Goal: Communication & Community: Answer question/provide support

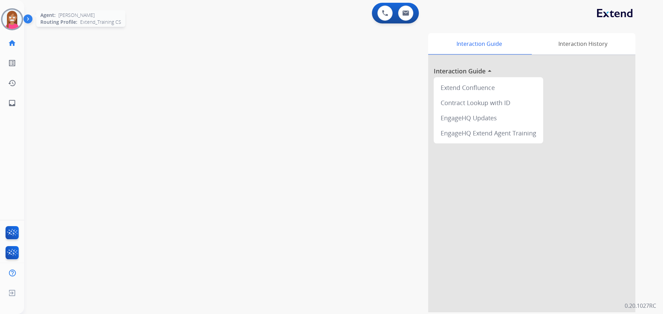
click at [10, 22] on img at bounding box center [11, 19] width 19 height 19
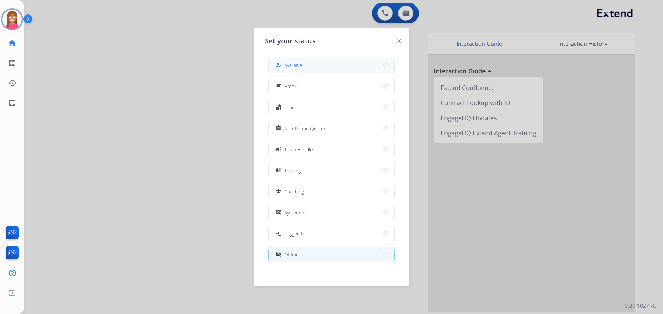
click at [307, 67] on button "how_to_reg Available" at bounding box center [331, 65] width 126 height 15
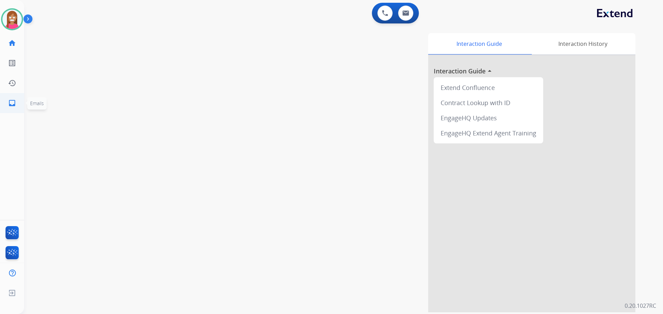
click at [16, 106] on mat-icon "inbox" at bounding box center [12, 103] width 8 height 8
select select "**********"
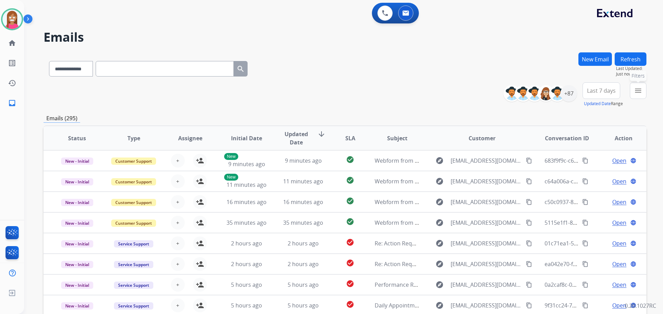
click at [640, 91] on mat-icon "menu" at bounding box center [638, 91] width 8 height 8
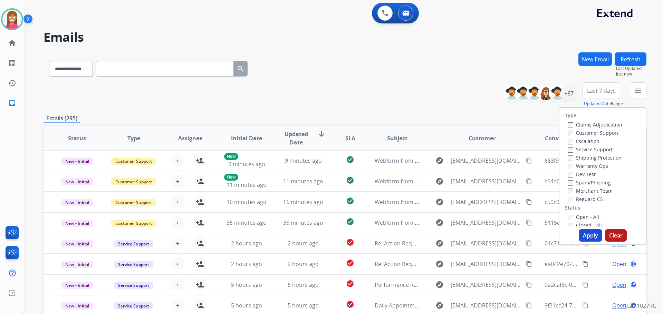
click at [593, 134] on label "Customer Support" at bounding box center [592, 133] width 51 height 7
click at [581, 158] on label "Shipping Protection" at bounding box center [594, 158] width 54 height 7
click at [574, 199] on label "Reguard CS" at bounding box center [584, 199] width 35 height 7
click at [574, 217] on label "Open - All" at bounding box center [582, 217] width 31 height 7
click at [584, 238] on button "Apply" at bounding box center [589, 235] width 23 height 12
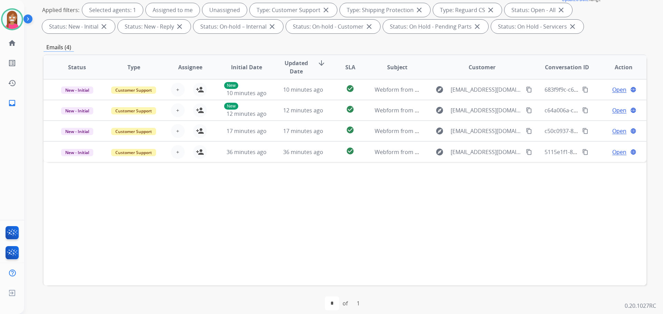
scroll to position [111, 0]
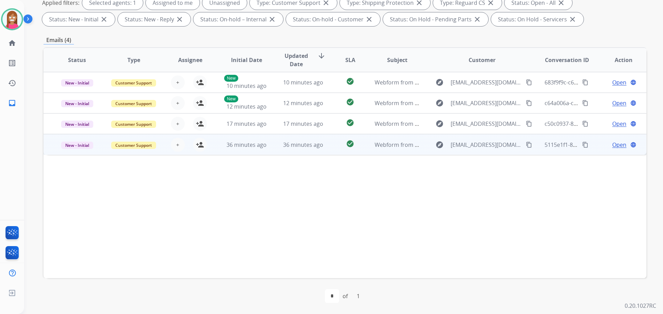
click at [281, 149] on td "36 minutes ago" at bounding box center [298, 144] width 57 height 21
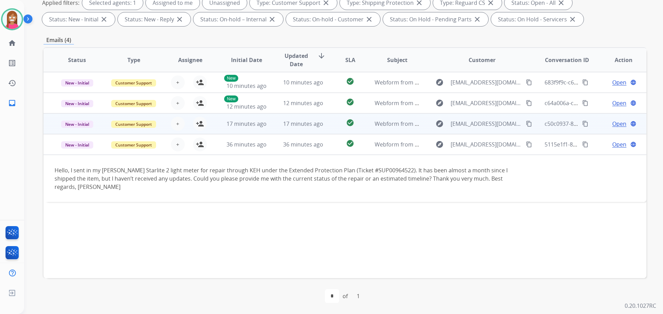
drag, startPoint x: 273, startPoint y: 130, endPoint x: 270, endPoint y: 134, distance: 5.1
click at [273, 130] on td "17 minutes ago" at bounding box center [298, 124] width 57 height 21
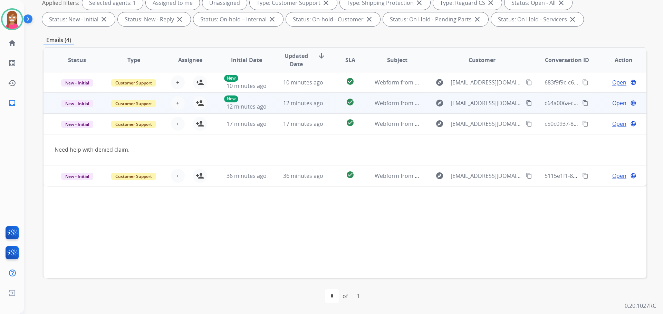
click at [270, 107] on td "12 minutes ago" at bounding box center [298, 103] width 57 height 21
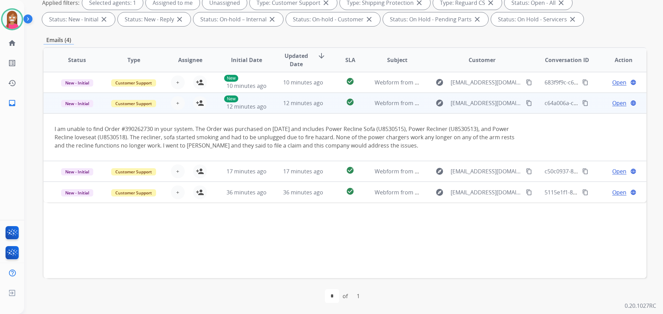
click at [526, 103] on mat-icon "content_copy" at bounding box center [529, 103] width 6 height 6
click at [200, 103] on mat-icon "person_add" at bounding box center [200, 103] width 8 height 8
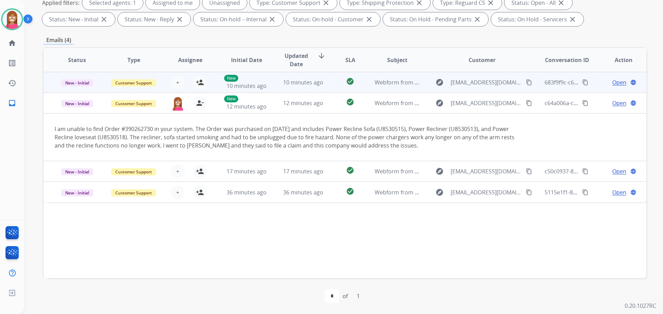
click at [270, 88] on td "10 minutes ago" at bounding box center [298, 82] width 57 height 21
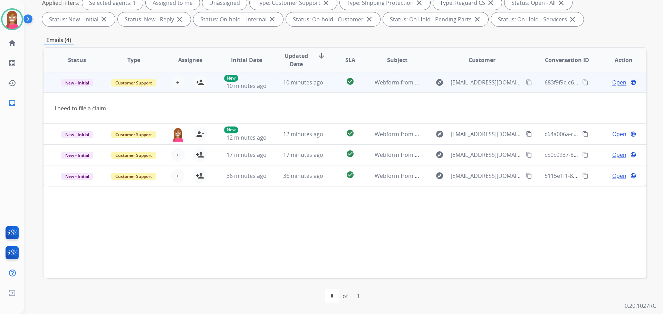
drag, startPoint x: 517, startPoint y: 82, endPoint x: 520, endPoint y: 86, distance: 4.9
click at [525, 86] on button "content_copy" at bounding box center [529, 82] width 8 height 8
click at [198, 85] on mat-icon "person_add" at bounding box center [200, 82] width 8 height 8
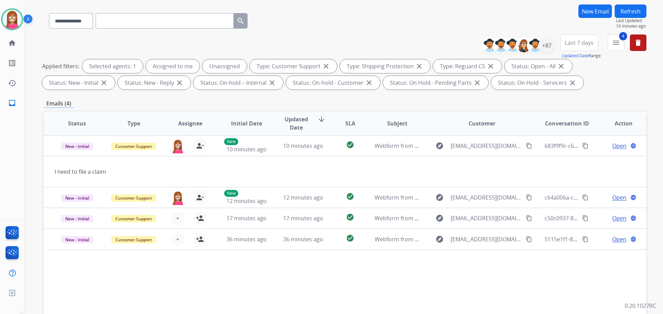
scroll to position [42, 0]
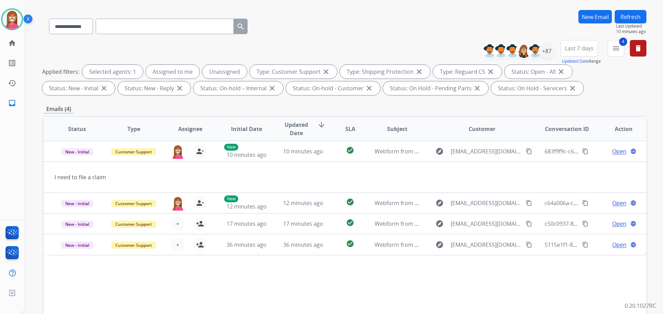
click at [633, 13] on button "Refresh" at bounding box center [630, 16] width 32 height 13
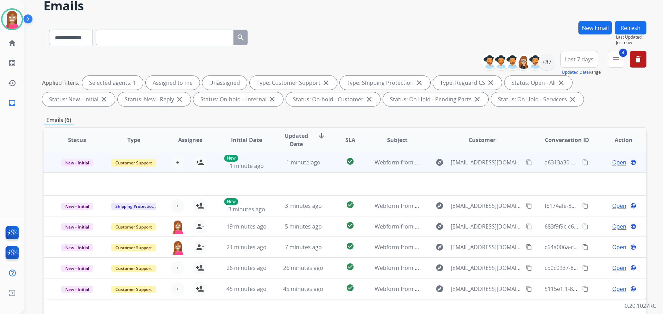
scroll to position [35, 0]
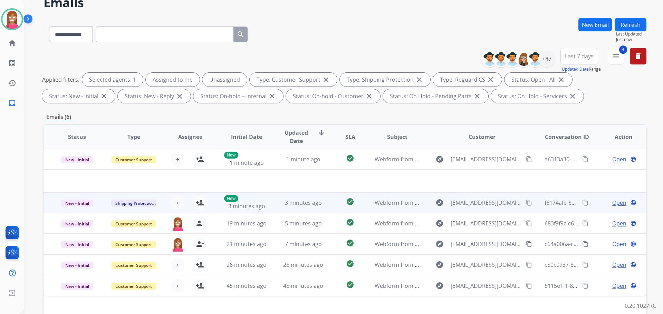
click at [270, 205] on td "3 minutes ago" at bounding box center [298, 203] width 57 height 21
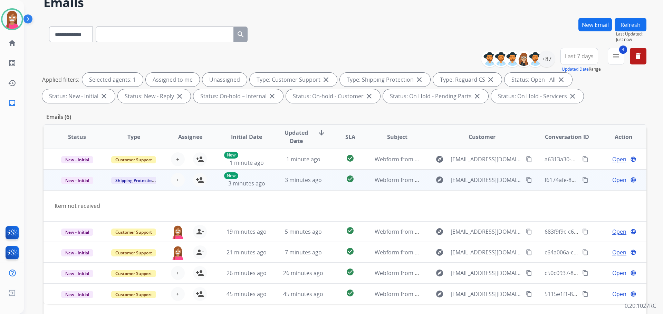
click at [526, 182] on mat-icon "content_copy" at bounding box center [529, 180] width 6 height 6
click at [197, 180] on mat-icon "person_add" at bounding box center [200, 180] width 8 height 8
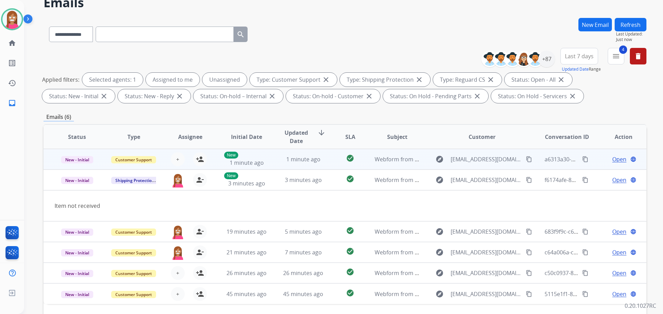
click at [281, 166] on td "1 minute ago" at bounding box center [298, 159] width 57 height 21
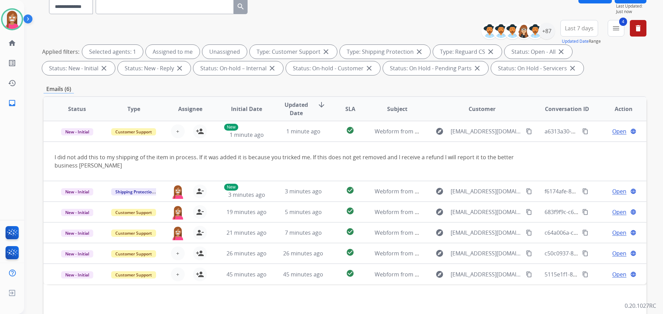
scroll to position [69, 0]
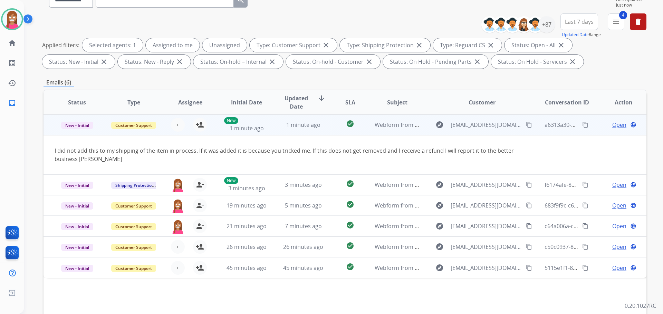
click at [526, 126] on mat-icon "content_copy" at bounding box center [529, 125] width 6 height 6
click at [200, 125] on mat-icon "person_add" at bounding box center [200, 125] width 8 height 8
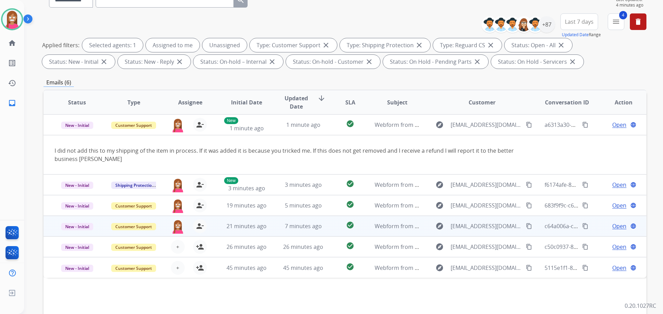
click at [261, 231] on td "21 minutes ago" at bounding box center [241, 226] width 57 height 21
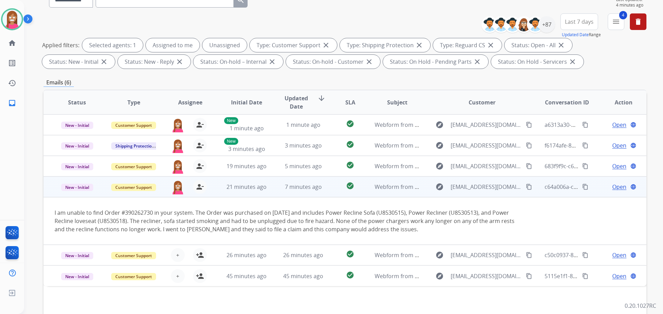
click at [613, 188] on span "Open" at bounding box center [619, 187] width 14 height 8
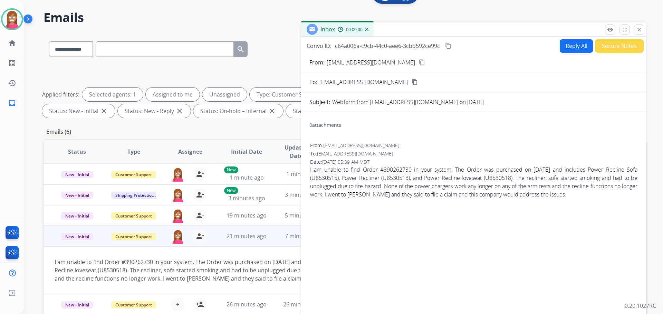
scroll to position [0, 0]
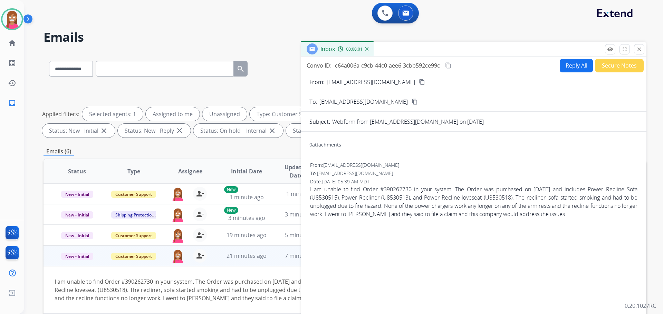
click at [573, 63] on button "Reply All" at bounding box center [575, 65] width 33 height 13
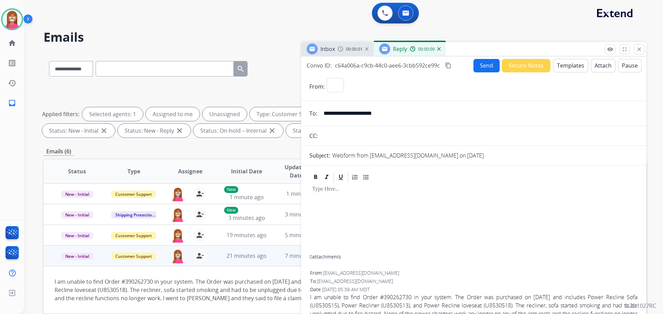
select select "**********"
click at [565, 68] on button "Templates" at bounding box center [570, 65] width 35 height 13
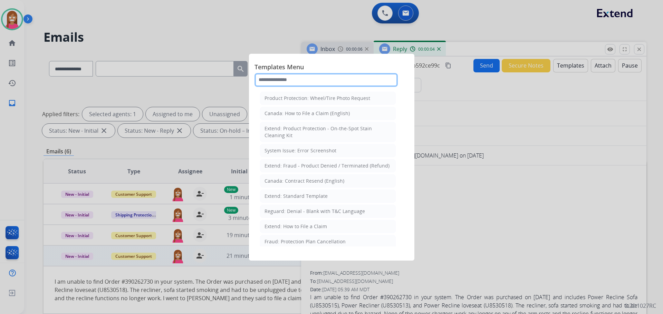
click at [277, 82] on input "text" at bounding box center [325, 80] width 143 height 14
click at [284, 78] on input "****" at bounding box center [325, 80] width 143 height 14
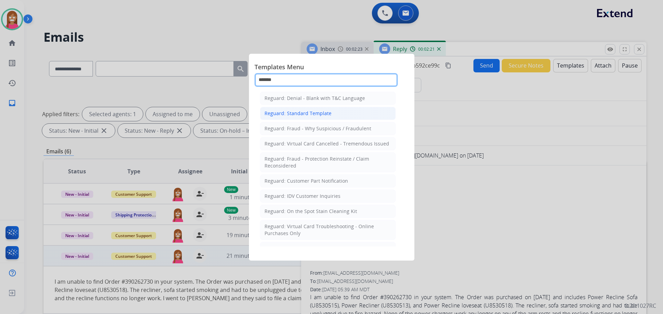
type input "*******"
click at [305, 114] on div "Reguard: Standard Template" at bounding box center [297, 113] width 67 height 7
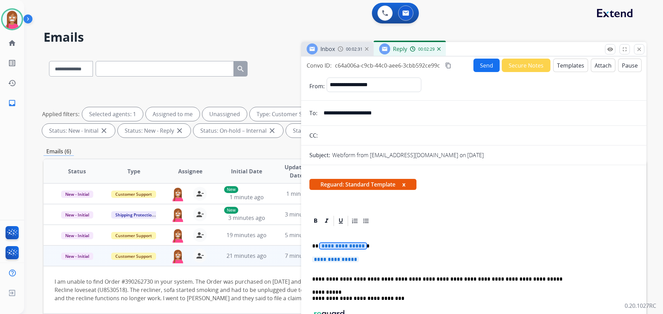
click at [348, 245] on span "**********" at bounding box center [343, 246] width 47 height 6
click at [351, 258] on span "**********" at bounding box center [335, 260] width 47 height 6
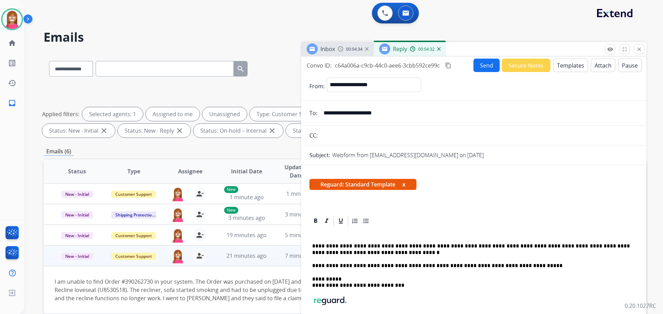
drag, startPoint x: 484, startPoint y: 66, endPoint x: 465, endPoint y: 94, distance: 34.2
click at [481, 101] on div "**********" at bounding box center [473, 198] width 345 height 282
click at [420, 84] on select "**********" at bounding box center [373, 85] width 94 height 14
select select "**********"
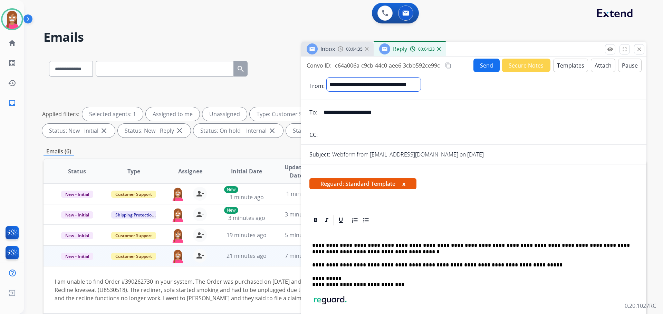
click at [326, 78] on select "**********" at bounding box center [373, 85] width 94 height 14
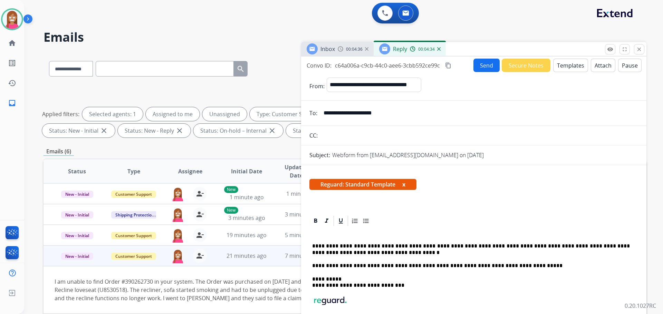
click at [483, 65] on button "Send" at bounding box center [486, 65] width 26 height 13
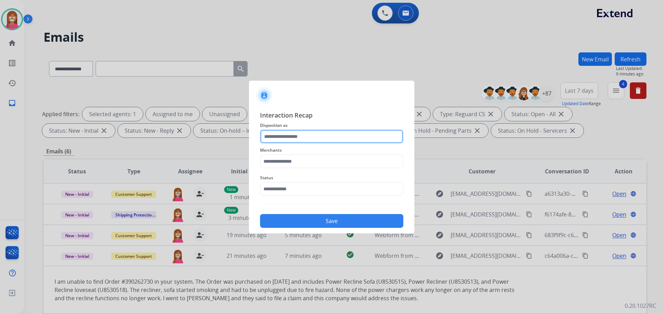
click at [273, 138] on input "text" at bounding box center [331, 137] width 143 height 14
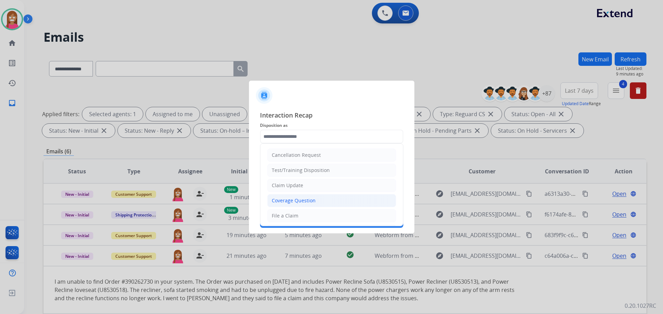
click at [283, 196] on li "Coverage Question" at bounding box center [331, 200] width 129 height 13
type input "**********"
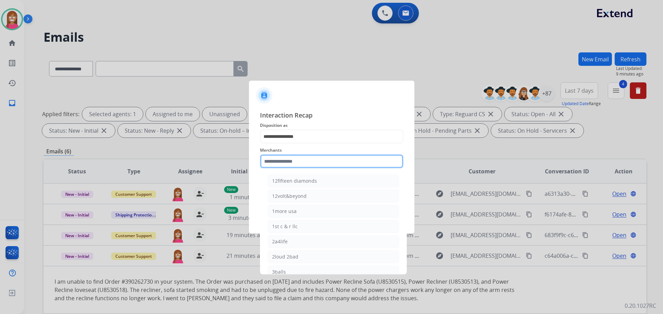
click at [278, 160] on input "text" at bounding box center [331, 162] width 143 height 14
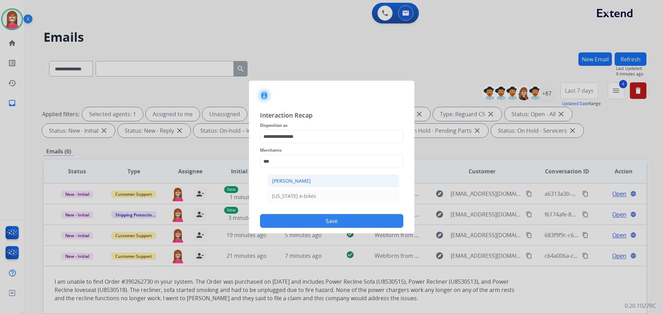
click at [289, 181] on div "[PERSON_NAME]" at bounding box center [291, 181] width 39 height 7
type input "**********"
click at [283, 196] on input "text" at bounding box center [331, 189] width 143 height 14
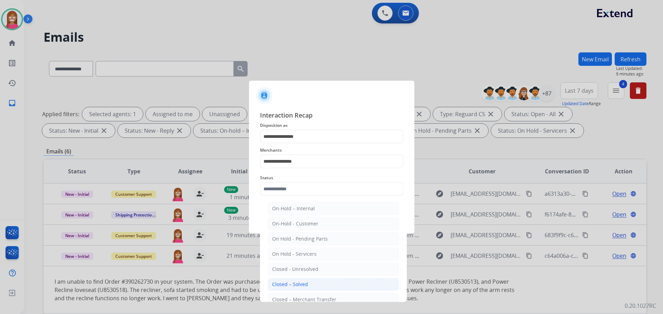
click at [281, 284] on div "Closed – Solved" at bounding box center [290, 284] width 36 height 7
type input "**********"
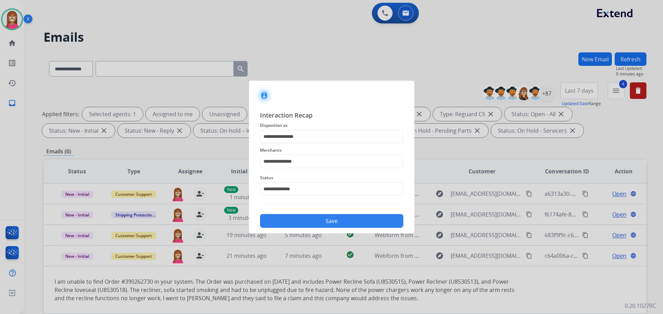
click at [296, 220] on button "Save" at bounding box center [331, 221] width 143 height 14
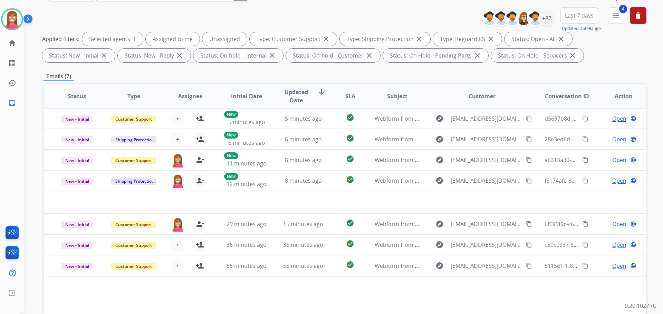
scroll to position [104, 0]
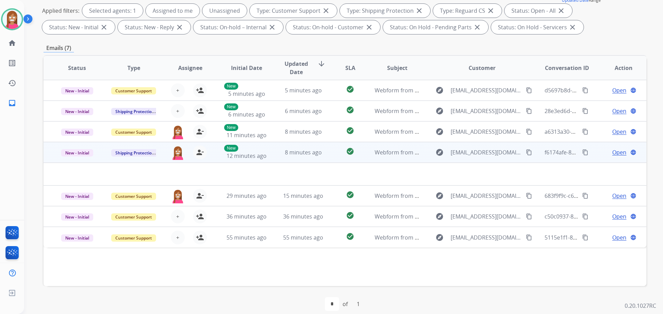
click at [273, 160] on td "8 minutes ago" at bounding box center [298, 152] width 57 height 21
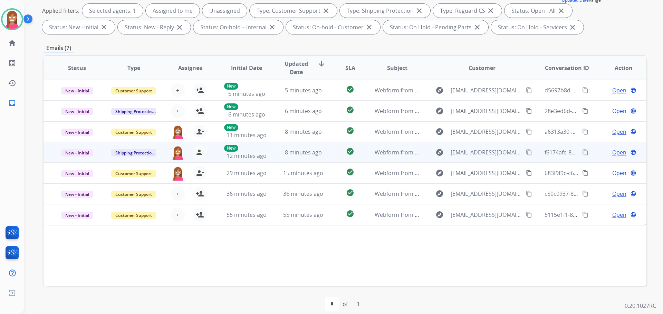
click at [273, 160] on td "8 minutes ago" at bounding box center [298, 152] width 57 height 21
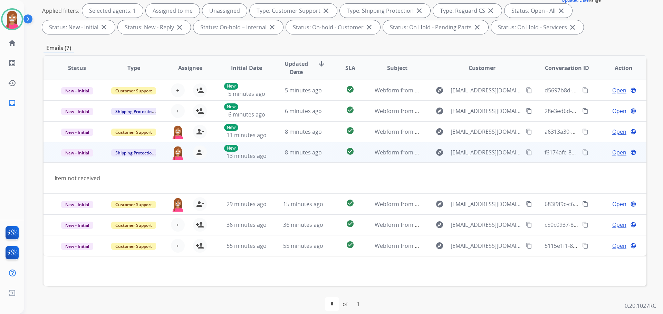
click at [612, 153] on span "Open" at bounding box center [619, 152] width 14 height 8
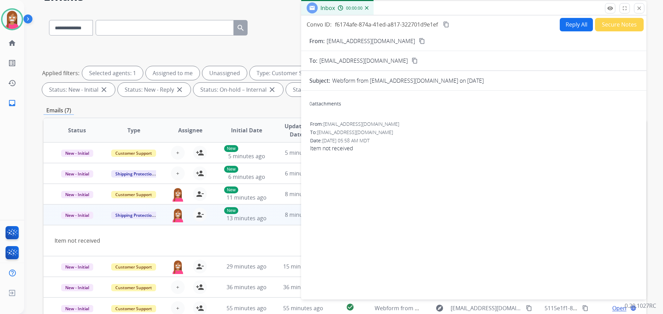
scroll to position [35, 0]
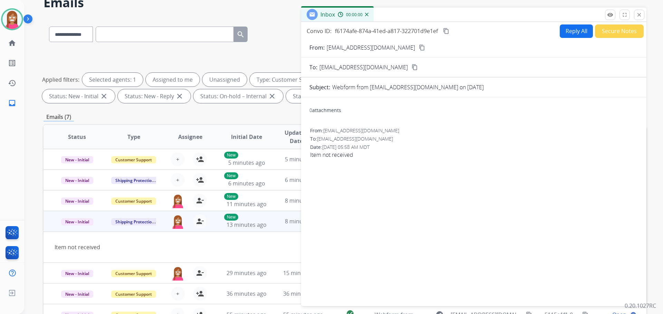
click at [567, 35] on button "Reply All" at bounding box center [575, 31] width 33 height 13
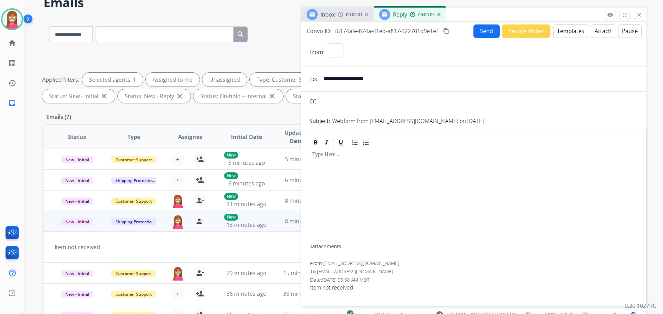
select select "**********"
click at [579, 35] on button "Templates" at bounding box center [570, 31] width 35 height 13
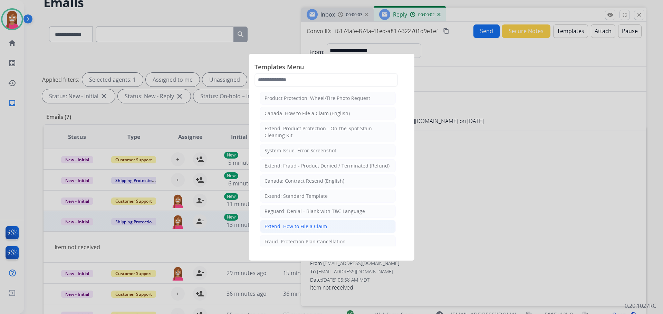
click at [292, 225] on div "Extend: How to File a Claim" at bounding box center [295, 226] width 62 height 7
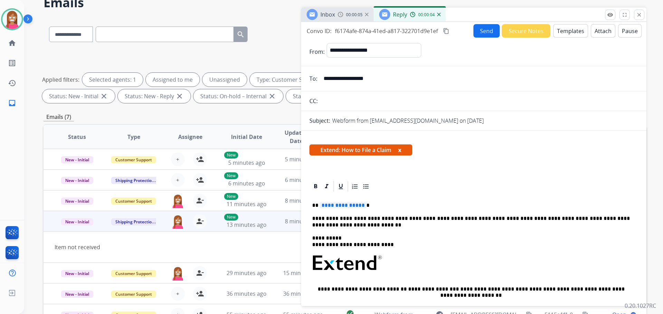
click at [337, 212] on div "**********" at bounding box center [473, 288] width 329 height 191
click at [335, 206] on span "**********" at bounding box center [343, 206] width 47 height 6
click at [485, 32] on button "Send" at bounding box center [486, 30] width 26 height 13
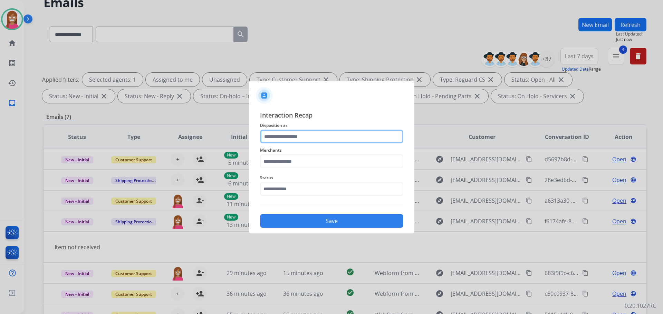
click at [290, 139] on input "text" at bounding box center [331, 137] width 143 height 14
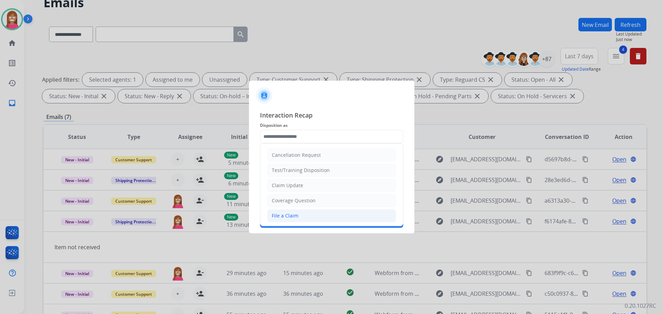
click at [293, 215] on div "File a Claim" at bounding box center [285, 216] width 27 height 7
type input "**********"
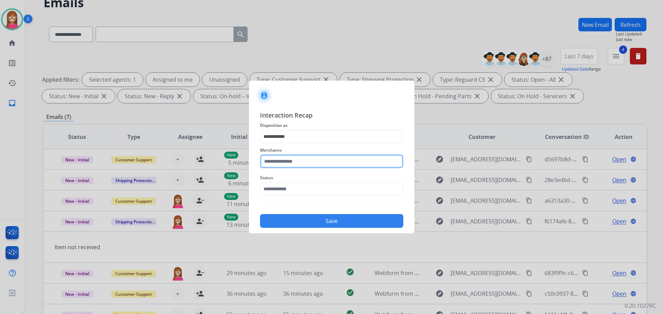
click at [278, 162] on input "text" at bounding box center [331, 162] width 143 height 14
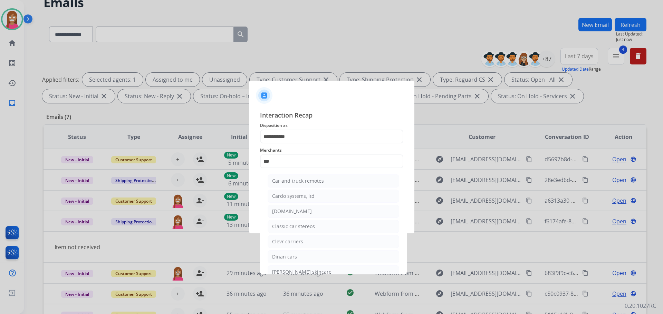
click at [302, 204] on ul "Car and truck remotes Cardo systems, ltd [DOMAIN_NAME] Classic car stereos Clev…" at bounding box center [333, 251] width 136 height 160
click at [301, 208] on div "**********" at bounding box center [331, 169] width 143 height 118
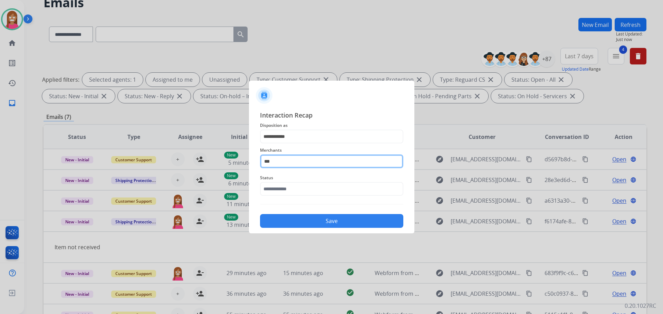
click at [280, 157] on input "***" at bounding box center [331, 162] width 143 height 14
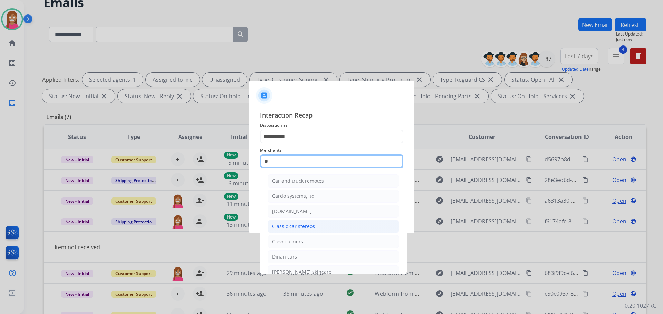
type input "*"
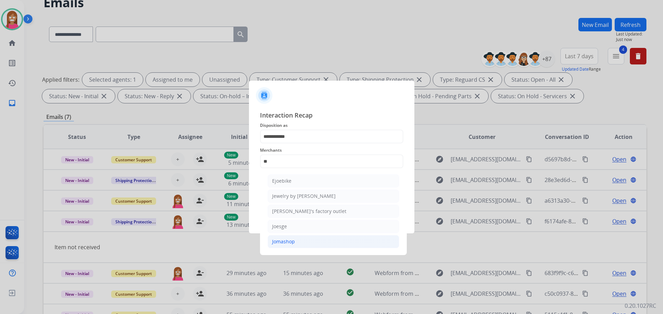
click at [275, 237] on li "Jomashop" at bounding box center [332, 241] width 131 height 13
type input "********"
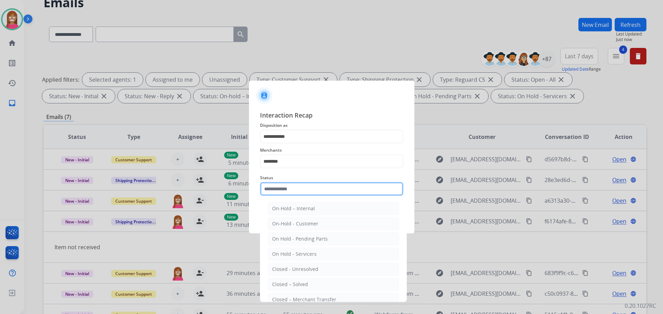
click at [289, 192] on input "text" at bounding box center [331, 189] width 143 height 14
click at [284, 287] on div "Closed – Solved" at bounding box center [290, 284] width 36 height 7
type input "**********"
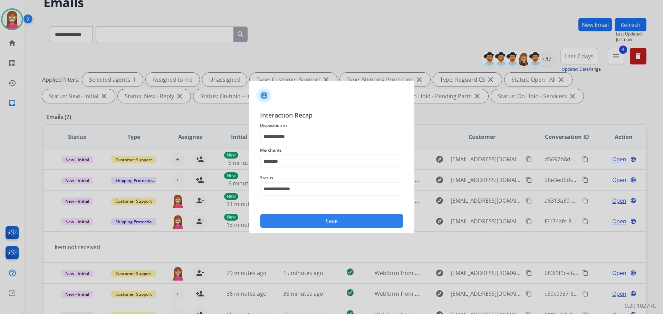
click at [299, 219] on button "Save" at bounding box center [331, 221] width 143 height 14
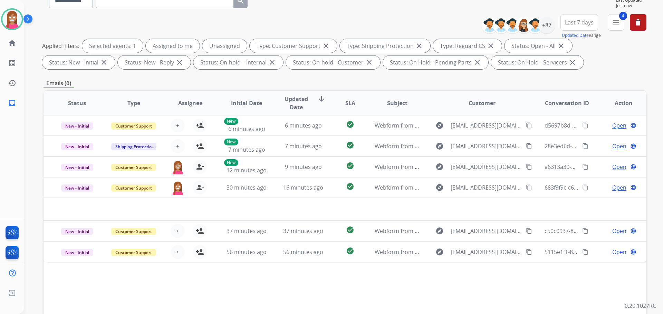
scroll to position [69, 0]
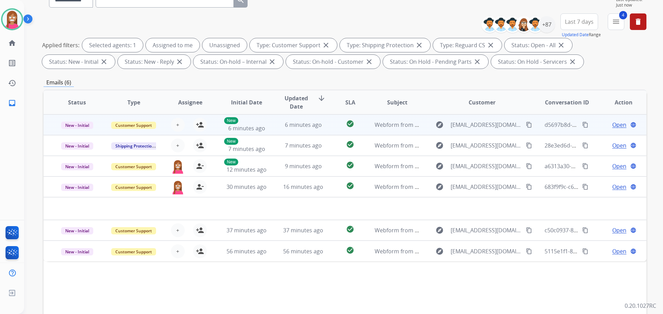
click at [278, 133] on td "6 minutes ago" at bounding box center [298, 125] width 57 height 21
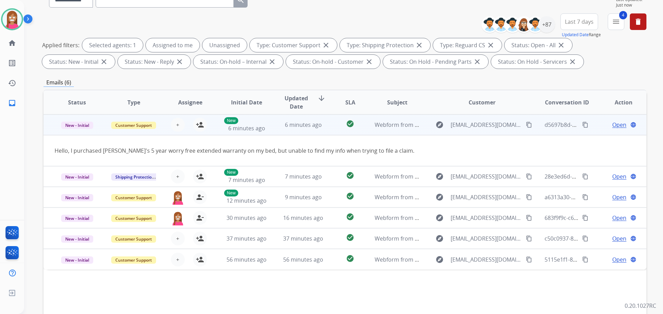
click at [526, 124] on mat-icon "content_copy" at bounding box center [529, 125] width 6 height 6
click at [201, 125] on mat-icon "person_add" at bounding box center [200, 125] width 8 height 8
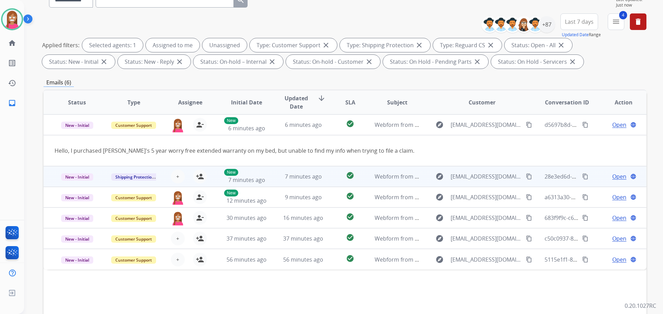
click at [271, 173] on td "7 minutes ago" at bounding box center [298, 176] width 57 height 21
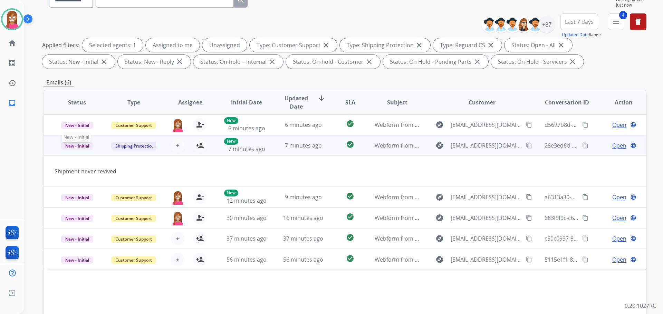
click at [76, 148] on span "New - Initial" at bounding box center [77, 146] width 32 height 7
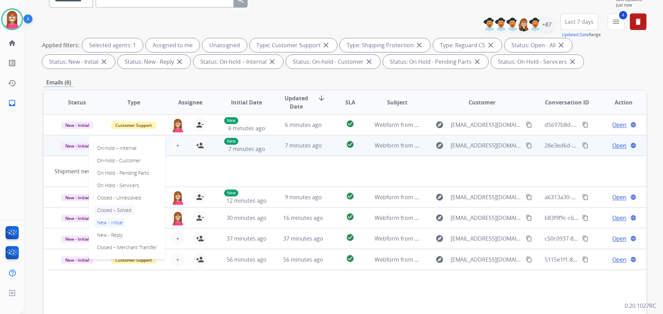
click at [106, 211] on p "Closed – Solved" at bounding box center [114, 211] width 40 height 10
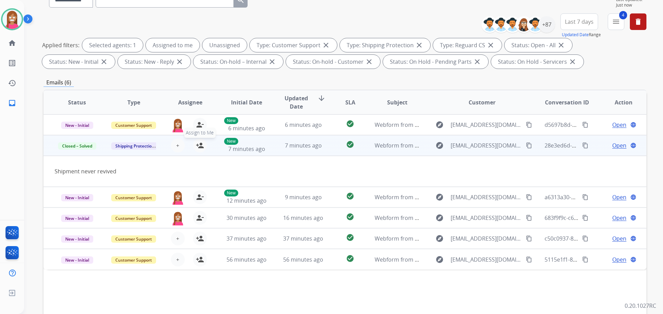
click at [198, 146] on mat-icon "person_add" at bounding box center [200, 145] width 8 height 8
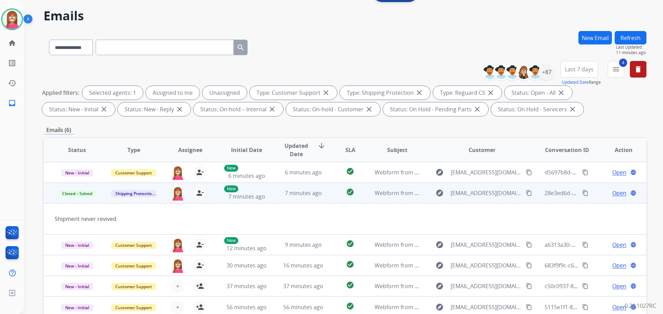
scroll to position [0, 0]
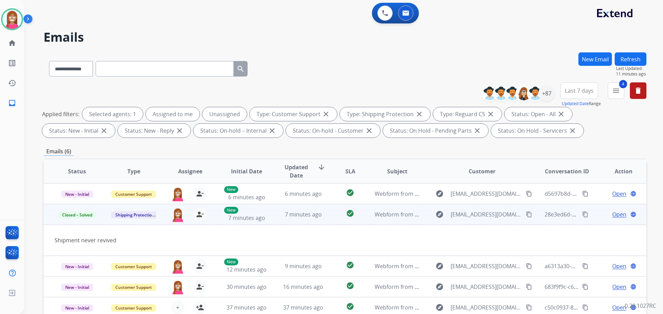
click at [625, 59] on button "Refresh" at bounding box center [630, 58] width 32 height 13
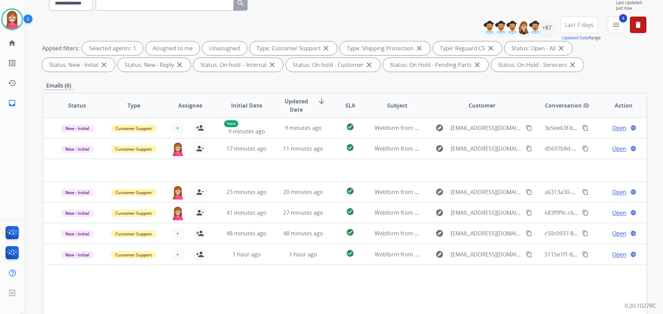
scroll to position [104, 0]
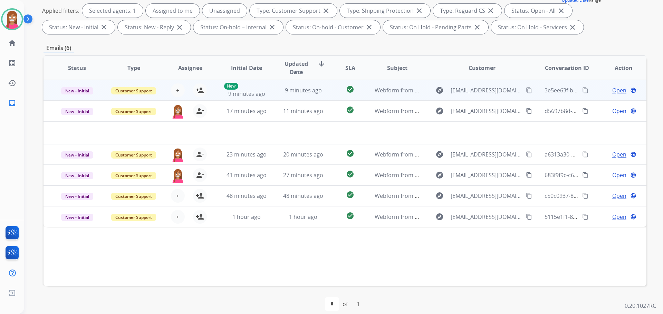
click at [281, 97] on td "9 minutes ago" at bounding box center [298, 90] width 57 height 21
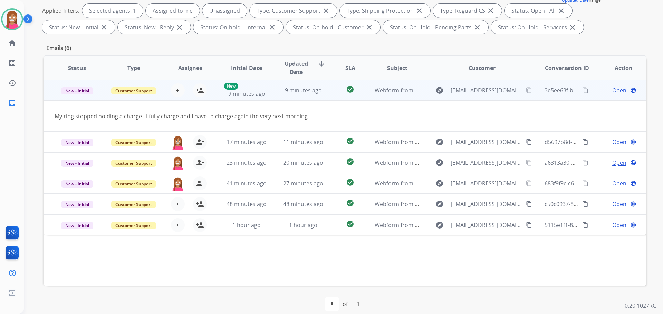
click at [526, 90] on mat-icon "content_copy" at bounding box center [529, 90] width 6 height 6
click at [196, 93] on mat-icon "person_add" at bounding box center [200, 90] width 8 height 8
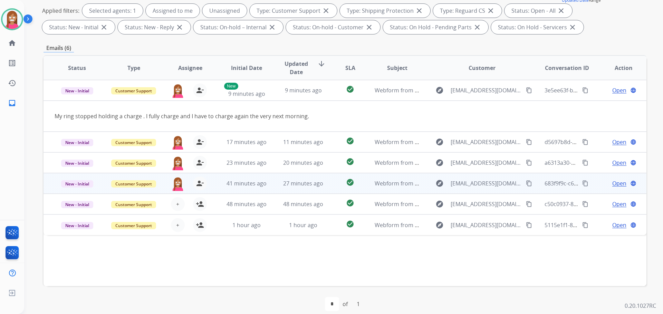
click at [263, 188] on td "41 minutes ago" at bounding box center [241, 183] width 57 height 21
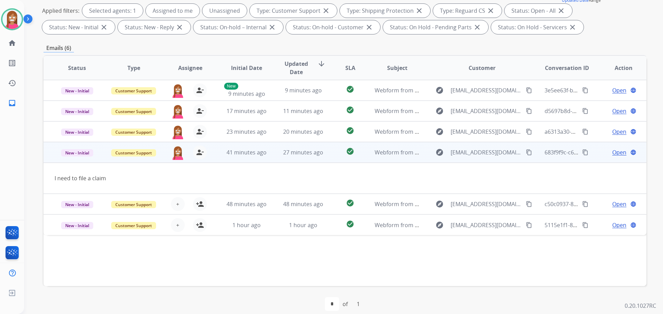
click at [526, 151] on mat-icon "content_copy" at bounding box center [529, 152] width 6 height 6
click at [612, 153] on span "Open" at bounding box center [619, 152] width 14 height 8
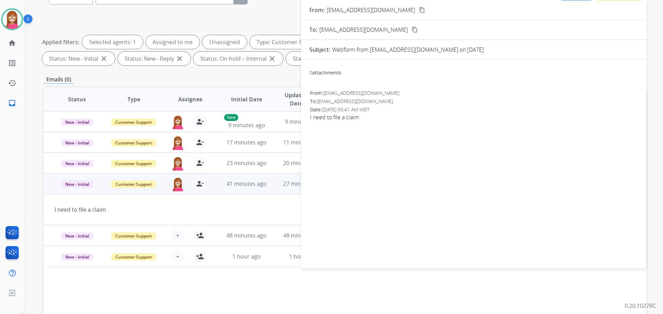
scroll to position [35, 0]
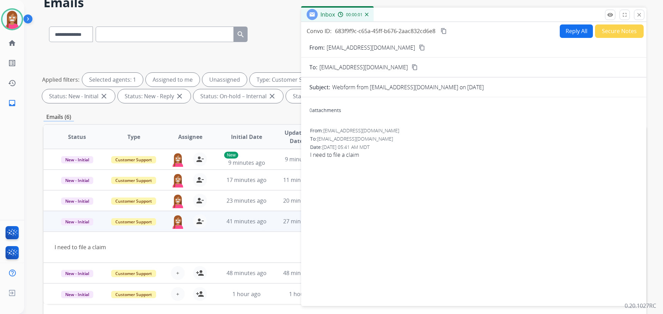
click at [565, 37] on button "Reply All" at bounding box center [575, 31] width 33 height 13
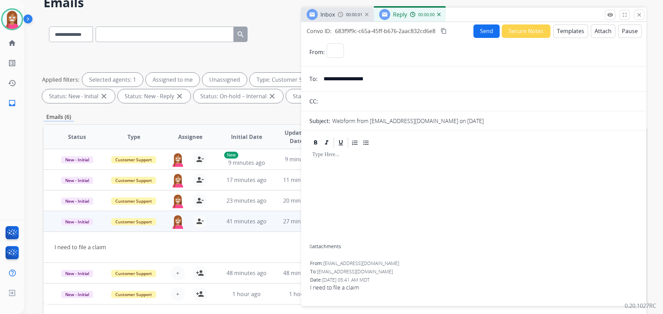
select select "**********"
click at [566, 35] on button "Templates" at bounding box center [570, 31] width 35 height 13
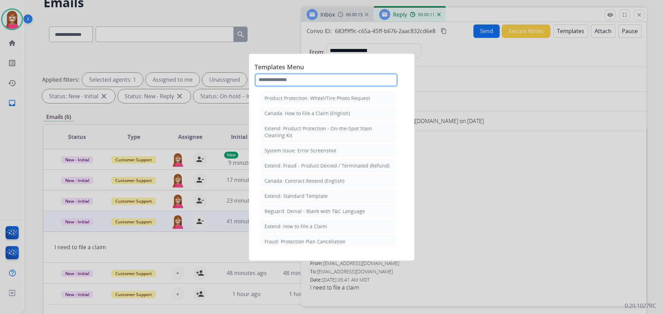
click at [268, 85] on input "text" at bounding box center [325, 80] width 143 height 14
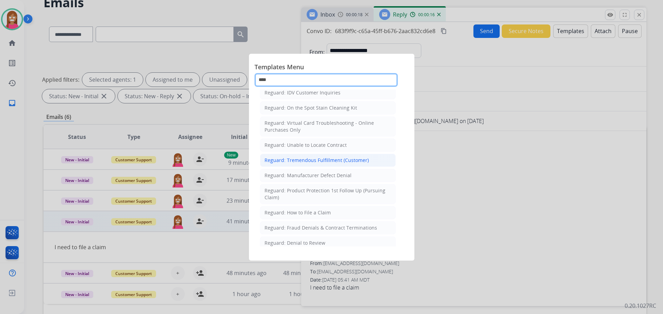
scroll to position [109, 0]
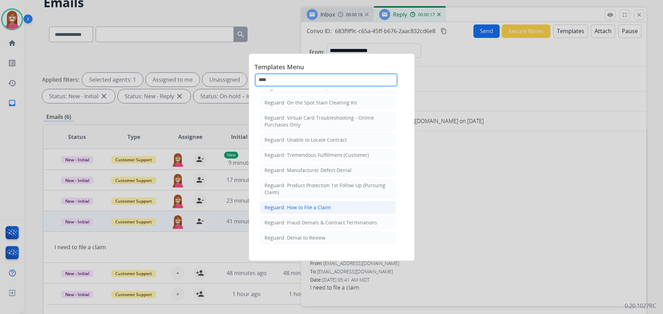
type input "****"
click at [294, 208] on div "Reguard: How to File a Claim" at bounding box center [297, 207] width 66 height 7
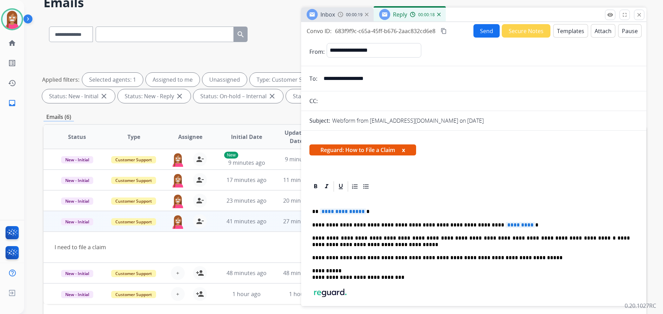
click at [335, 213] on span "**********" at bounding box center [343, 212] width 47 height 6
click at [505, 225] on span "*********" at bounding box center [520, 225] width 30 height 6
click at [480, 29] on button "Send" at bounding box center [486, 30] width 26 height 13
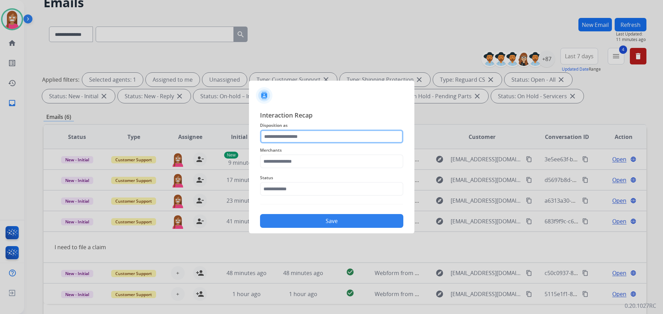
click at [284, 135] on input "text" at bounding box center [331, 137] width 143 height 14
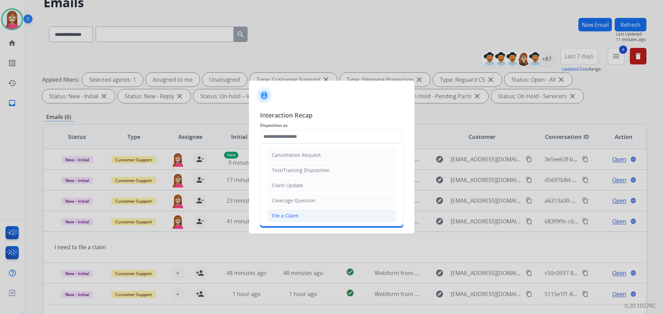
click at [289, 221] on li "File a Claim" at bounding box center [331, 215] width 129 height 13
type input "**********"
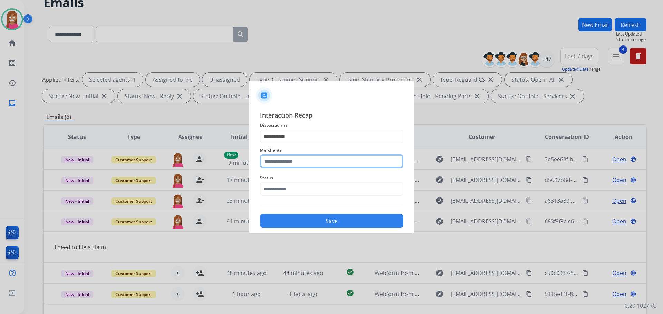
click at [277, 160] on input "text" at bounding box center [331, 162] width 143 height 14
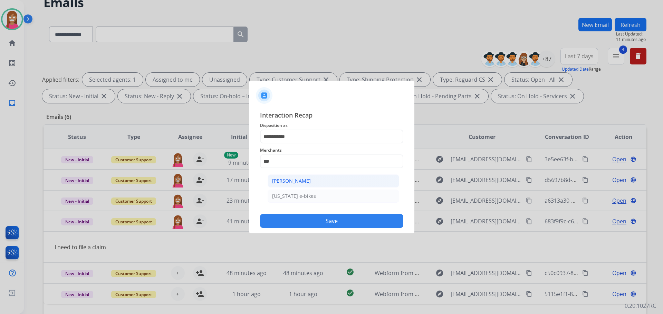
click at [271, 176] on li "[PERSON_NAME]" at bounding box center [332, 181] width 131 height 13
type input "**********"
click at [270, 188] on input "text" at bounding box center [331, 189] width 143 height 14
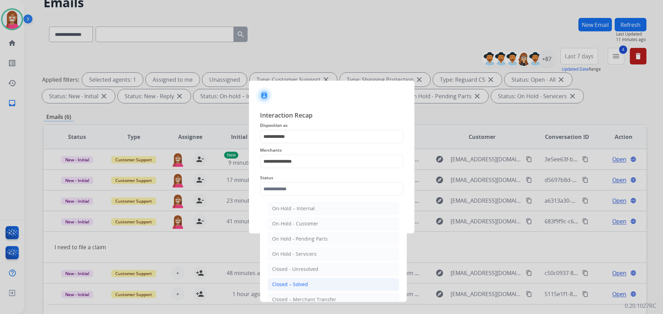
click at [279, 282] on div "Closed – Solved" at bounding box center [290, 284] width 36 height 7
type input "**********"
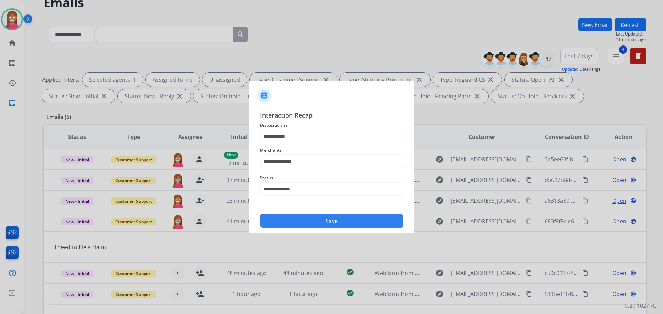
click at [282, 222] on button "Save" at bounding box center [331, 221] width 143 height 14
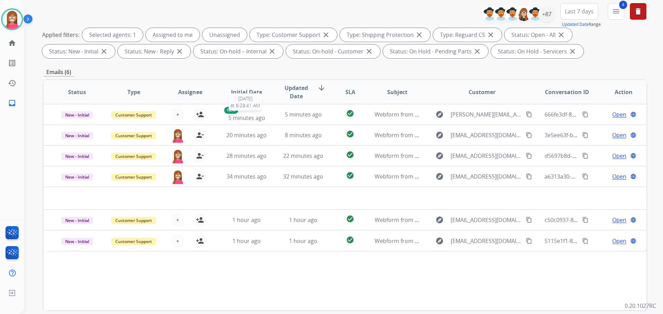
scroll to position [42, 0]
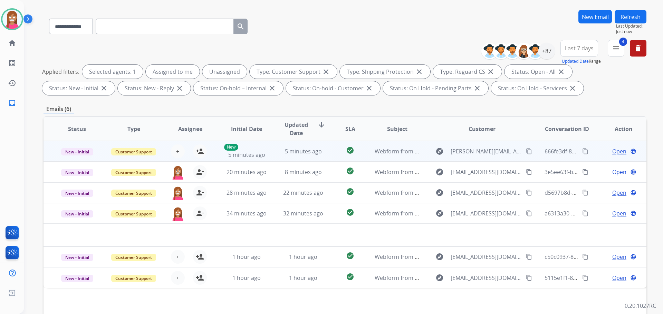
click at [273, 156] on td "5 minutes ago" at bounding box center [298, 151] width 57 height 21
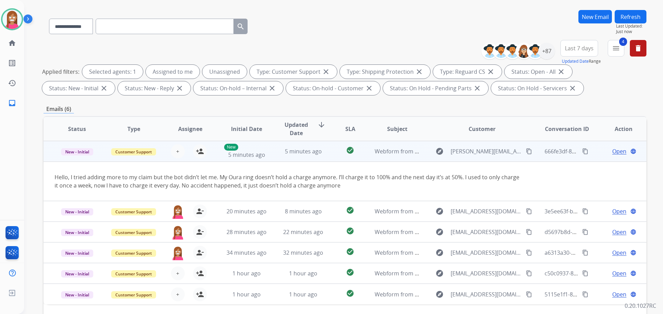
click at [526, 152] on mat-icon "content_copy" at bounding box center [529, 151] width 6 height 6
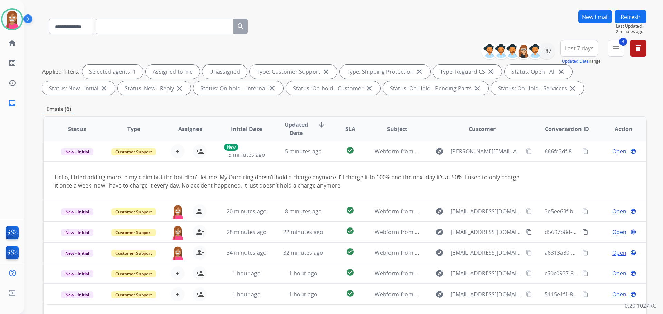
click at [638, 20] on button "Refresh" at bounding box center [630, 16] width 32 height 13
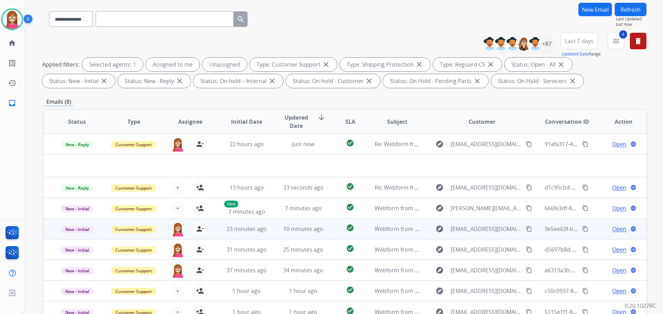
scroll to position [69, 0]
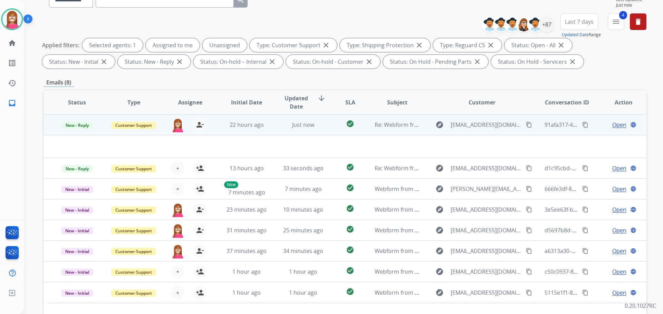
click at [270, 128] on td "Just now" at bounding box center [298, 125] width 57 height 21
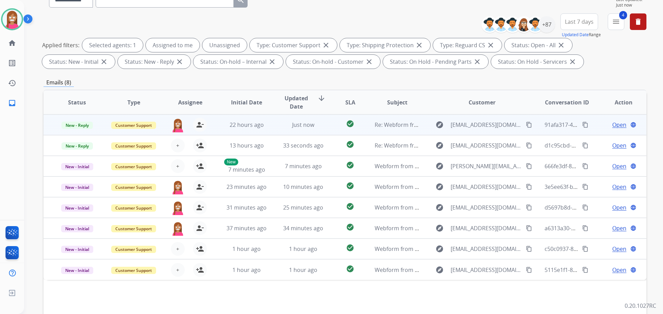
click at [270, 128] on td "Just now" at bounding box center [298, 125] width 57 height 21
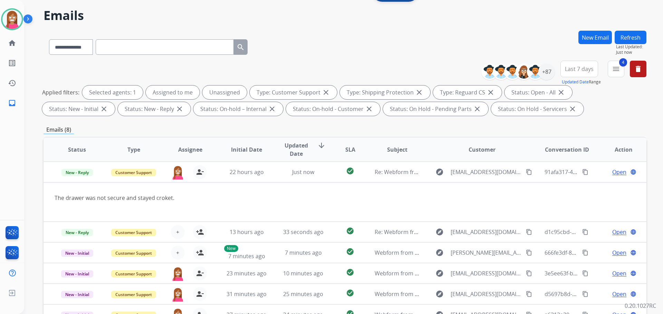
scroll to position [0, 0]
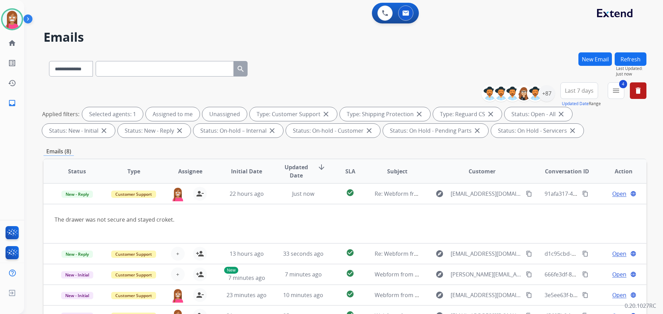
click at [623, 63] on button "Refresh" at bounding box center [630, 58] width 32 height 13
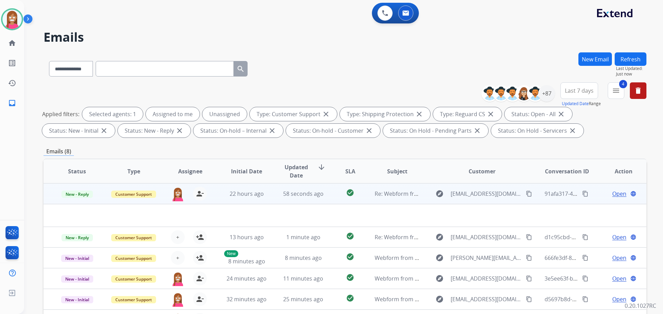
click at [270, 199] on td "58 seconds ago" at bounding box center [298, 194] width 57 height 21
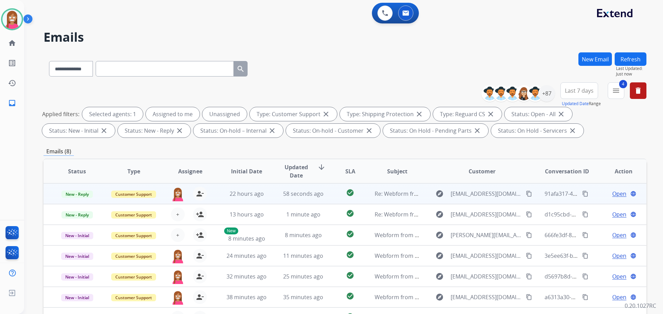
click at [272, 200] on td "58 seconds ago" at bounding box center [298, 194] width 57 height 21
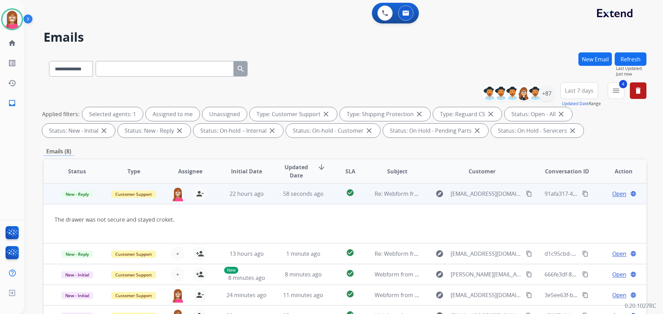
click at [612, 194] on span "Open" at bounding box center [619, 194] width 14 height 8
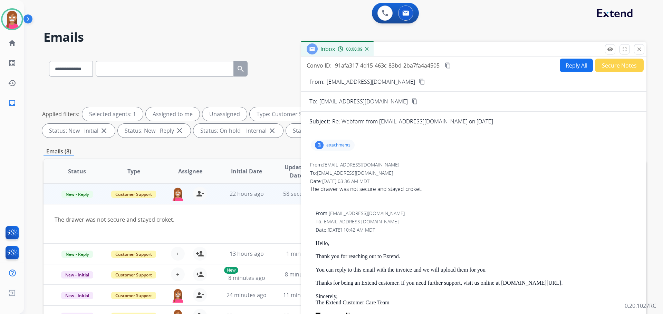
click at [419, 82] on mat-icon "content_copy" at bounding box center [422, 82] width 6 height 6
click at [326, 149] on div "3 attachments" at bounding box center [333, 145] width 44 height 11
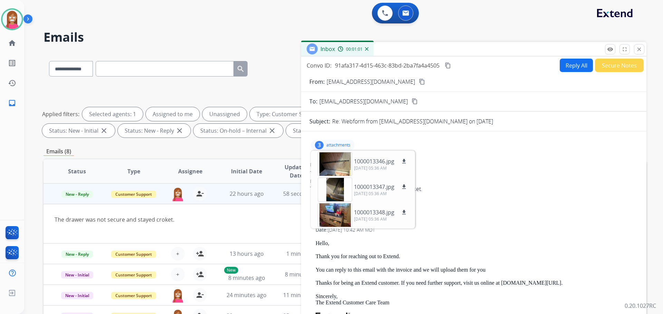
click at [587, 186] on div "The drawer was not secure and stayed croket." at bounding box center [473, 189] width 327 height 8
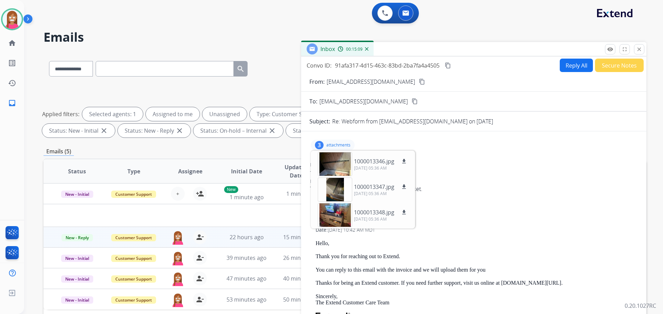
click at [569, 66] on button "Reply All" at bounding box center [575, 65] width 33 height 13
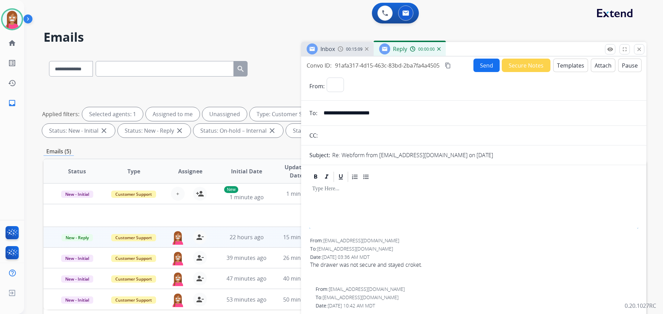
select select "**********"
click at [561, 67] on button "Templates" at bounding box center [570, 65] width 35 height 13
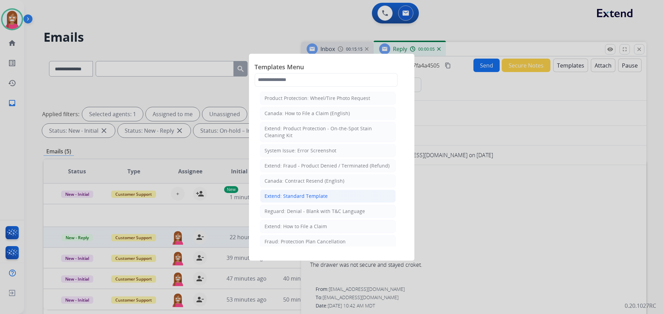
click at [277, 196] on div "Extend: Standard Template" at bounding box center [295, 196] width 63 height 7
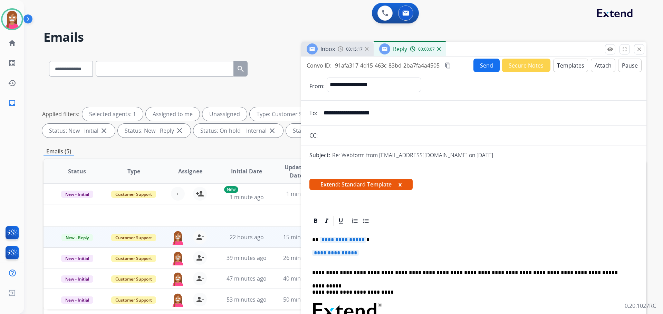
click at [344, 254] on span "**********" at bounding box center [335, 253] width 47 height 6
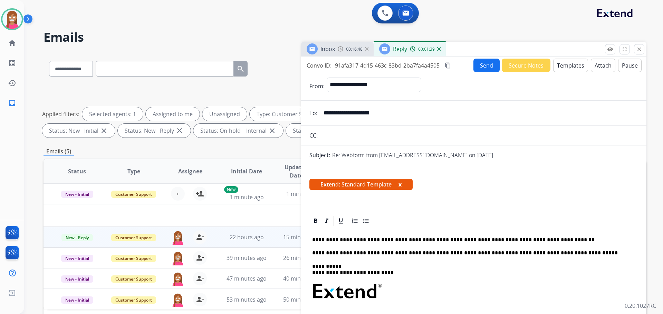
click at [473, 66] on button "Send" at bounding box center [486, 65] width 26 height 13
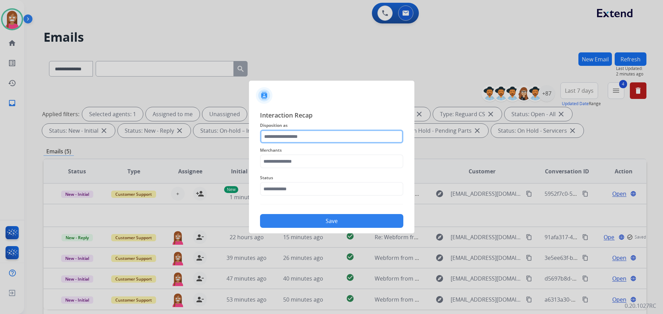
click at [285, 139] on input "text" at bounding box center [331, 137] width 143 height 14
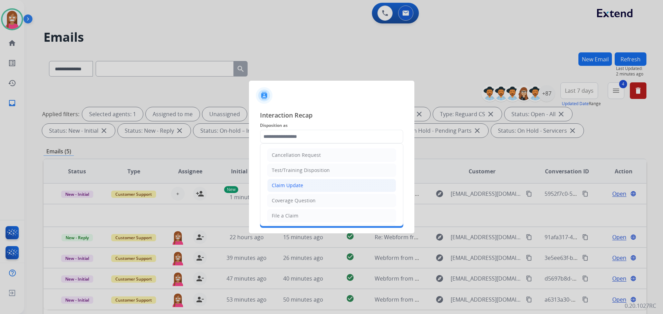
click at [282, 187] on div "Claim Update" at bounding box center [287, 185] width 31 height 7
type input "**********"
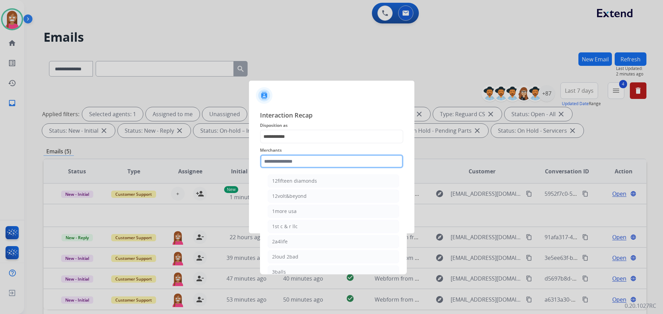
click at [272, 165] on input "text" at bounding box center [331, 162] width 143 height 14
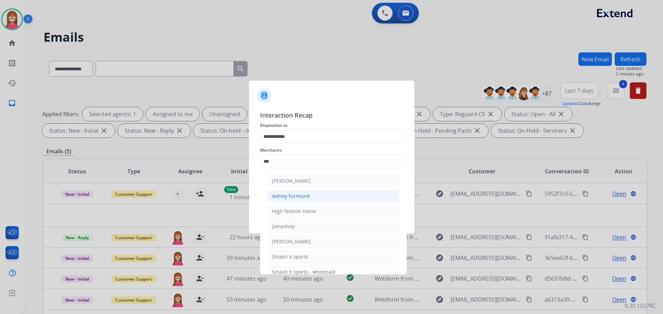
click at [328, 196] on li "Ashley furniture" at bounding box center [332, 196] width 131 height 13
type input "**********"
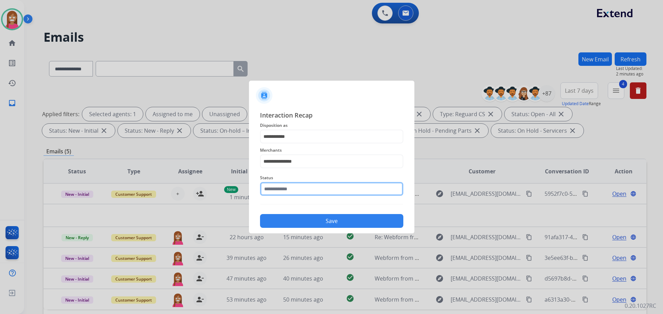
click at [315, 191] on input "text" at bounding box center [331, 189] width 143 height 14
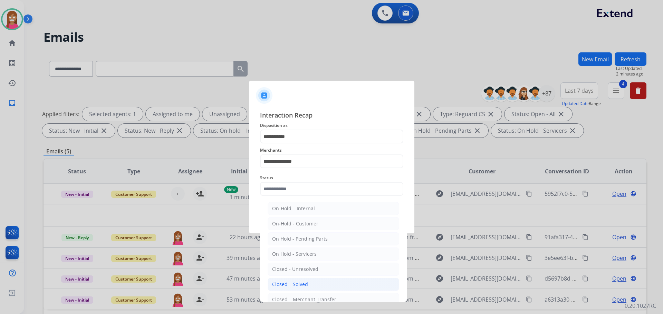
click at [290, 283] on div "Closed – Solved" at bounding box center [290, 284] width 36 height 7
type input "**********"
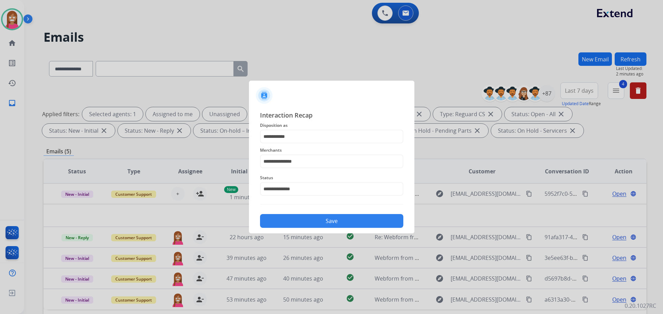
click at [284, 218] on button "Save" at bounding box center [331, 221] width 143 height 14
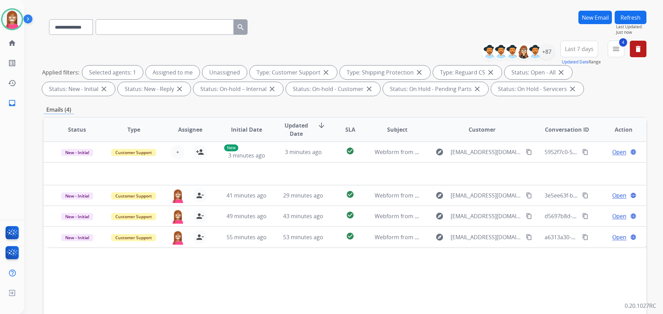
scroll to position [35, 0]
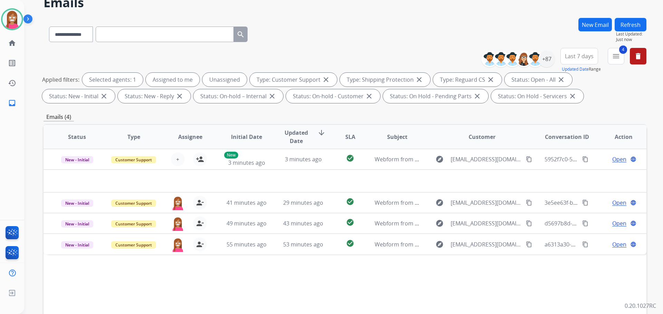
click at [631, 19] on button "Refresh" at bounding box center [630, 24] width 32 height 13
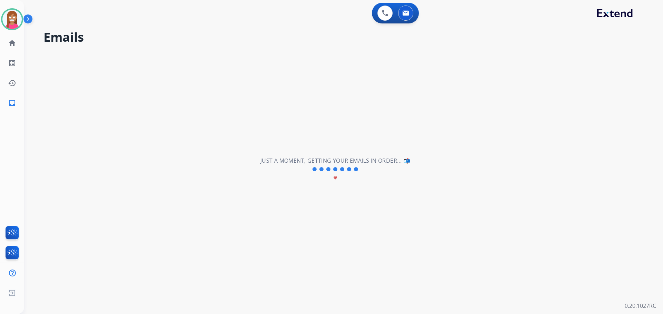
scroll to position [0, 0]
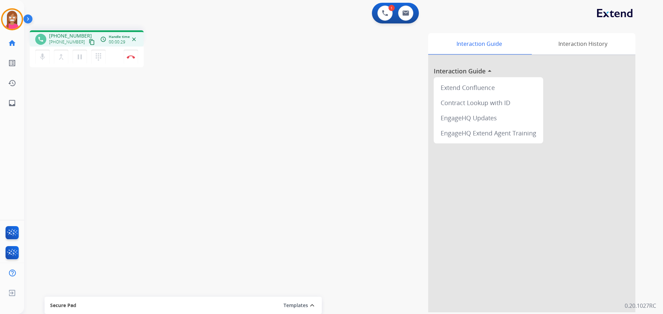
drag, startPoint x: 82, startPoint y: 43, endPoint x: 133, endPoint y: 33, distance: 52.2
click at [89, 43] on mat-icon "content_copy" at bounding box center [92, 42] width 6 height 6
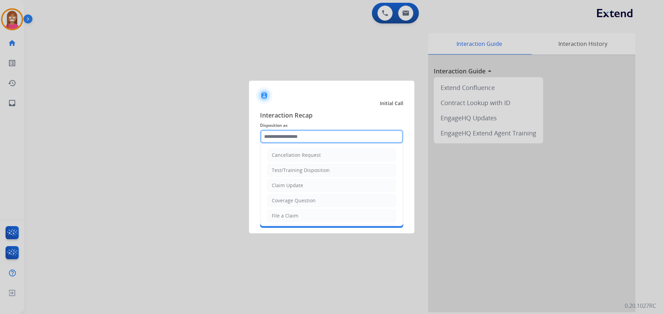
click at [285, 138] on input "text" at bounding box center [331, 137] width 143 height 14
click at [289, 201] on div "Coverage Question" at bounding box center [294, 200] width 44 height 7
type input "**********"
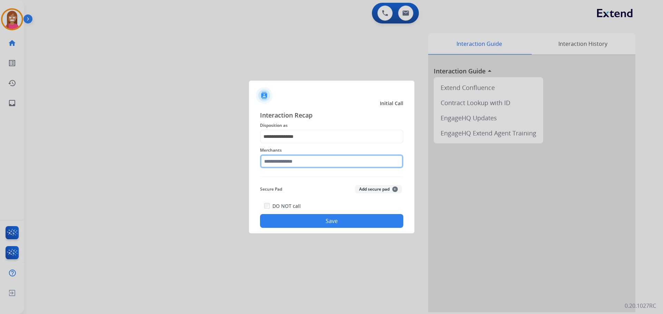
click at [287, 163] on input "text" at bounding box center [331, 162] width 143 height 14
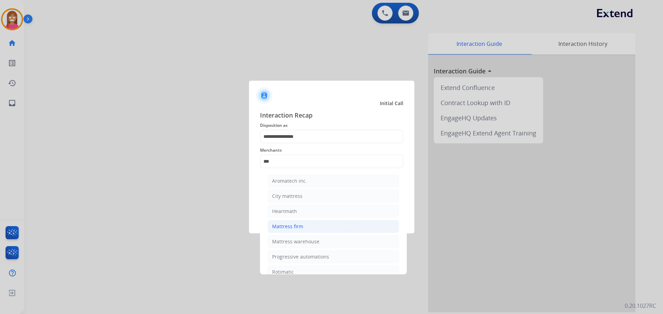
click at [297, 230] on div "Mattress firm" at bounding box center [287, 226] width 31 height 7
type input "**********"
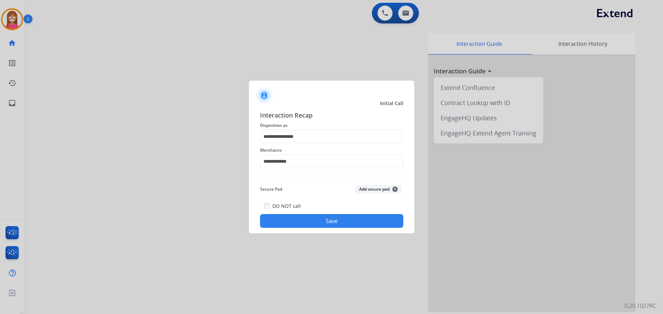
click at [296, 220] on button "Save" at bounding box center [331, 221] width 143 height 14
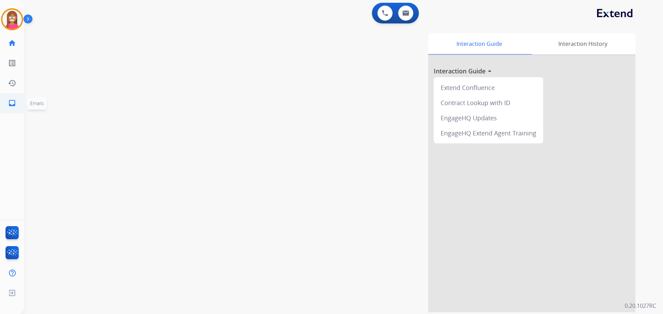
click at [13, 104] on mat-icon "inbox" at bounding box center [12, 103] width 8 height 8
select select "**********"
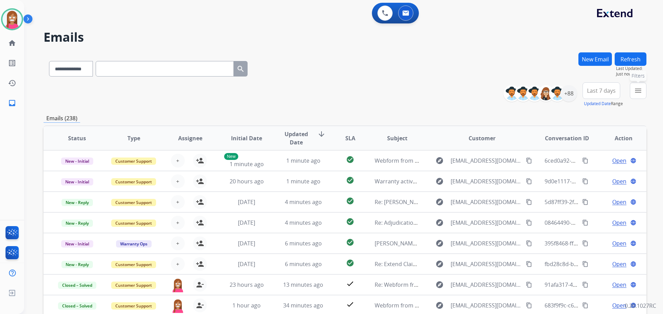
click at [634, 92] on mat-icon "menu" at bounding box center [638, 91] width 8 height 8
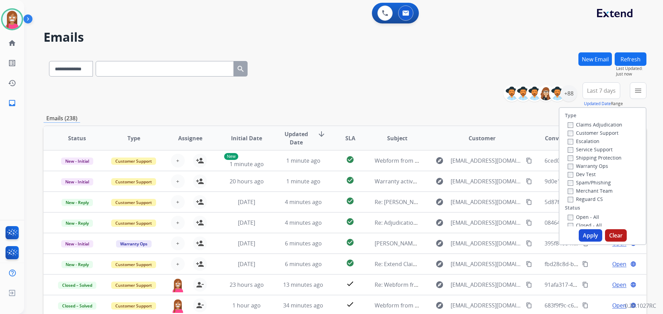
click at [575, 133] on label "Customer Support" at bounding box center [592, 133] width 51 height 7
click at [576, 159] on label "Shipping Protection" at bounding box center [594, 158] width 54 height 7
click at [570, 200] on label "Reguard CS" at bounding box center [584, 199] width 35 height 7
click at [570, 217] on label "Open - All" at bounding box center [582, 217] width 31 height 7
click at [587, 234] on button "Apply" at bounding box center [589, 235] width 23 height 12
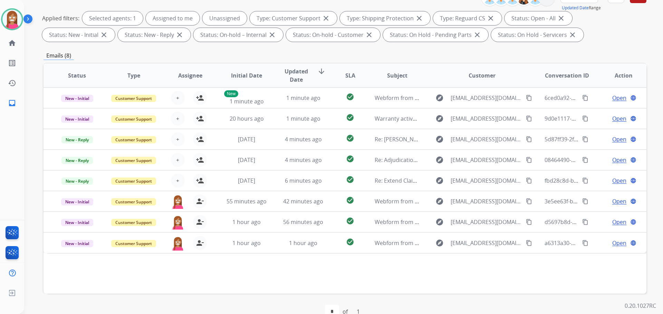
scroll to position [104, 0]
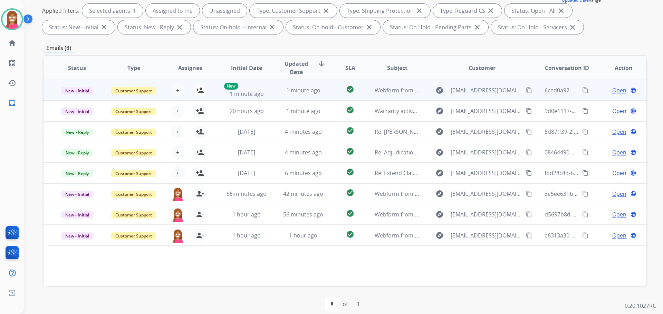
click at [278, 94] on td "1 minute ago" at bounding box center [298, 90] width 57 height 21
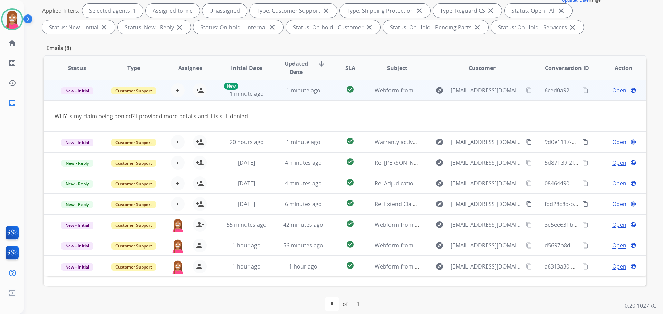
click at [526, 90] on mat-icon "content_copy" at bounding box center [529, 90] width 6 height 6
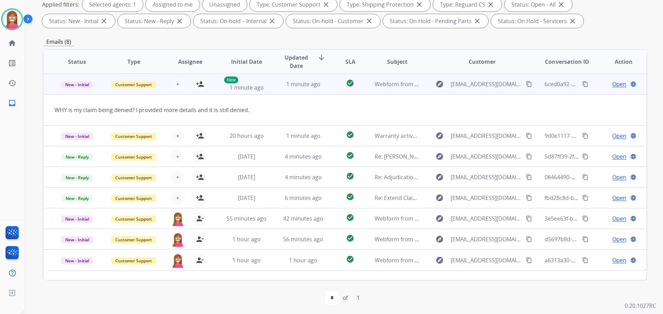
scroll to position [111, 0]
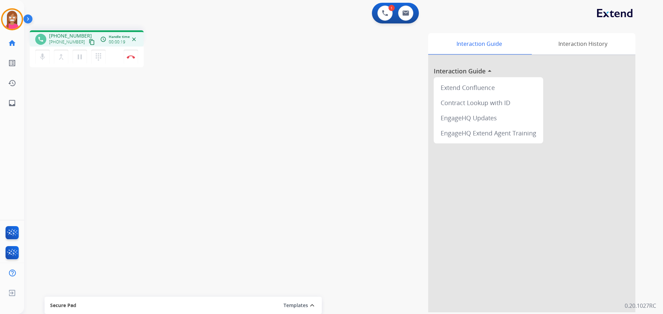
click at [88, 40] on button "content_copy" at bounding box center [92, 42] width 8 height 8
drag, startPoint x: 81, startPoint y: 60, endPoint x: 76, endPoint y: 50, distance: 11.3
click at [81, 60] on mat-icon "pause" at bounding box center [80, 57] width 8 height 8
click at [78, 59] on mat-icon "play_arrow" at bounding box center [80, 57] width 8 height 8
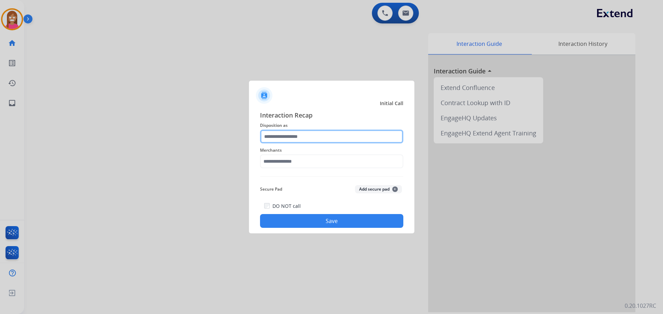
click at [287, 140] on input "text" at bounding box center [331, 137] width 143 height 14
click at [272, 139] on input "text" at bounding box center [331, 137] width 143 height 14
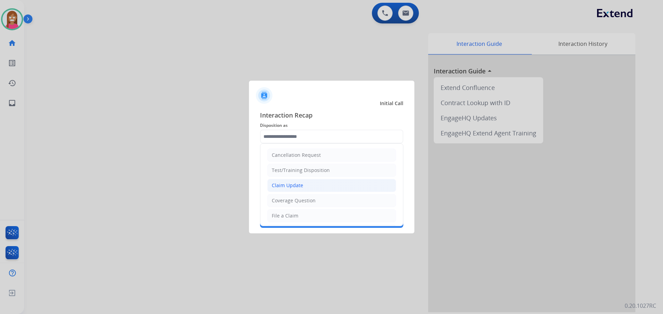
click at [281, 186] on div "Claim Update" at bounding box center [287, 185] width 31 height 7
type input "**********"
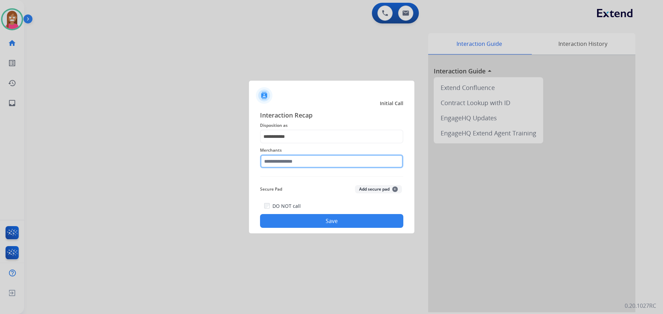
click at [282, 160] on input "text" at bounding box center [331, 162] width 143 height 14
click at [306, 162] on input "text" at bounding box center [331, 162] width 143 height 14
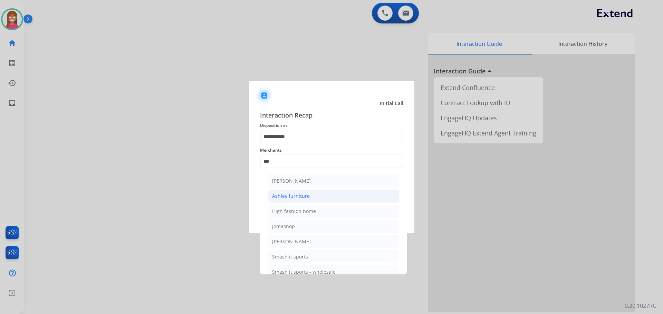
click at [286, 199] on div "Ashley furniture" at bounding box center [291, 196] width 38 height 7
type input "**********"
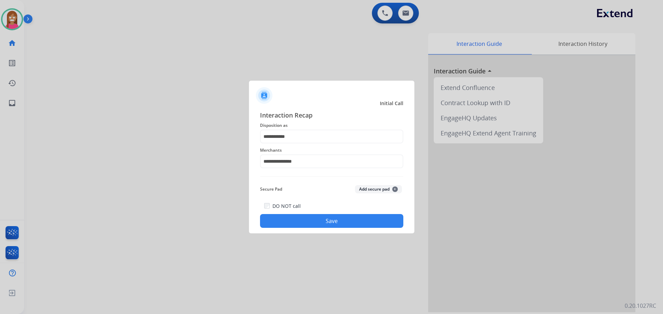
click at [291, 215] on button "Save" at bounding box center [331, 221] width 143 height 14
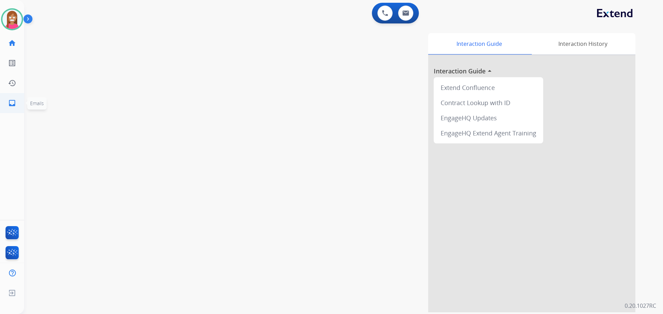
click at [13, 102] on mat-icon "inbox" at bounding box center [12, 103] width 8 height 8
select select "**********"
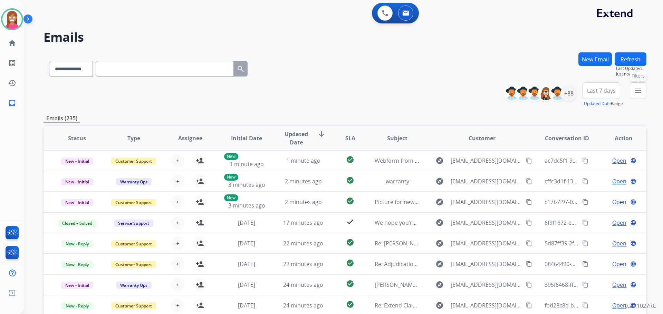
click at [636, 95] on mat-icon "menu" at bounding box center [638, 91] width 8 height 8
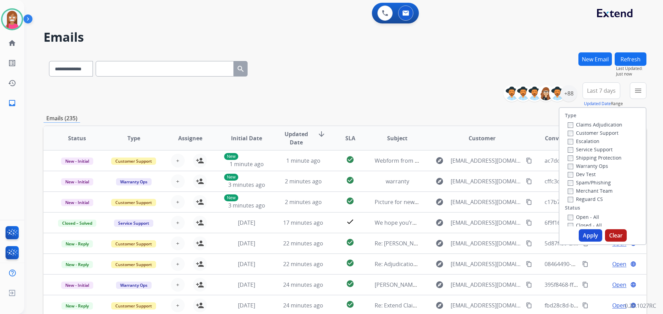
click at [570, 135] on label "Customer Support" at bounding box center [592, 133] width 51 height 7
click at [584, 157] on label "Shipping Protection" at bounding box center [594, 158] width 54 height 7
click at [571, 199] on label "Reguard CS" at bounding box center [584, 199] width 35 height 7
click at [594, 233] on button "Apply" at bounding box center [589, 235] width 23 height 12
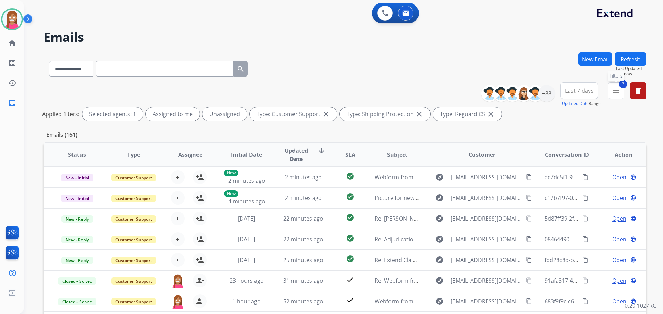
click at [622, 94] on button "3 menu Filters" at bounding box center [615, 90] width 17 height 17
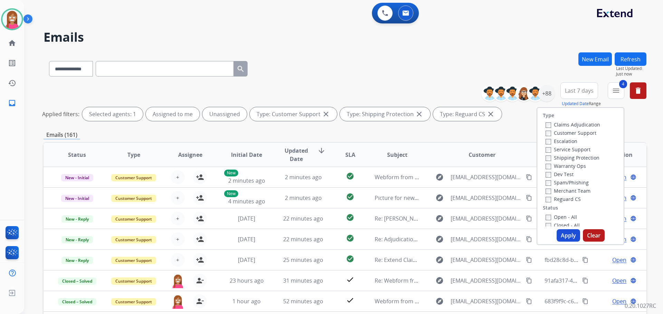
click at [563, 235] on button "Apply" at bounding box center [567, 235] width 23 height 12
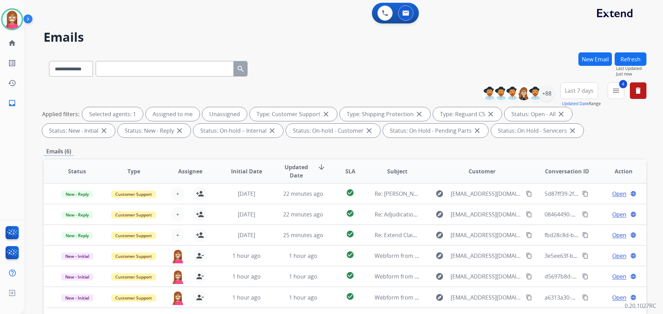
scroll to position [111, 0]
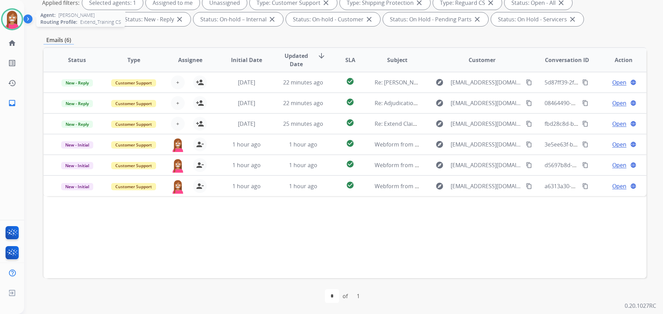
click at [1, 16] on div "Agent: [PERSON_NAME] Profile: Extend_Training CS" at bounding box center [12, 19] width 22 height 22
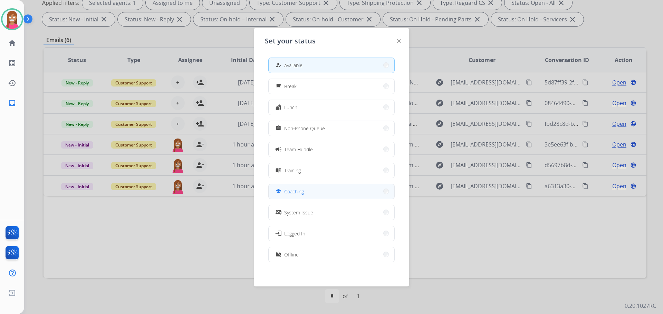
click at [292, 195] on div "school Coaching" at bounding box center [289, 191] width 30 height 8
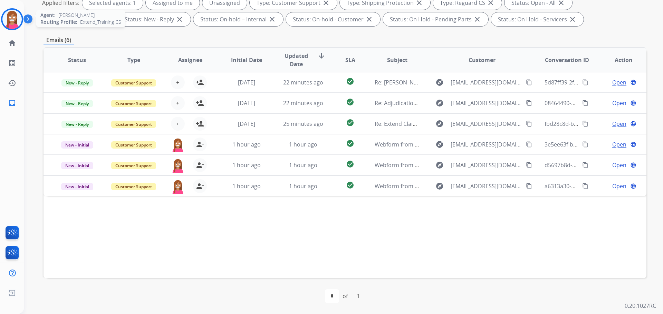
click at [4, 14] on img at bounding box center [11, 19] width 19 height 19
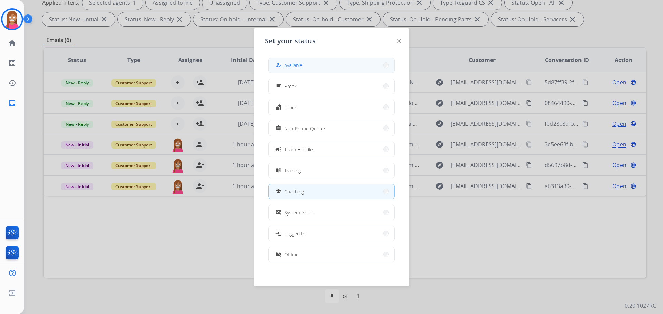
click at [280, 68] on mat-icon "how_to_reg" at bounding box center [278, 65] width 6 height 6
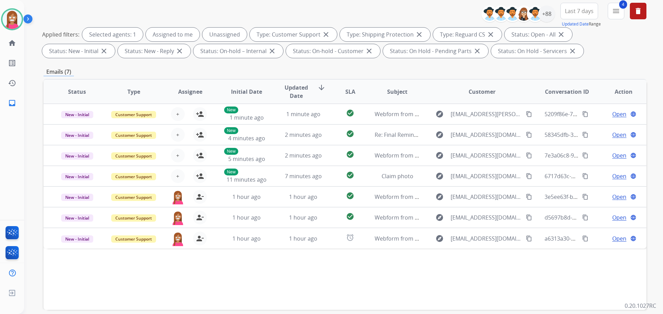
scroll to position [104, 0]
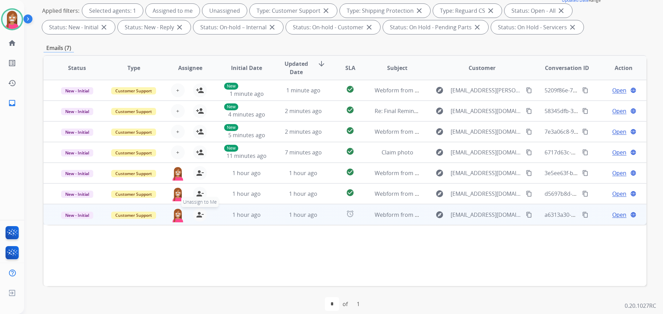
click at [201, 214] on mat-icon "person_remove" at bounding box center [200, 215] width 8 height 8
click at [201, 214] on mat-icon "person_add" at bounding box center [200, 215] width 8 height 8
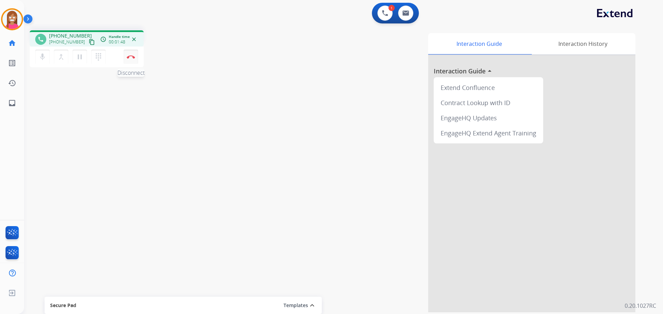
click at [128, 61] on button "Disconnect" at bounding box center [131, 57] width 14 height 14
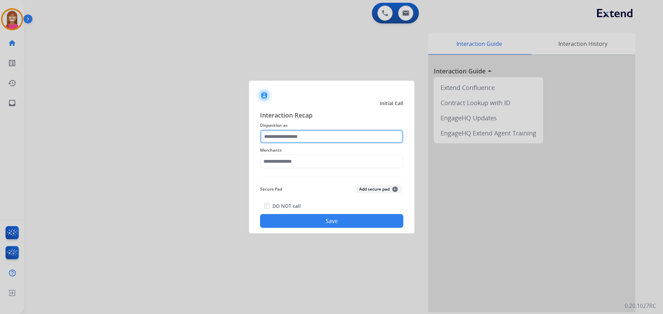
click at [271, 136] on input "text" at bounding box center [331, 137] width 143 height 14
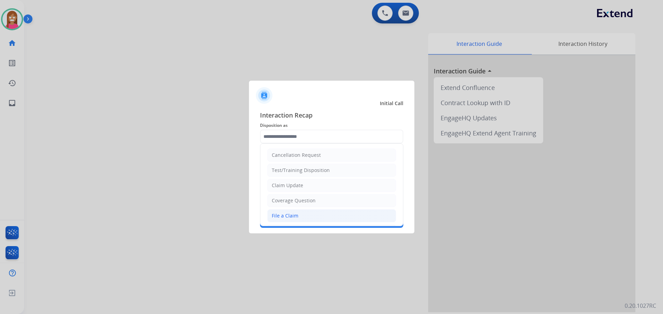
click at [322, 217] on li "File a Claim" at bounding box center [331, 215] width 129 height 13
type input "**********"
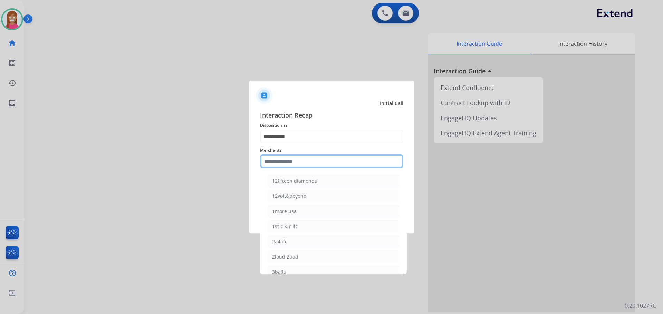
click at [290, 168] on input "text" at bounding box center [331, 162] width 143 height 14
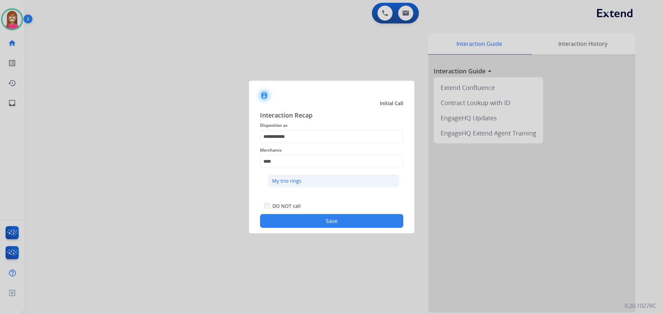
click at [283, 186] on li "My trio rings" at bounding box center [332, 181] width 131 height 13
type input "**********"
click at [291, 225] on button "Save" at bounding box center [331, 221] width 143 height 14
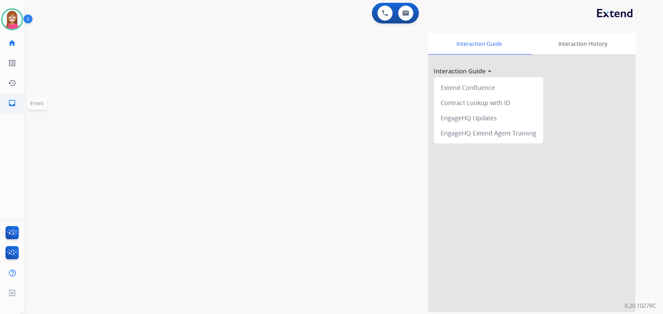
click at [12, 106] on mat-icon "inbox" at bounding box center [12, 103] width 8 height 8
select select "**********"
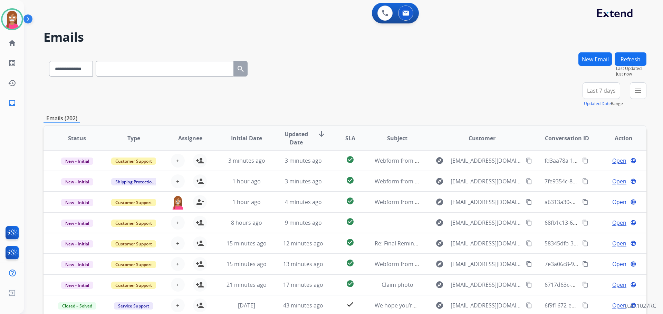
click at [629, 92] on div "menu Type Claims Adjudication Customer Support Escalation Service Support Shipp…" at bounding box center [637, 94] width 17 height 25
click at [635, 94] on mat-icon "menu" at bounding box center [638, 91] width 8 height 8
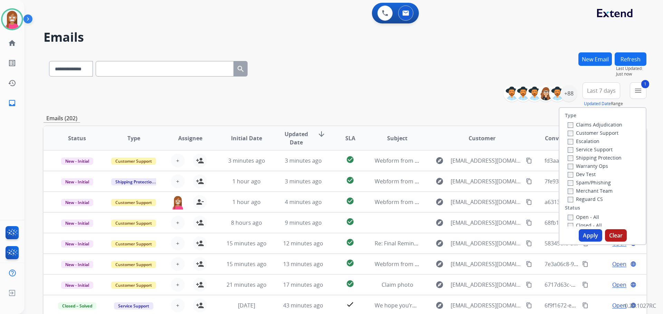
click at [572, 159] on label "Shipping Protection" at bounding box center [594, 158] width 54 height 7
click at [571, 200] on label "Reguard CS" at bounding box center [584, 199] width 35 height 7
click at [571, 214] on label "Open - All" at bounding box center [582, 217] width 31 height 7
click at [579, 231] on button "Apply" at bounding box center [589, 235] width 23 height 12
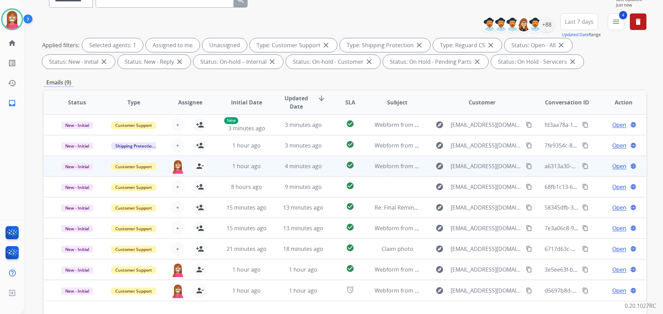
scroll to position [111, 0]
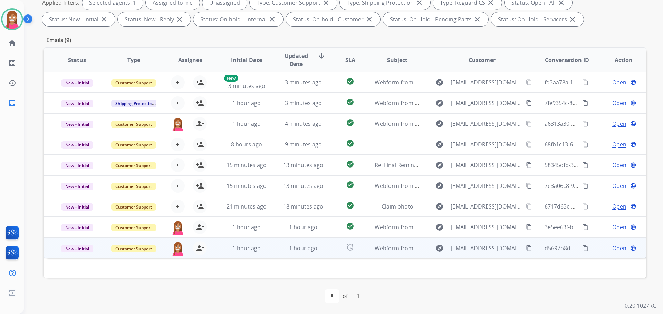
click at [266, 254] on td "1 hour ago" at bounding box center [241, 248] width 57 height 21
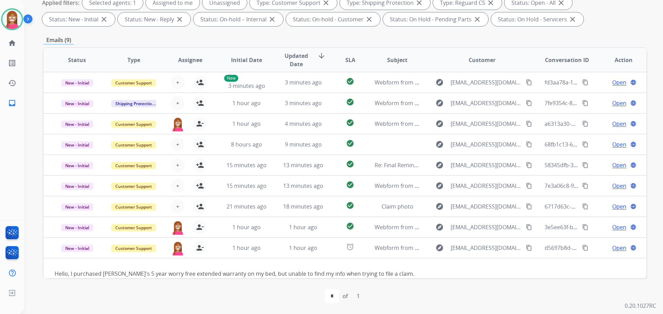
scroll to position [11, 0]
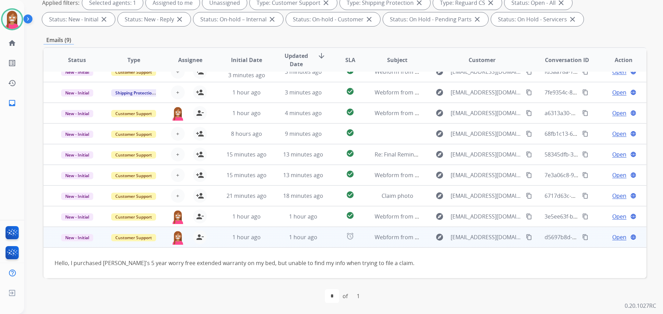
click at [526, 237] on mat-icon "content_copy" at bounding box center [529, 237] width 6 height 6
click at [613, 238] on span "Open" at bounding box center [619, 237] width 14 height 8
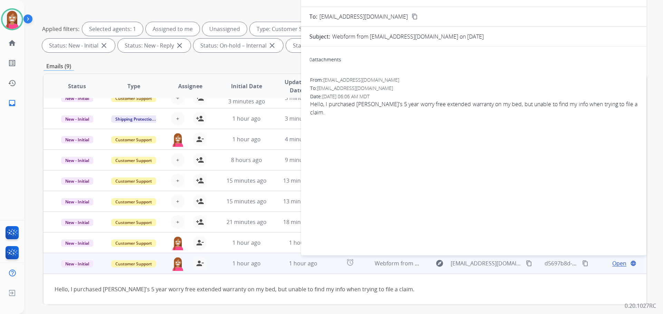
scroll to position [42, 0]
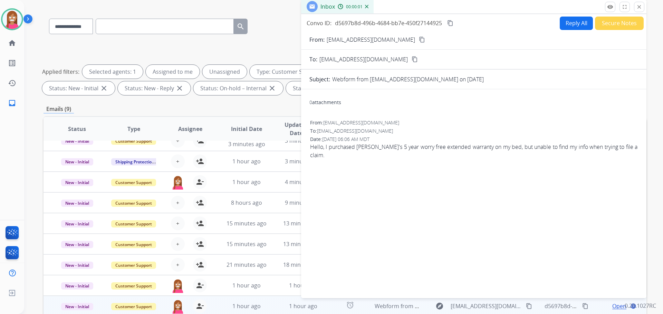
click at [580, 26] on button "Reply All" at bounding box center [575, 23] width 33 height 13
select select "**********"
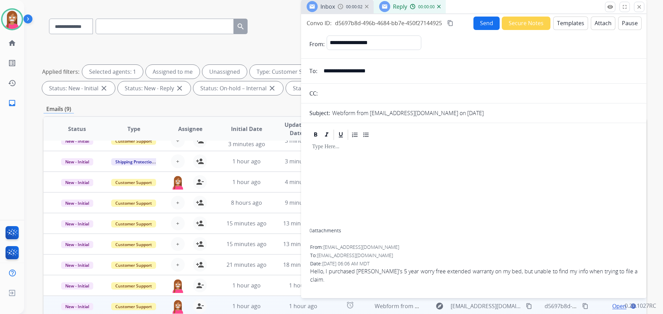
click at [562, 20] on button "Templates" at bounding box center [570, 23] width 35 height 13
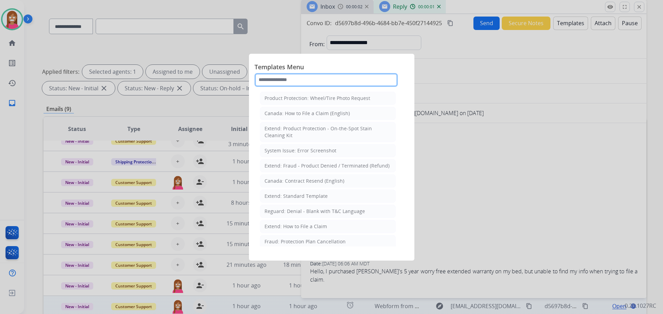
click at [286, 82] on input "text" at bounding box center [325, 80] width 143 height 14
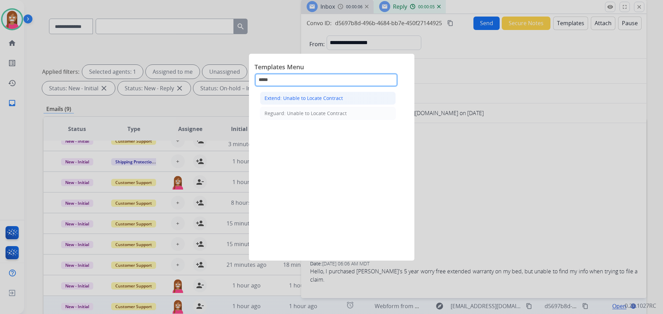
type input "*****"
click at [291, 96] on div "Extend: Unable to Locate Contract" at bounding box center [303, 98] width 78 height 7
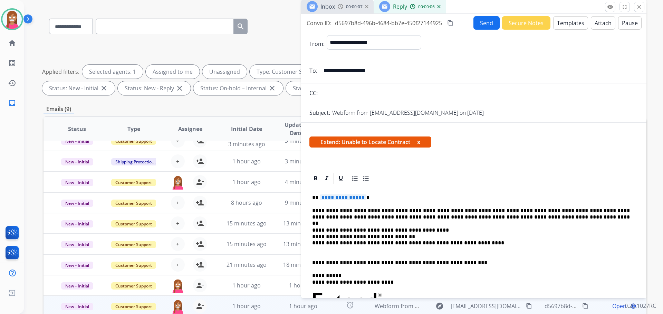
click at [341, 200] on span "**********" at bounding box center [343, 198] width 47 height 6
click at [476, 24] on button "Send" at bounding box center [486, 22] width 26 height 13
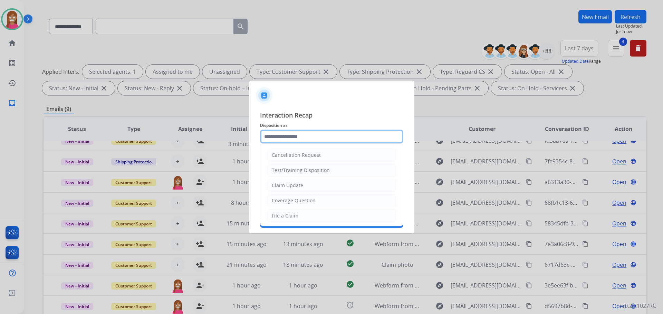
click at [310, 138] on input "text" at bounding box center [331, 137] width 143 height 14
click at [291, 214] on div "File a Claim" at bounding box center [285, 216] width 27 height 7
type input "**********"
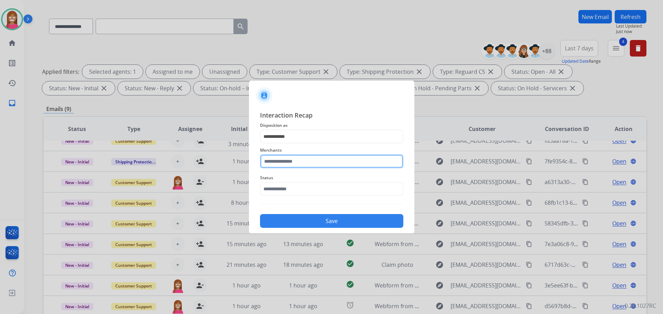
click at [270, 163] on input "text" at bounding box center [331, 162] width 143 height 14
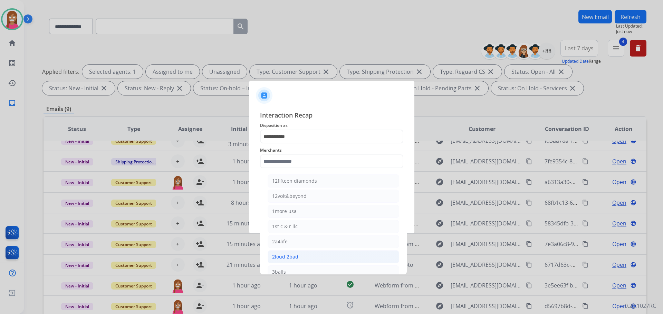
click at [313, 255] on li "2loud 2bad" at bounding box center [332, 257] width 131 height 13
type input "**********"
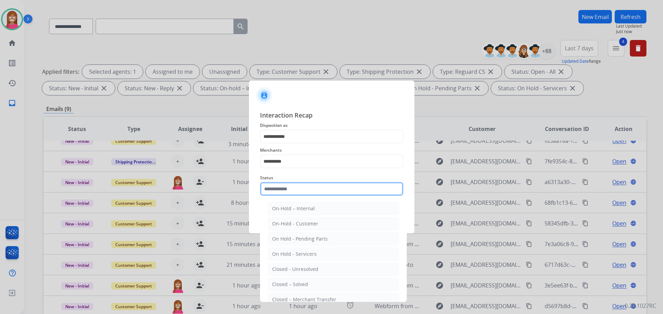
click at [284, 190] on input "text" at bounding box center [331, 189] width 143 height 14
click at [282, 286] on div "Closed – Solved" at bounding box center [290, 284] width 36 height 7
type input "**********"
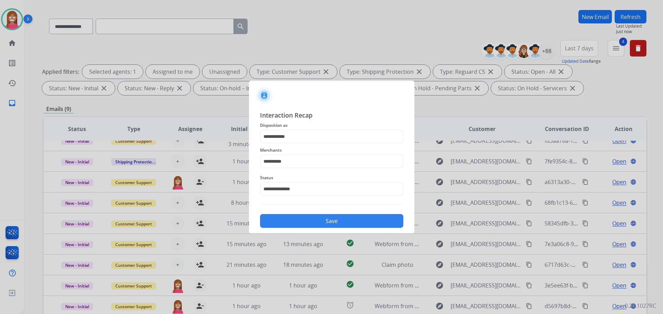
click at [293, 227] on button "Save" at bounding box center [331, 221] width 143 height 14
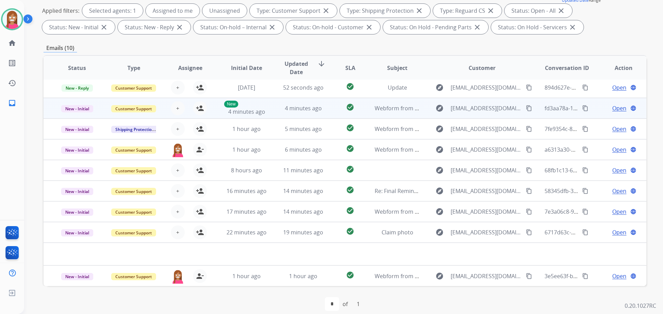
scroll to position [111, 0]
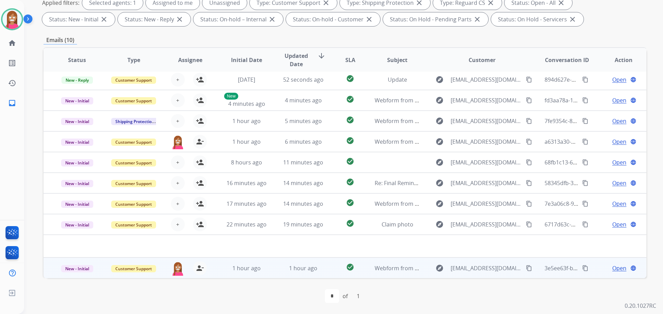
click at [612, 270] on span "Open" at bounding box center [619, 268] width 14 height 8
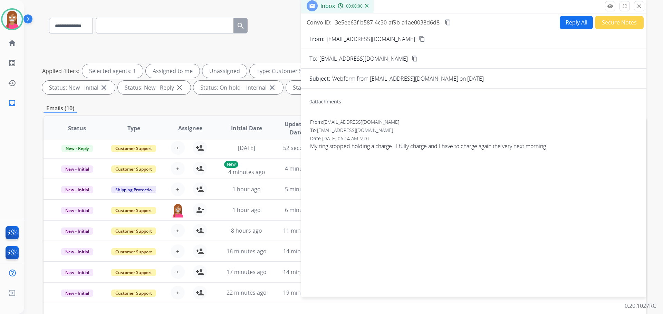
scroll to position [42, 0]
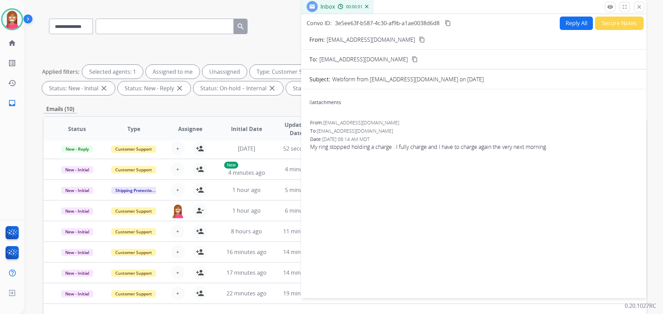
click at [567, 28] on button "Reply All" at bounding box center [575, 23] width 33 height 13
select select "**********"
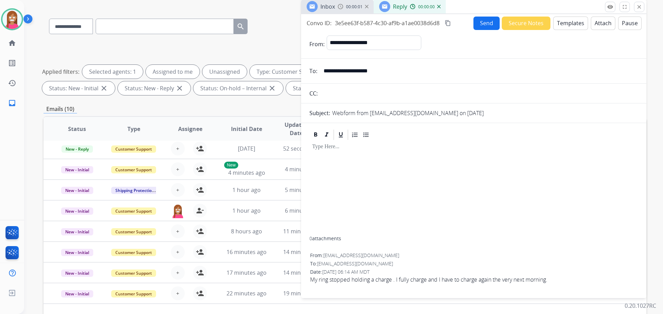
click at [567, 28] on button "Templates" at bounding box center [570, 23] width 35 height 13
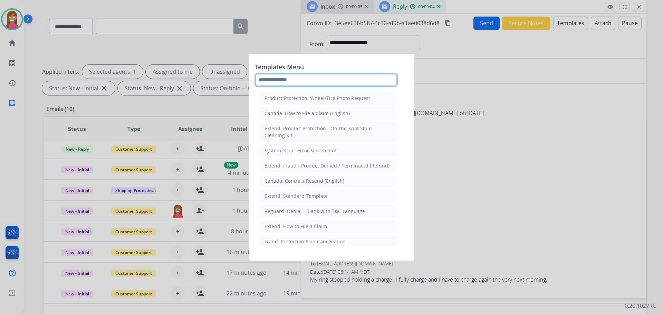
click at [283, 80] on input "text" at bounding box center [325, 80] width 143 height 14
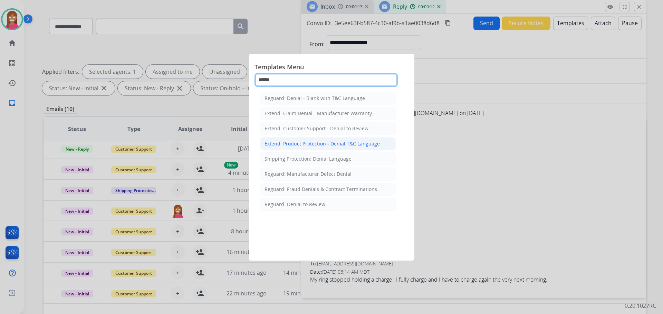
type input "******"
click at [285, 147] on div "Extend: Product Protection - Denial T&C Language" at bounding box center [321, 143] width 115 height 7
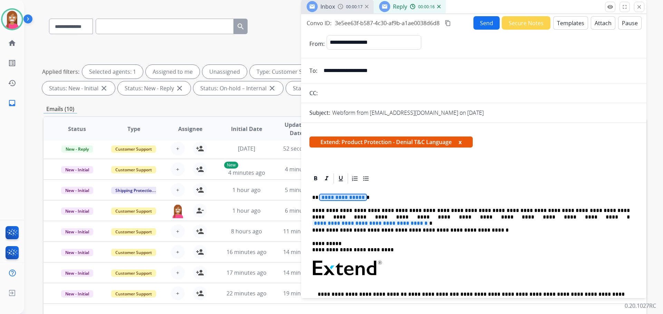
click at [330, 199] on span "**********" at bounding box center [343, 198] width 47 height 6
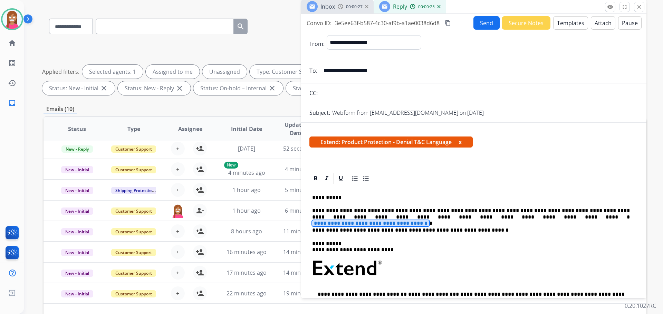
click at [429, 221] on span "**********" at bounding box center [370, 224] width 117 height 6
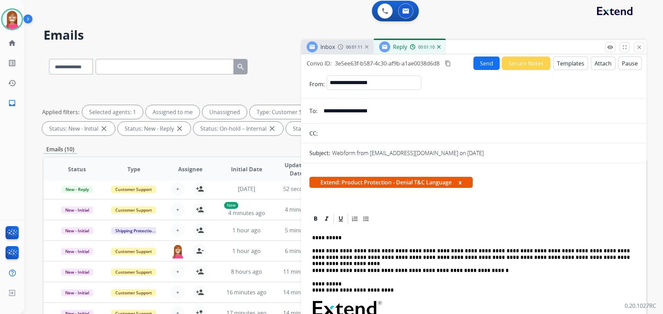
scroll to position [0, 0]
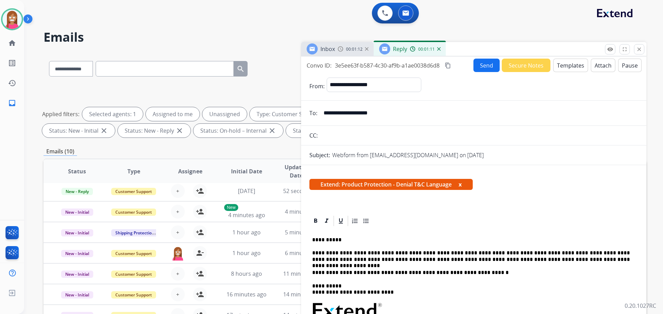
click at [488, 68] on button "Send" at bounding box center [486, 65] width 26 height 13
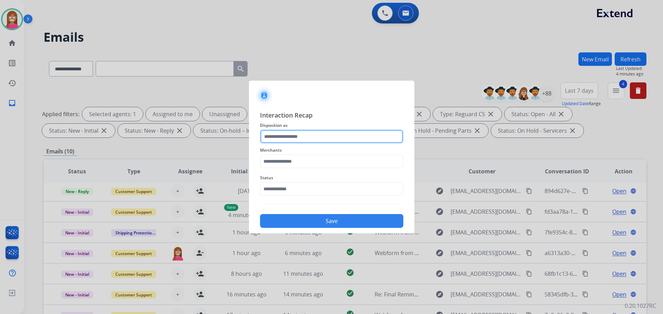
click at [312, 137] on input "text" at bounding box center [331, 137] width 143 height 14
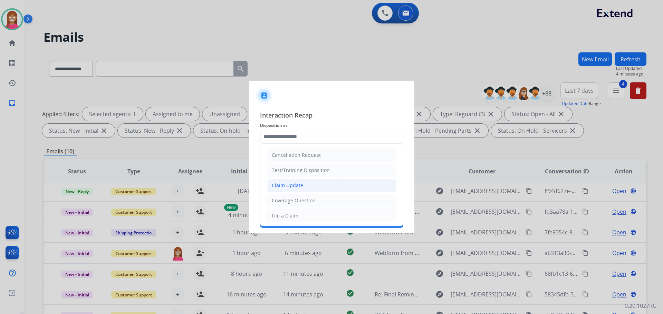
click at [291, 185] on div "Claim Update" at bounding box center [287, 185] width 31 height 7
type input "**********"
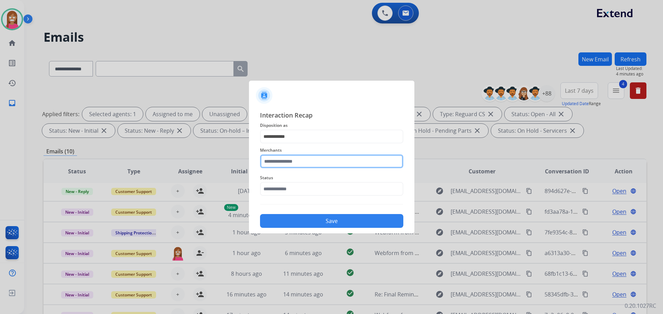
click at [278, 158] on input "text" at bounding box center [331, 162] width 143 height 14
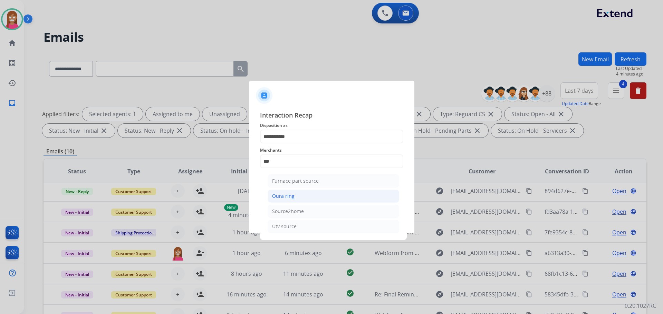
click at [281, 193] on div "Oura ring" at bounding box center [283, 196] width 22 height 7
type input "*********"
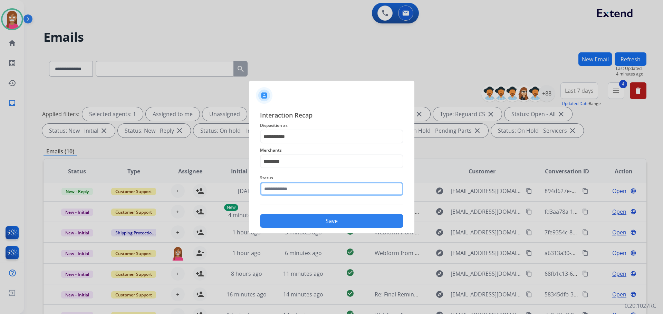
click at [274, 193] on input "text" at bounding box center [331, 189] width 143 height 14
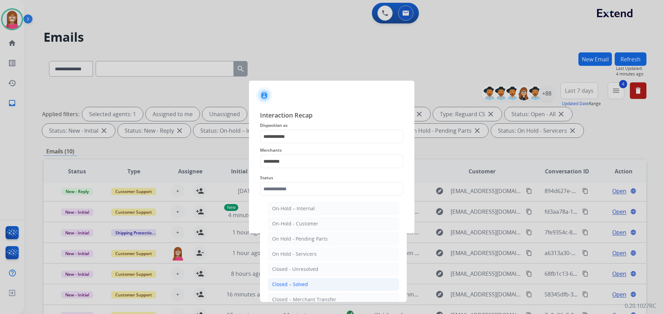
click at [286, 286] on div "Closed – Solved" at bounding box center [290, 284] width 36 height 7
type input "**********"
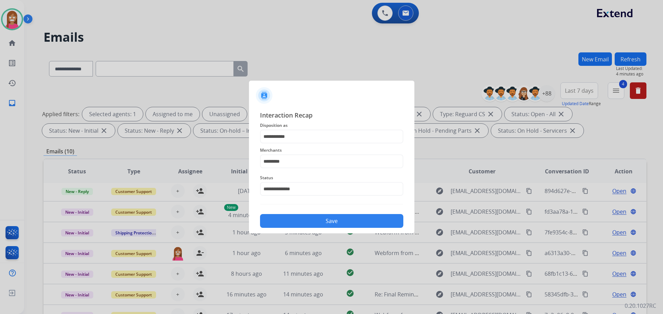
click at [271, 226] on button "Save" at bounding box center [331, 221] width 143 height 14
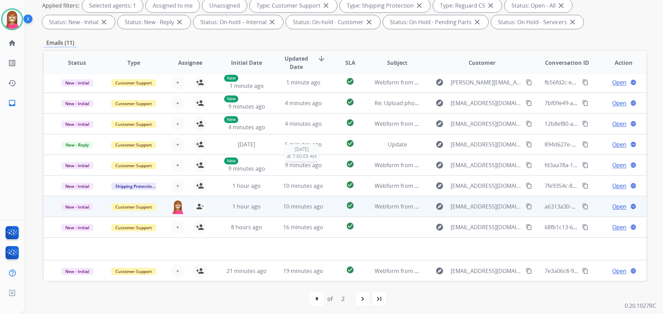
scroll to position [111, 0]
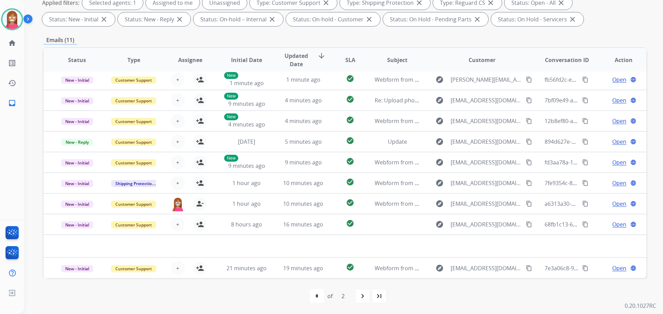
click at [361, 297] on mat-icon "navigate_next" at bounding box center [362, 296] width 8 height 8
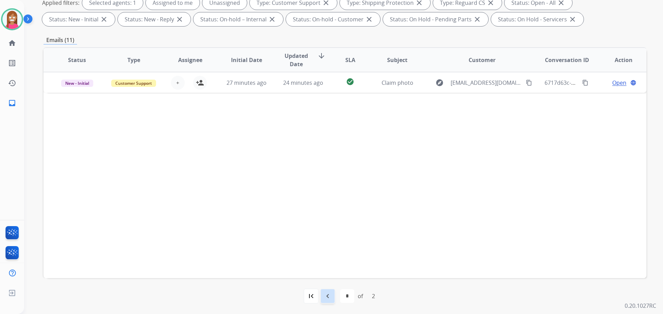
click at [324, 293] on mat-icon "navigate_before" at bounding box center [327, 296] width 8 height 8
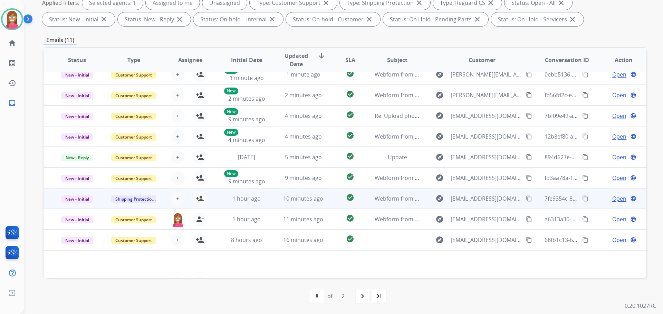
scroll to position [0, 0]
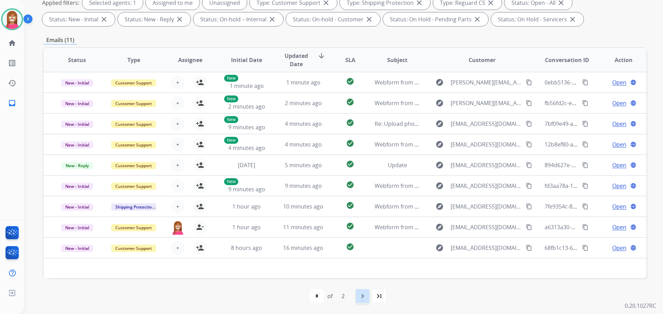
click at [365, 300] on mat-icon "navigate_next" at bounding box center [362, 296] width 8 height 8
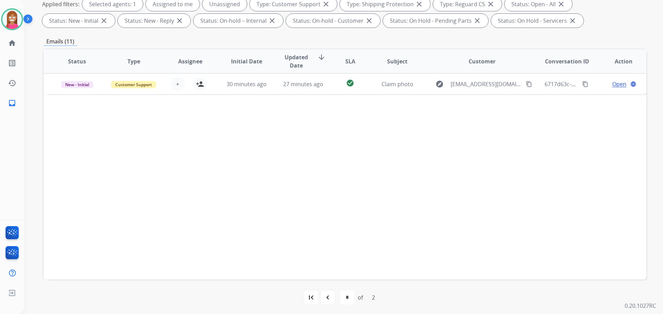
scroll to position [111, 0]
click at [321, 290] on div "navigate_before" at bounding box center [327, 296] width 15 height 15
select select "*"
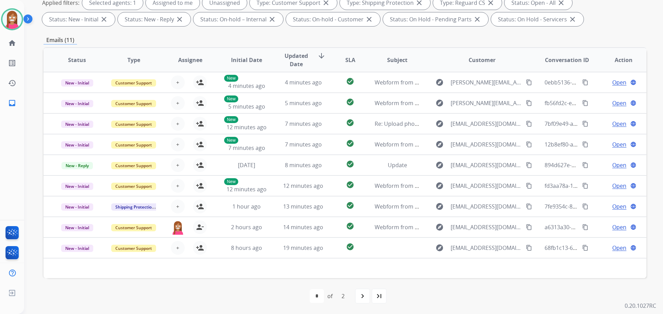
scroll to position [77, 0]
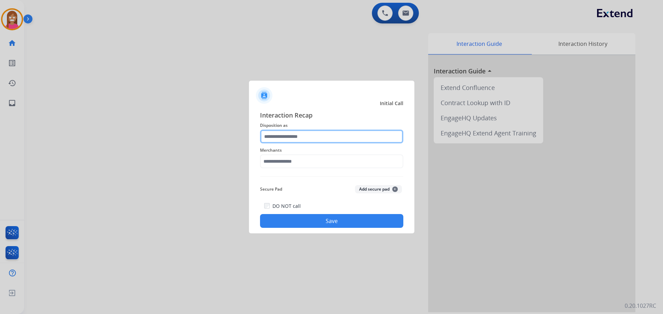
click at [306, 135] on input "text" at bounding box center [331, 137] width 143 height 14
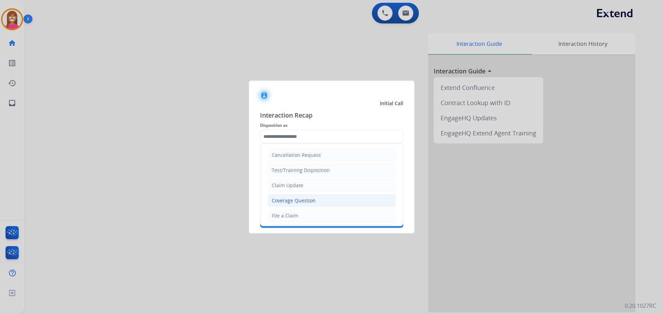
click at [283, 201] on div "Coverage Question" at bounding box center [294, 200] width 44 height 7
type input "**********"
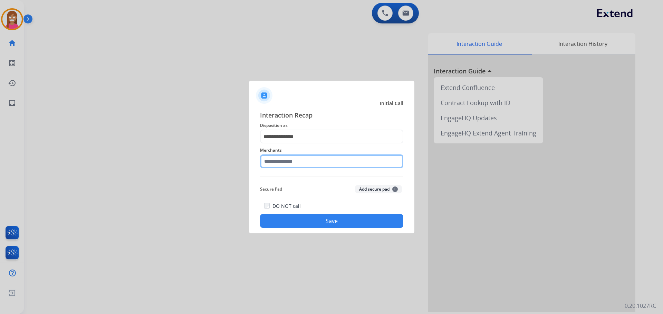
click at [284, 162] on input "text" at bounding box center [331, 162] width 143 height 14
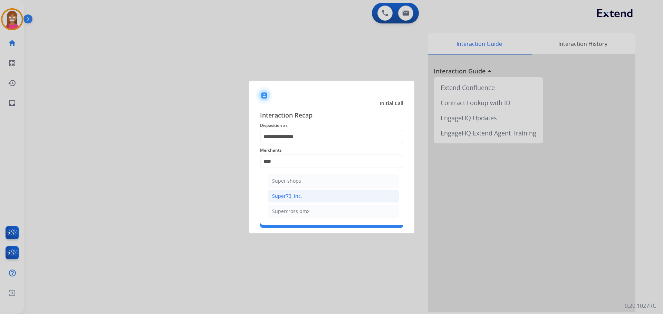
click at [290, 193] on div "Super73, inc." at bounding box center [287, 196] width 30 height 7
type input "**********"
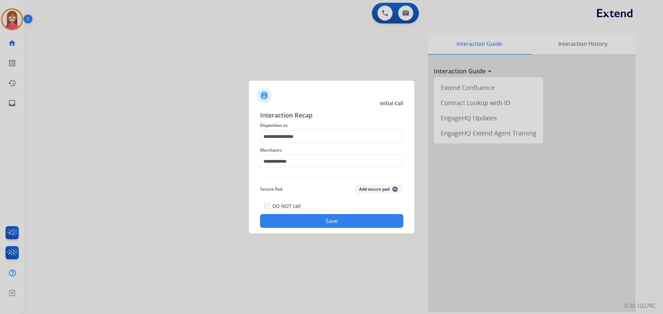
click at [293, 214] on div "DO NOT call Save" at bounding box center [331, 215] width 143 height 26
click at [292, 215] on button "Save" at bounding box center [331, 221] width 143 height 14
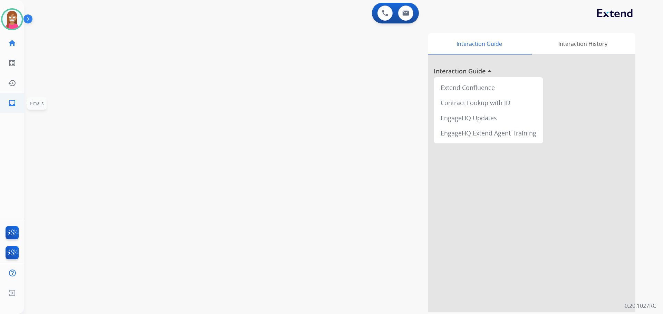
click at [7, 101] on link "inbox Emails" at bounding box center [11, 103] width 19 height 19
select select "**********"
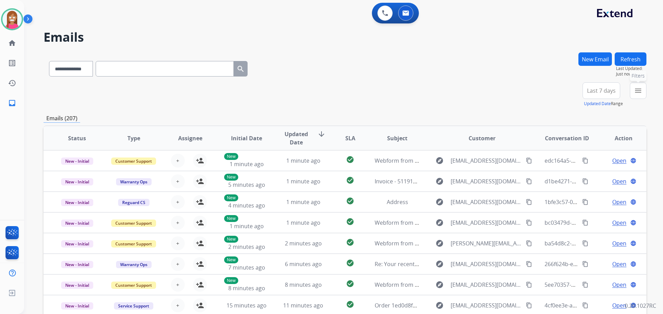
click at [639, 91] on mat-icon "menu" at bounding box center [638, 91] width 8 height 8
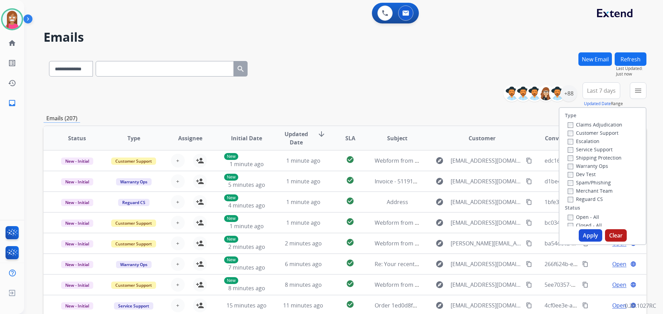
click at [574, 134] on label "Customer Support" at bounding box center [592, 133] width 51 height 7
click at [579, 158] on label "Shipping Protection" at bounding box center [594, 158] width 54 height 7
click at [571, 199] on label "Reguard CS" at bounding box center [584, 199] width 35 height 7
click at [579, 217] on label "Open - All" at bounding box center [582, 217] width 31 height 7
click at [581, 232] on button "Apply" at bounding box center [589, 235] width 23 height 12
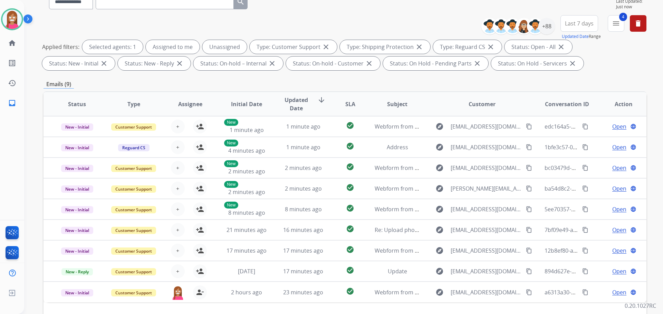
scroll to position [111, 0]
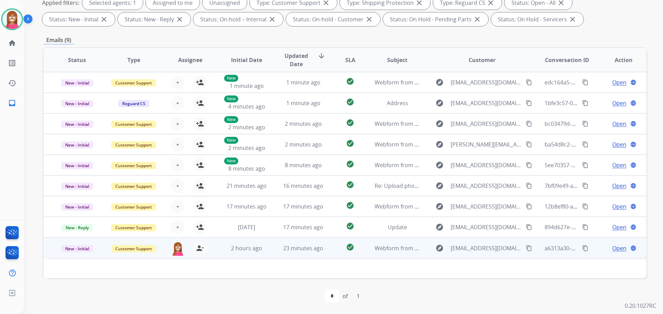
click at [265, 253] on td "2 hours ago" at bounding box center [241, 248] width 57 height 21
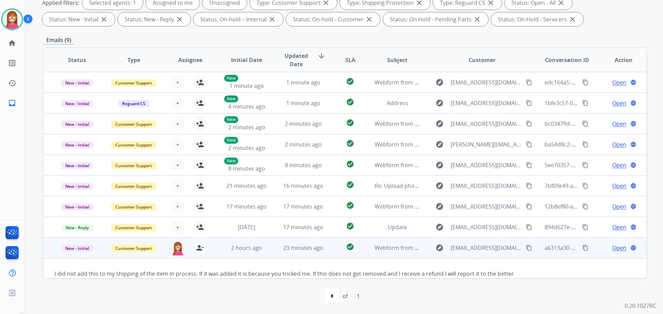
scroll to position [19, 0]
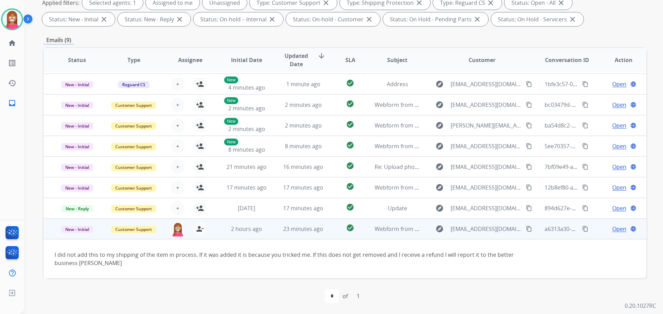
click at [612, 229] on span "Open" at bounding box center [619, 229] width 14 height 8
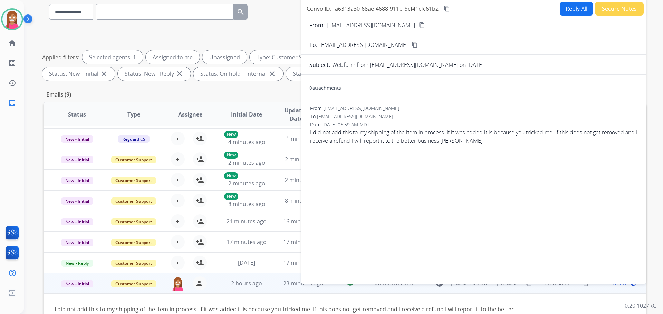
scroll to position [8, 0]
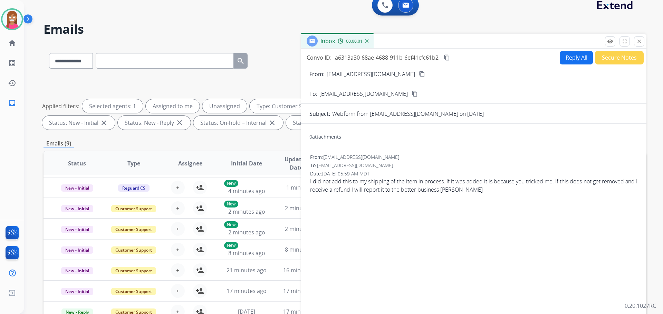
click at [568, 58] on button "Reply All" at bounding box center [575, 57] width 33 height 13
select select "**********"
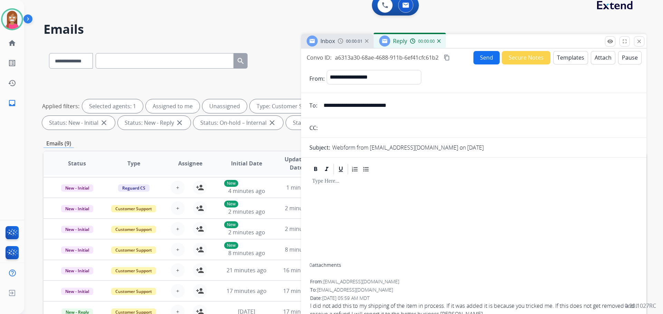
click at [568, 58] on button "Templates" at bounding box center [570, 57] width 35 height 13
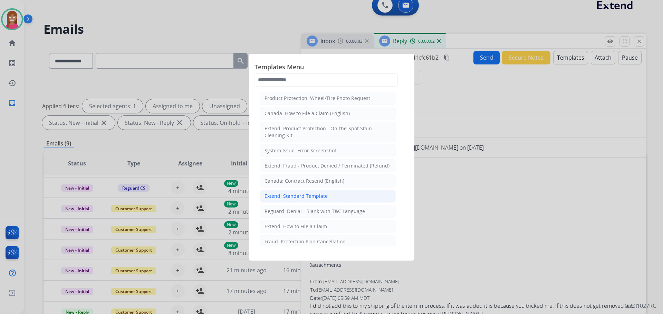
click at [292, 195] on div "Extend: Standard Template" at bounding box center [295, 196] width 63 height 7
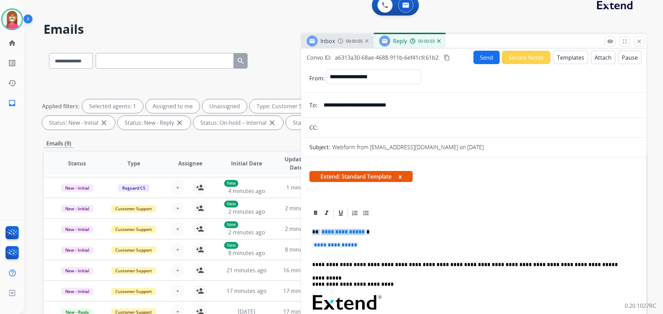
drag, startPoint x: 375, startPoint y: 246, endPoint x: 311, endPoint y: 234, distance: 65.3
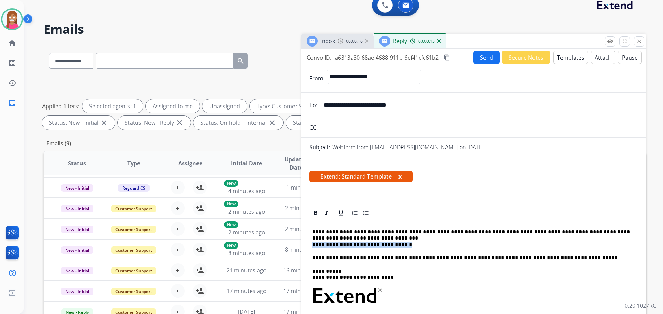
drag, startPoint x: 397, startPoint y: 247, endPoint x: 310, endPoint y: 247, distance: 87.0
click at [310, 247] on div "**********" at bounding box center [473, 317] width 329 height 197
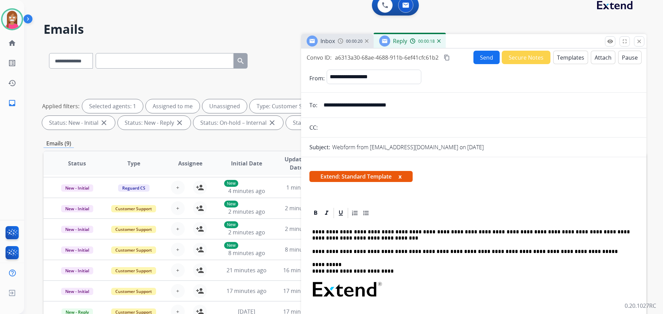
click at [338, 237] on p "**********" at bounding box center [470, 235] width 317 height 13
click at [483, 59] on button "Send" at bounding box center [486, 57] width 26 height 13
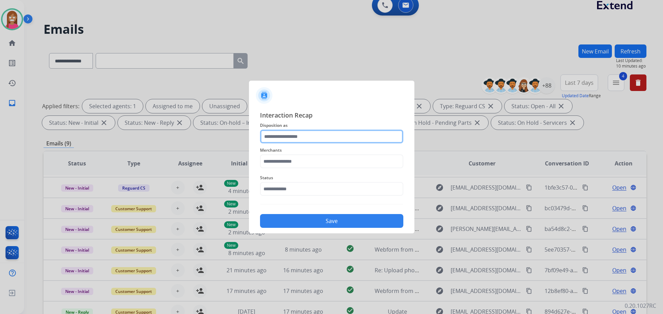
drag, startPoint x: 289, startPoint y: 137, endPoint x: 283, endPoint y: 143, distance: 8.3
click at [289, 138] on input "text" at bounding box center [331, 137] width 143 height 14
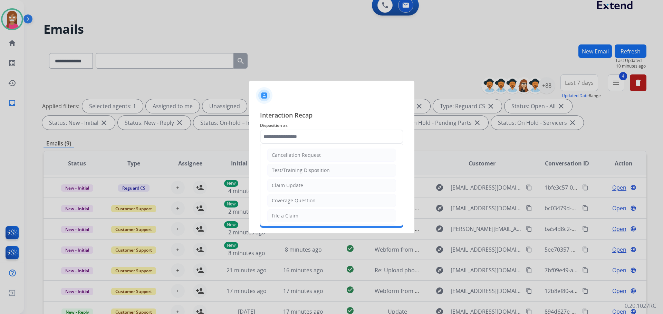
click at [290, 158] on div "Cancellation Request" at bounding box center [296, 155] width 49 height 7
type input "**********"
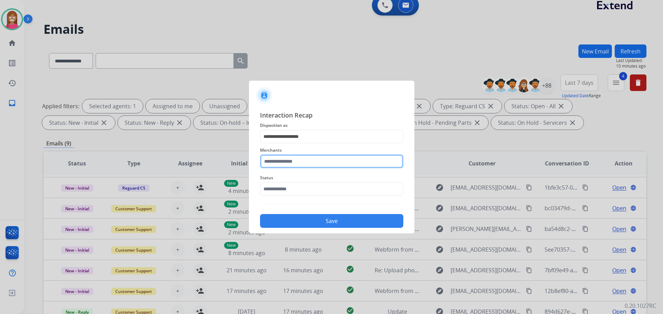
click at [289, 165] on input "text" at bounding box center [331, 162] width 143 height 14
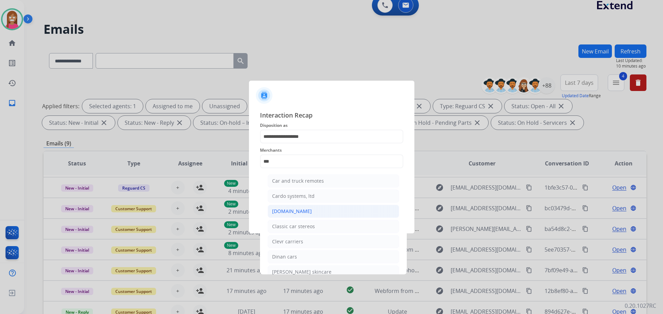
click at [274, 212] on div "[DOMAIN_NAME]" at bounding box center [292, 211] width 40 height 7
type input "**********"
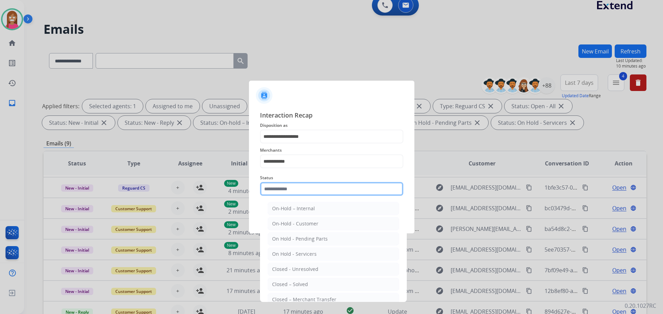
click at [280, 186] on input "text" at bounding box center [331, 189] width 143 height 14
click at [307, 284] on li "Closed – Solved" at bounding box center [332, 284] width 131 height 13
type input "**********"
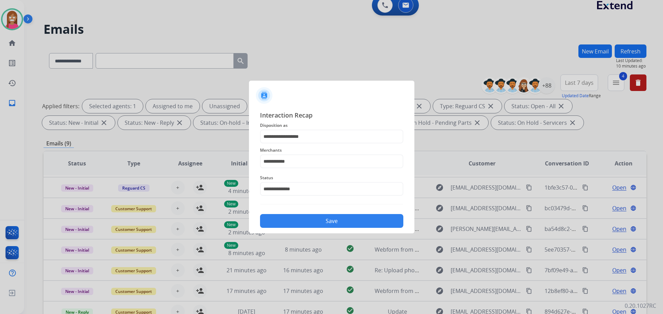
click at [305, 220] on button "Save" at bounding box center [331, 221] width 143 height 14
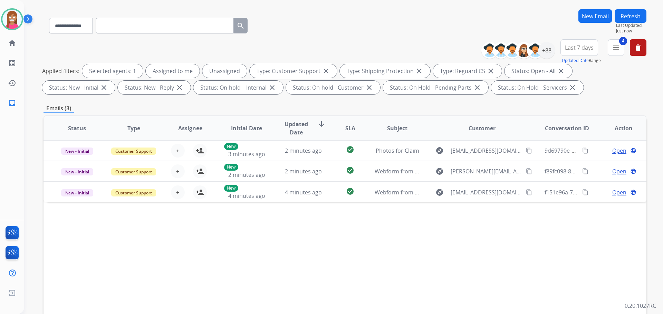
scroll to position [69, 0]
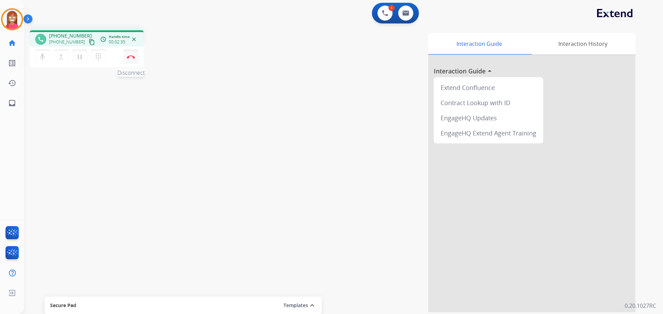
click at [130, 60] on button "Disconnect" at bounding box center [131, 57] width 14 height 14
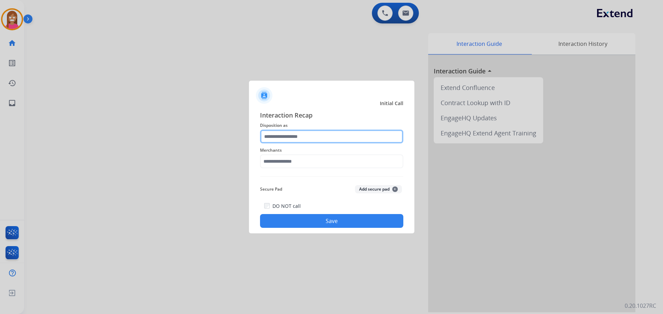
click at [277, 136] on input "text" at bounding box center [331, 137] width 143 height 14
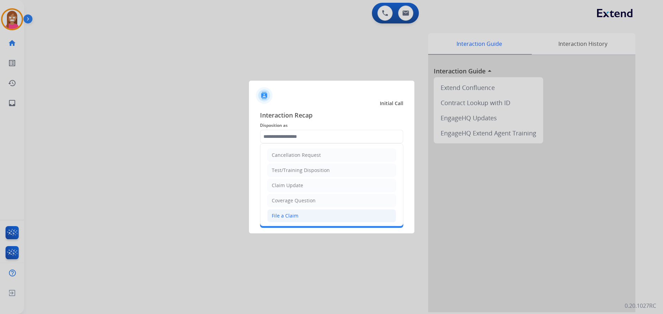
click at [274, 221] on li "File a Claim" at bounding box center [331, 215] width 129 height 13
type input "**********"
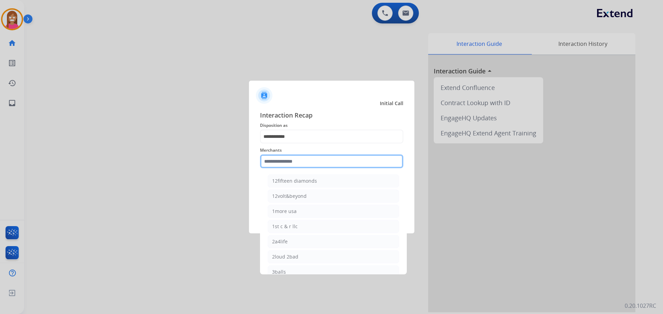
click at [273, 167] on input "text" at bounding box center [331, 162] width 143 height 14
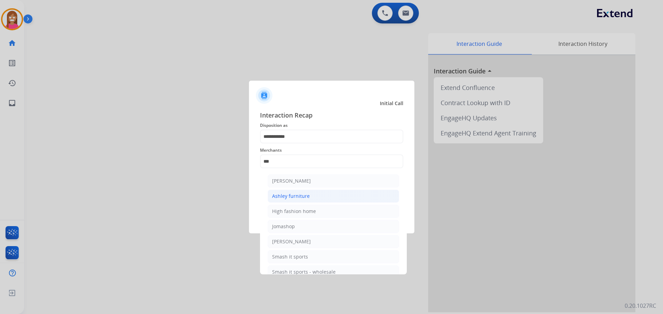
click at [304, 200] on li "Ashley furniture" at bounding box center [332, 196] width 131 height 13
type input "**********"
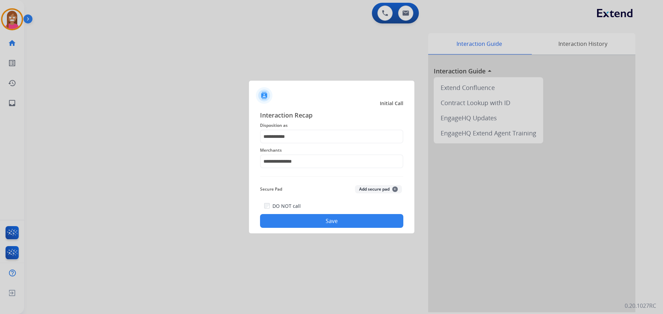
click at [310, 221] on button "Save" at bounding box center [331, 221] width 143 height 14
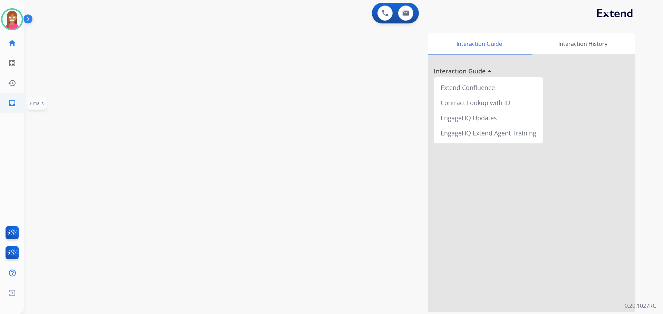
click at [7, 107] on link "inbox Emails" at bounding box center [11, 103] width 19 height 19
select select "**********"
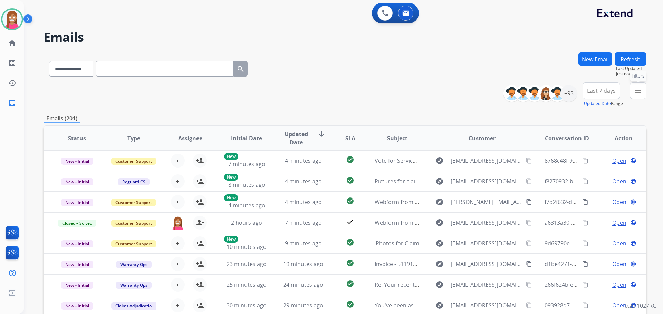
click at [643, 93] on button "menu Filters" at bounding box center [637, 90] width 17 height 17
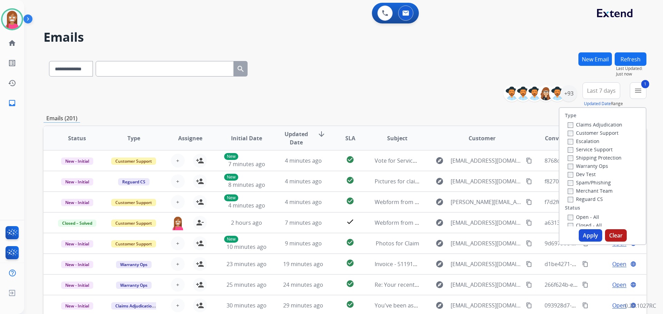
click at [586, 158] on label "Shipping Protection" at bounding box center [594, 158] width 54 height 7
click at [588, 197] on label "Reguard CS" at bounding box center [584, 199] width 35 height 7
click at [580, 217] on label "Open - All" at bounding box center [582, 217] width 31 height 7
drag, startPoint x: 585, startPoint y: 235, endPoint x: 576, endPoint y: 213, distance: 24.2
click at [585, 234] on button "Apply" at bounding box center [589, 235] width 23 height 12
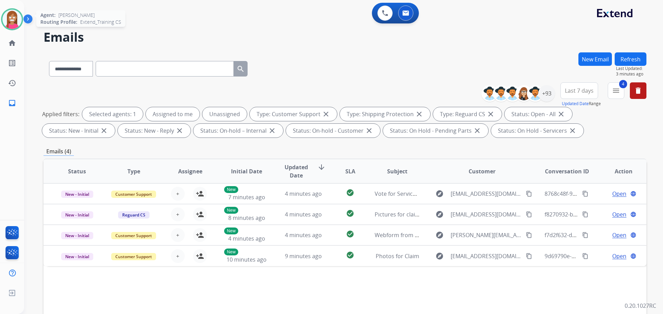
click at [7, 20] on img at bounding box center [11, 19] width 19 height 19
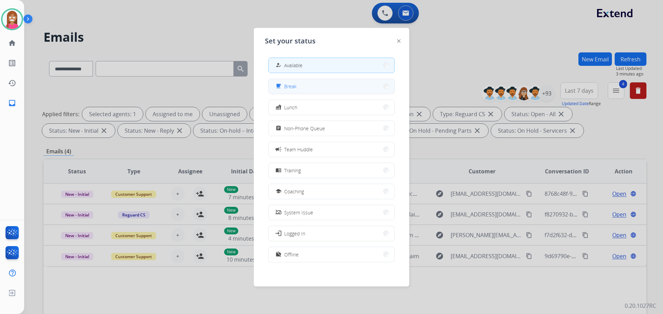
click at [285, 92] on button "free_breakfast Break" at bounding box center [331, 86] width 126 height 15
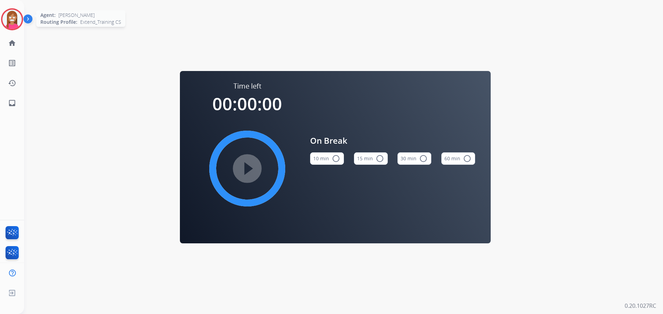
click at [11, 16] on img at bounding box center [11, 19] width 19 height 19
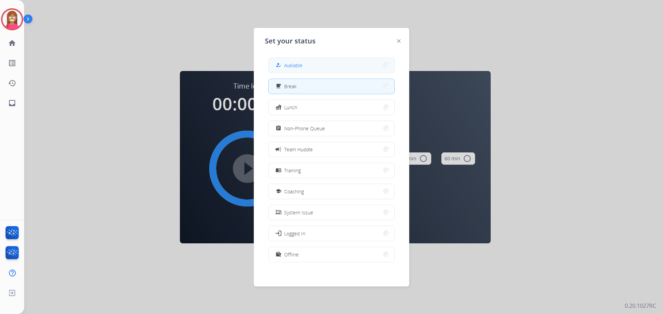
click at [284, 66] on div "how_to_reg Available" at bounding box center [288, 65] width 28 height 8
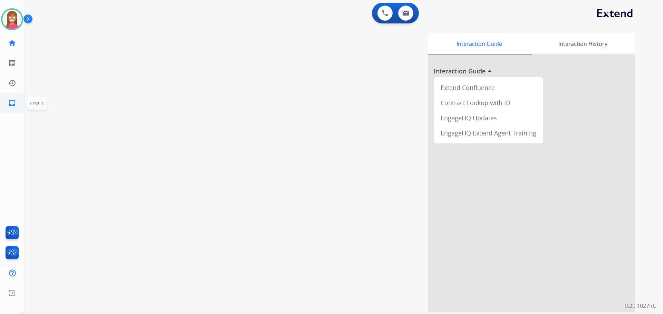
click at [12, 99] on mat-icon "inbox" at bounding box center [12, 103] width 8 height 8
select select "**********"
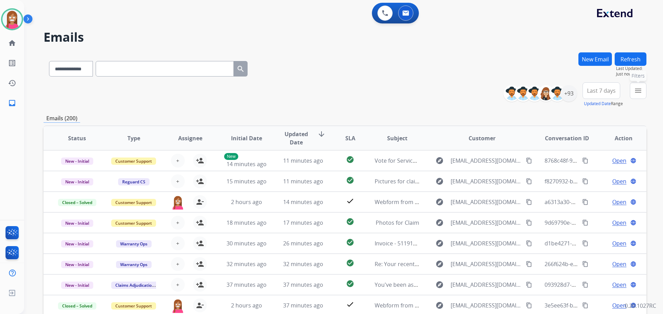
click at [635, 95] on button "menu Filters" at bounding box center [637, 90] width 17 height 17
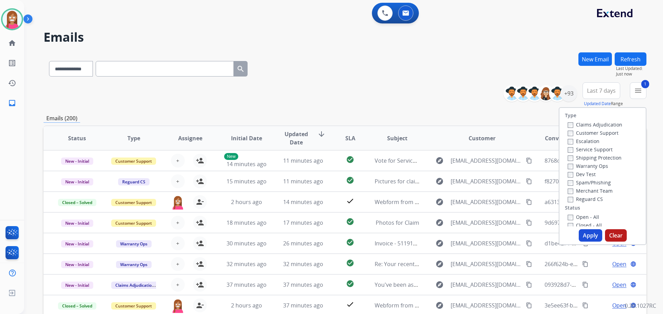
click at [576, 160] on label "Shipping Protection" at bounding box center [594, 158] width 54 height 7
click at [572, 201] on label "Reguard CS" at bounding box center [584, 199] width 35 height 7
click at [574, 219] on label "Open - All" at bounding box center [582, 217] width 31 height 7
drag, startPoint x: 579, startPoint y: 235, endPoint x: 583, endPoint y: 234, distance: 3.9
click at [580, 235] on button "Apply" at bounding box center [589, 235] width 23 height 12
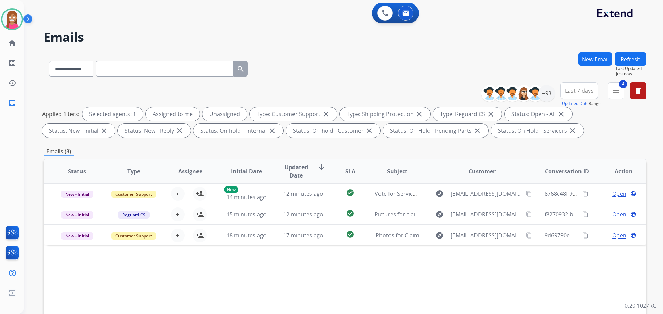
scroll to position [104, 0]
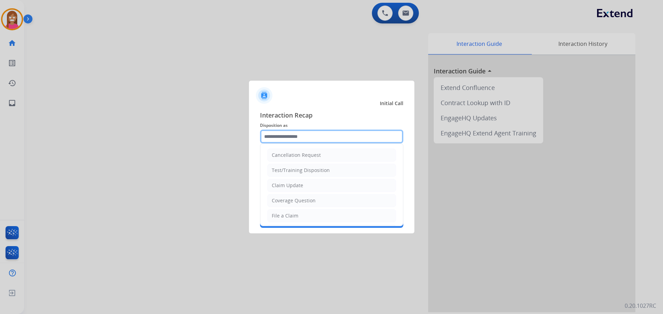
click at [295, 140] on input "text" at bounding box center [331, 137] width 143 height 14
click at [295, 198] on div "Coverage Question" at bounding box center [294, 200] width 44 height 7
type input "**********"
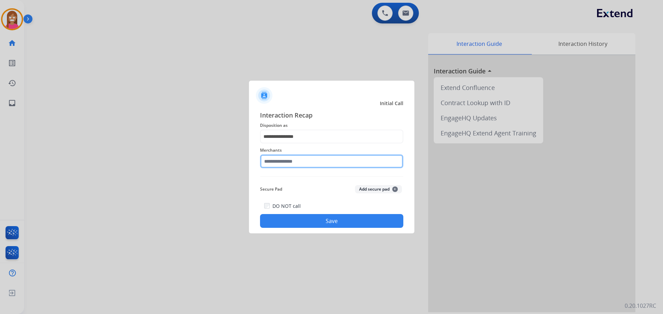
click at [282, 163] on input "text" at bounding box center [331, 162] width 143 height 14
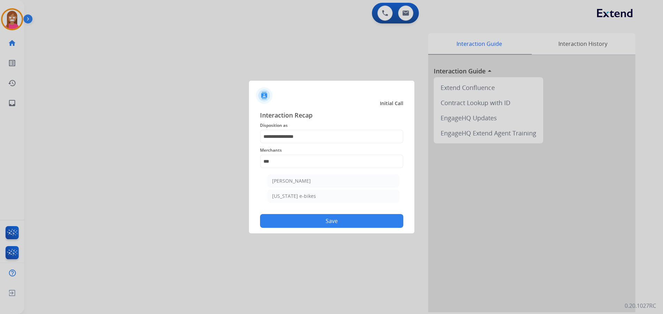
click at [315, 182] on li "[PERSON_NAME]" at bounding box center [332, 181] width 131 height 13
type input "**********"
click at [313, 217] on button "Save" at bounding box center [331, 221] width 143 height 14
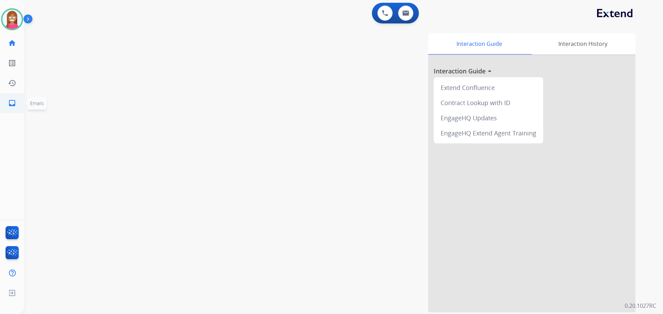
click at [9, 100] on mat-icon "inbox" at bounding box center [12, 103] width 8 height 8
select select "**********"
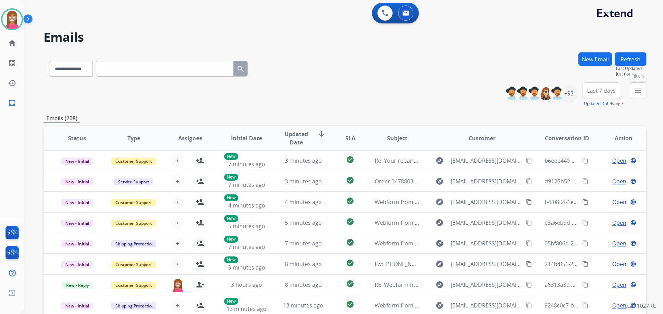
click at [641, 95] on button "menu Filters" at bounding box center [637, 90] width 17 height 17
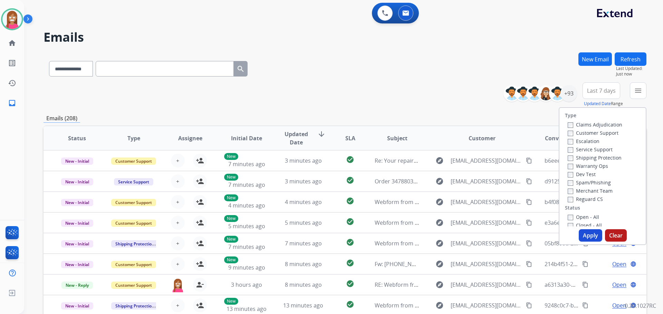
click at [574, 135] on label "Customer Support" at bounding box center [592, 133] width 51 height 7
click at [578, 156] on label "Shipping Protection" at bounding box center [594, 158] width 54 height 7
click at [571, 200] on label "Reguard CS" at bounding box center [584, 199] width 35 height 7
click at [578, 215] on label "Open - All" at bounding box center [582, 217] width 31 height 7
click at [579, 235] on button "Apply" at bounding box center [589, 235] width 23 height 12
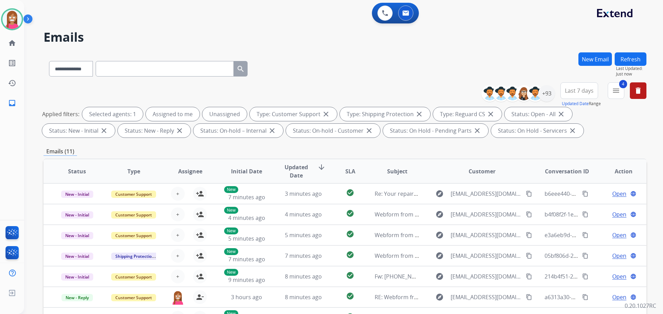
scroll to position [104, 0]
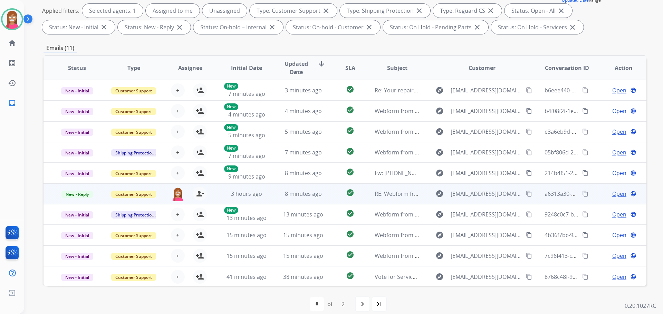
click at [270, 204] on td "8 minutes ago" at bounding box center [298, 194] width 57 height 21
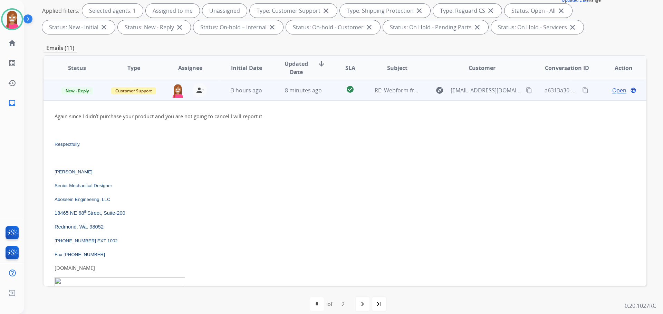
click at [612, 91] on span "Open" at bounding box center [619, 90] width 14 height 8
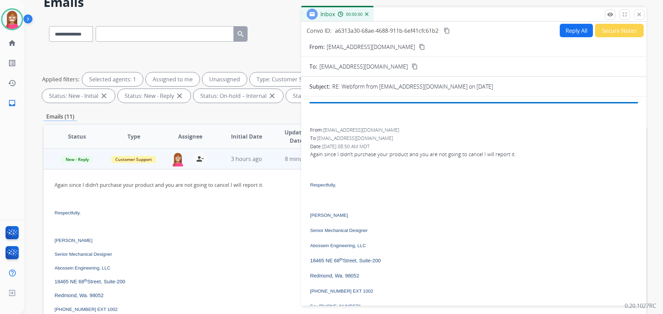
scroll to position [35, 0]
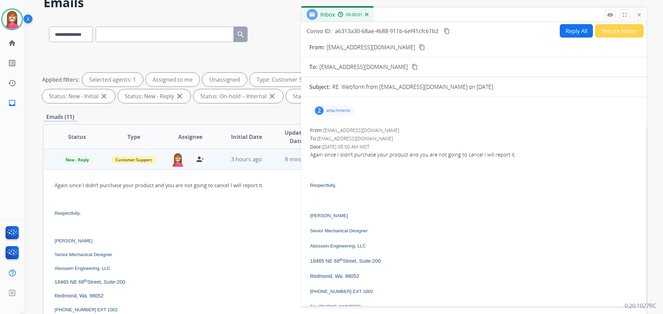
click at [576, 32] on button "Reply All" at bounding box center [575, 30] width 33 height 13
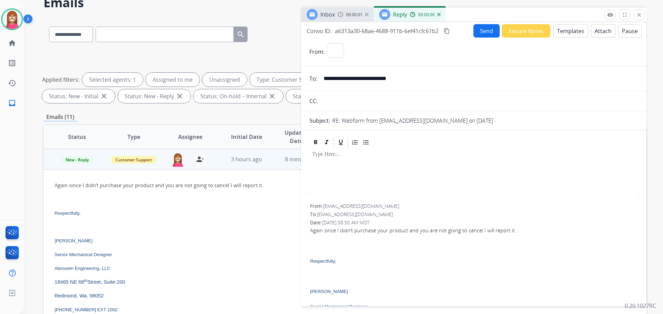
select select "**********"
click at [567, 33] on button "Templates" at bounding box center [570, 30] width 35 height 13
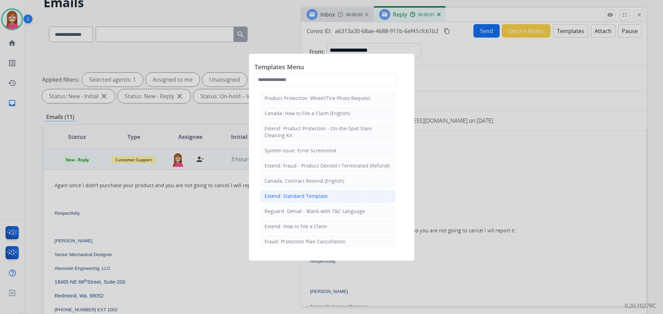
click at [280, 194] on div "Extend: Standard Template" at bounding box center [295, 196] width 63 height 7
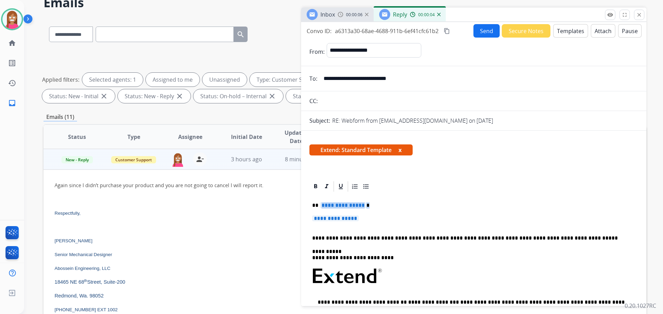
drag, startPoint x: 369, startPoint y: 218, endPoint x: 322, endPoint y: 201, distance: 50.1
click at [322, 201] on div "**********" at bounding box center [473, 293] width 329 height 200
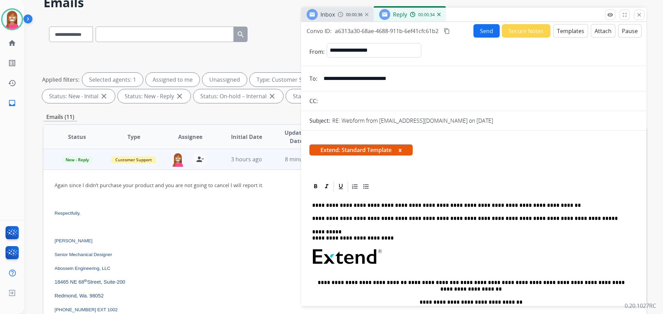
click at [482, 35] on button "Send" at bounding box center [486, 30] width 26 height 13
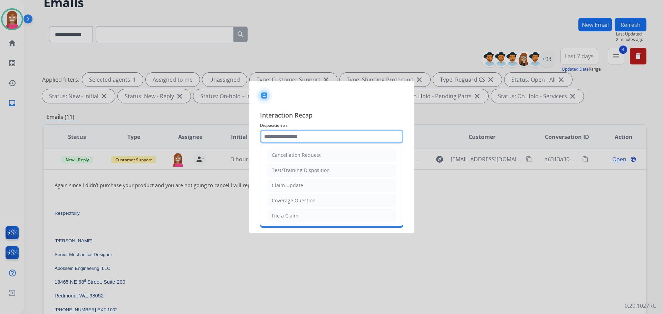
click at [292, 137] on input "text" at bounding box center [331, 137] width 143 height 14
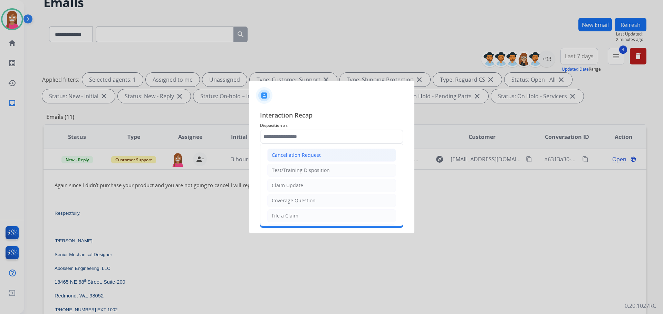
click at [281, 157] on div "Cancellation Request" at bounding box center [296, 155] width 49 height 7
type input "**********"
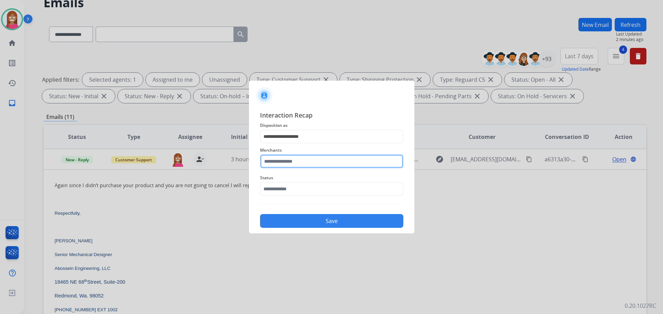
click at [283, 160] on input "text" at bounding box center [331, 162] width 143 height 14
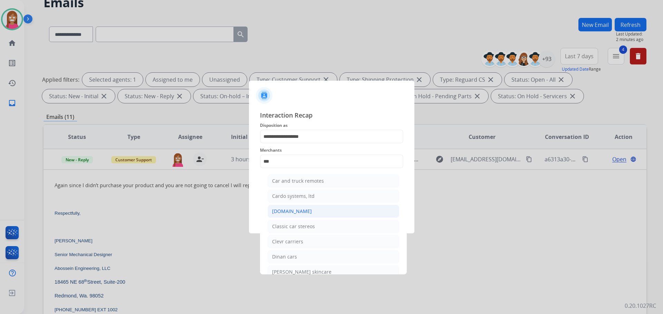
click at [287, 209] on div "[DOMAIN_NAME]" at bounding box center [292, 211] width 40 height 7
type input "**********"
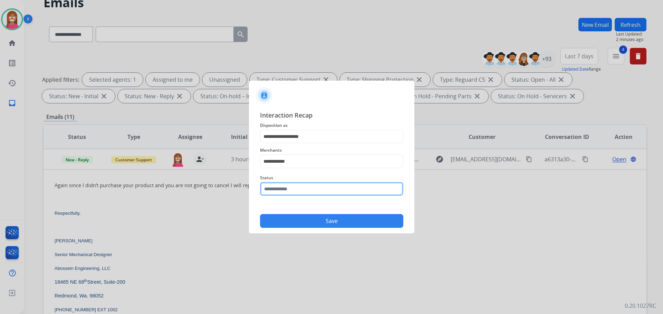
click at [274, 196] on input "text" at bounding box center [331, 189] width 143 height 14
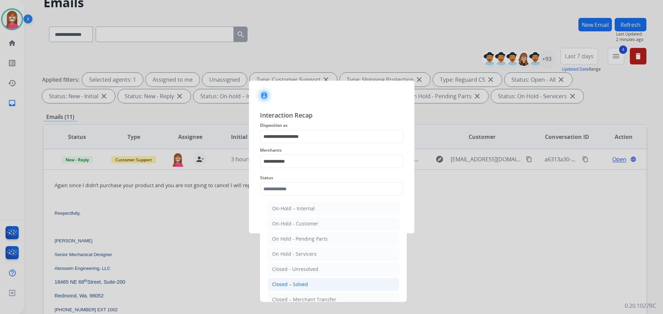
click at [287, 281] on li "Closed – Solved" at bounding box center [332, 284] width 131 height 13
type input "**********"
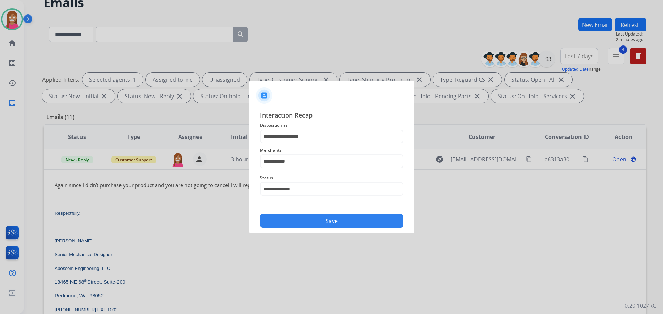
click at [284, 221] on button "Save" at bounding box center [331, 221] width 143 height 14
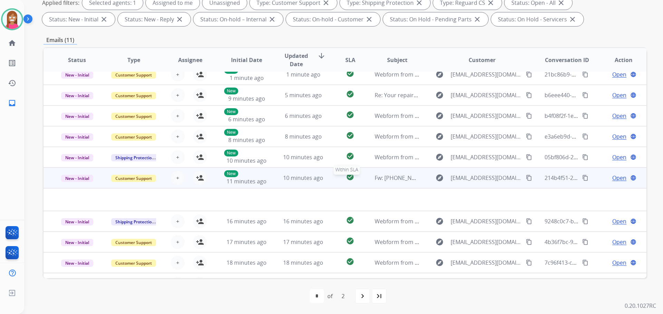
scroll to position [0, 0]
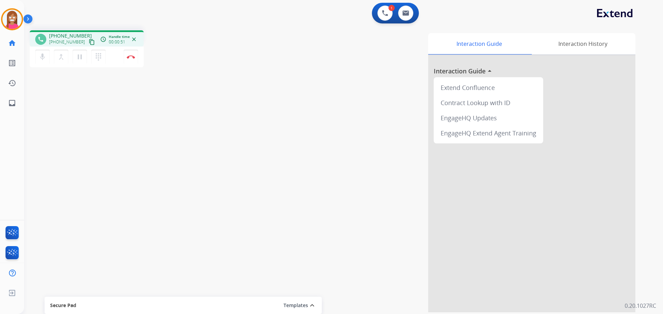
click at [89, 41] on mat-icon "content_copy" at bounding box center [92, 42] width 6 height 6
click at [77, 59] on mat-icon "pause" at bounding box center [80, 57] width 8 height 8
click at [79, 58] on mat-icon "play_arrow" at bounding box center [80, 57] width 8 height 8
drag, startPoint x: 81, startPoint y: 59, endPoint x: 86, endPoint y: 57, distance: 4.8
click at [81, 59] on mat-icon "pause" at bounding box center [80, 57] width 8 height 8
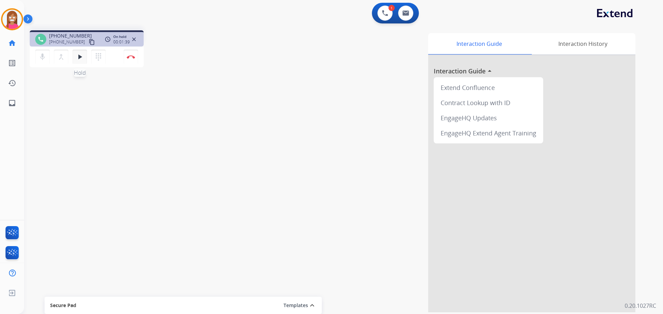
click at [78, 58] on mat-icon "play_arrow" at bounding box center [80, 57] width 8 height 8
click at [77, 55] on mat-icon "pause" at bounding box center [80, 57] width 8 height 8
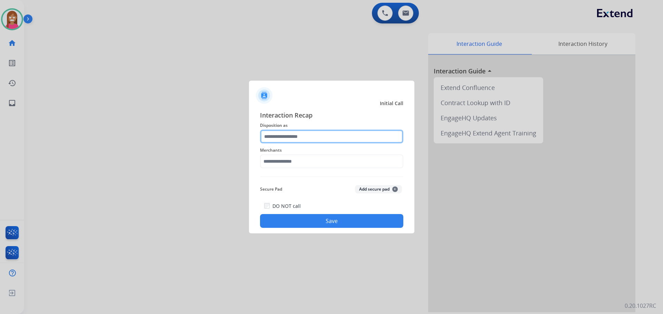
click at [284, 134] on input "text" at bounding box center [331, 137] width 143 height 14
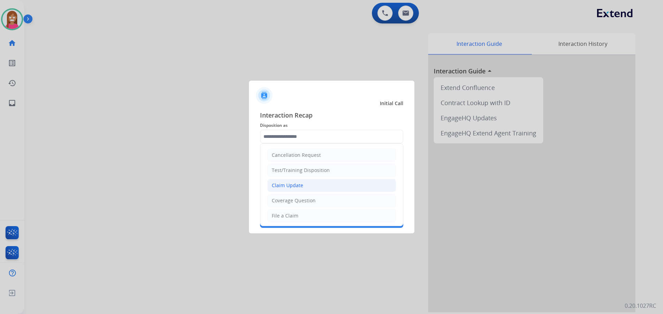
click at [284, 186] on div "Claim Update" at bounding box center [287, 185] width 31 height 7
type input "**********"
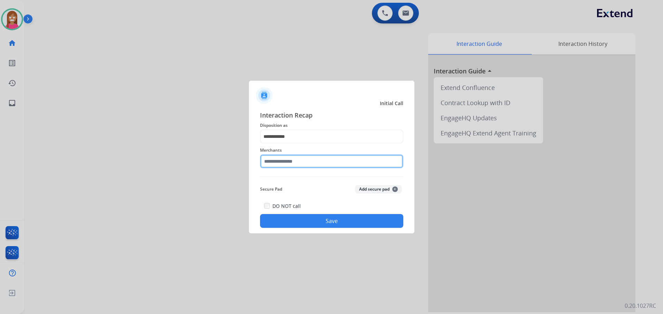
click at [278, 167] on input "text" at bounding box center [331, 162] width 143 height 14
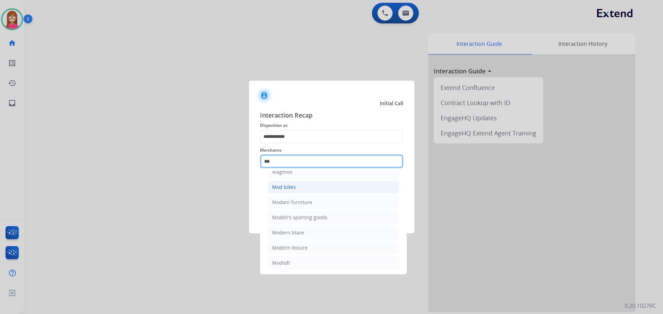
scroll to position [57, 0]
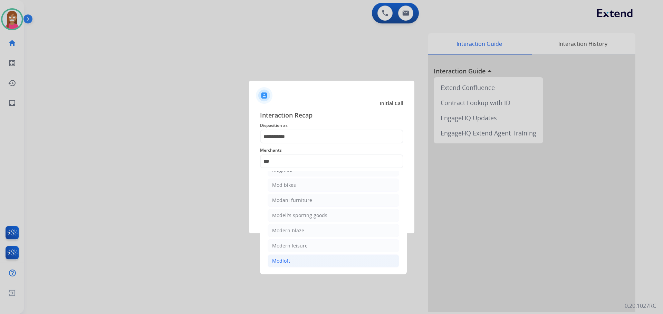
click at [275, 259] on div "Modloft" at bounding box center [281, 261] width 18 height 7
type input "*******"
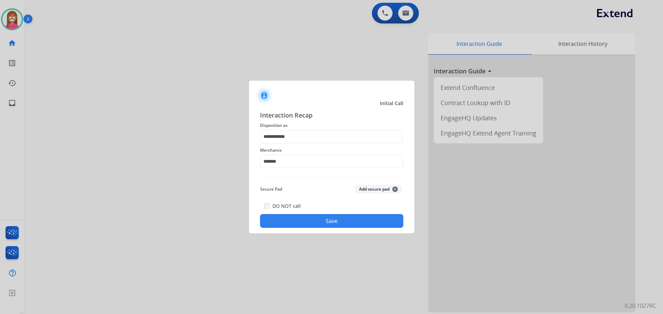
click at [287, 219] on button "Save" at bounding box center [331, 221] width 143 height 14
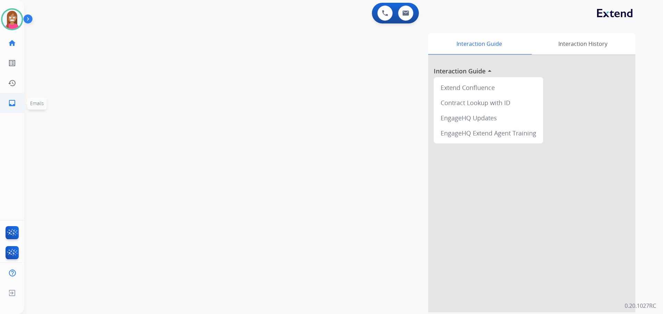
click at [11, 101] on mat-icon "inbox" at bounding box center [12, 103] width 8 height 8
select select "**********"
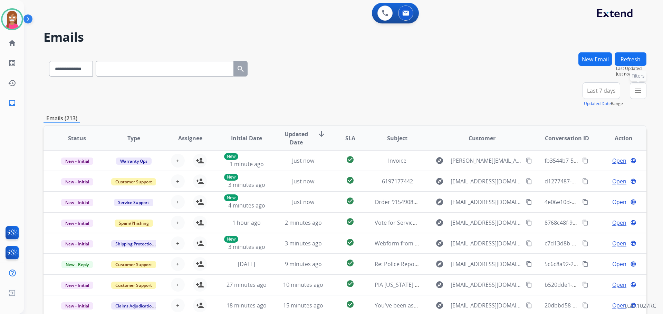
click at [636, 91] on mat-icon "menu" at bounding box center [638, 91] width 8 height 8
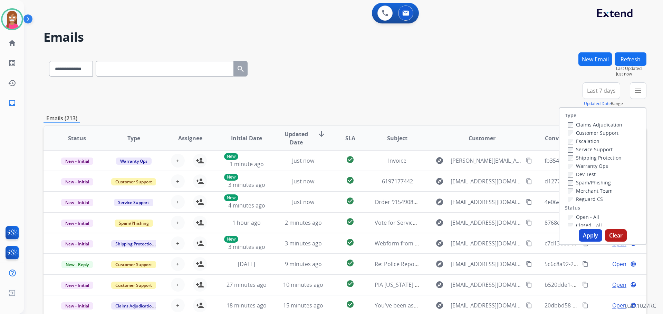
click at [595, 130] on label "Customer Support" at bounding box center [592, 133] width 51 height 7
click at [583, 156] on label "Shipping Protection" at bounding box center [594, 158] width 54 height 7
click at [579, 195] on div "Reguard CS" at bounding box center [594, 199] width 55 height 8
click at [578, 195] on div "Merchant Team" at bounding box center [594, 191] width 55 height 8
click at [578, 199] on label "Reguard CS" at bounding box center [584, 199] width 35 height 7
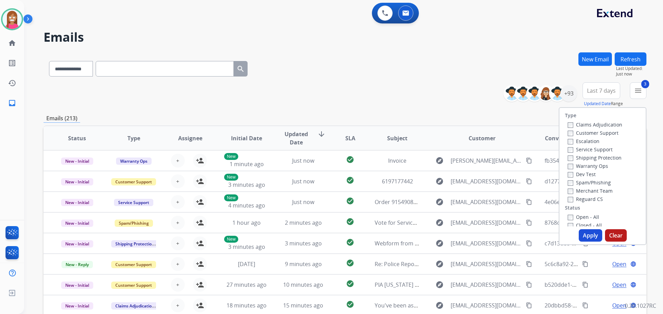
click at [578, 215] on label "Open - All" at bounding box center [582, 217] width 31 height 7
click at [578, 235] on button "Apply" at bounding box center [589, 235] width 23 height 12
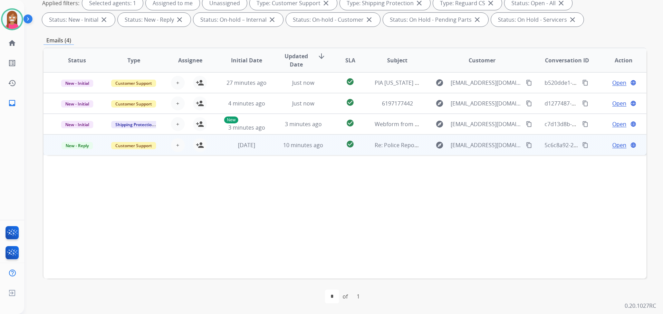
scroll to position [111, 0]
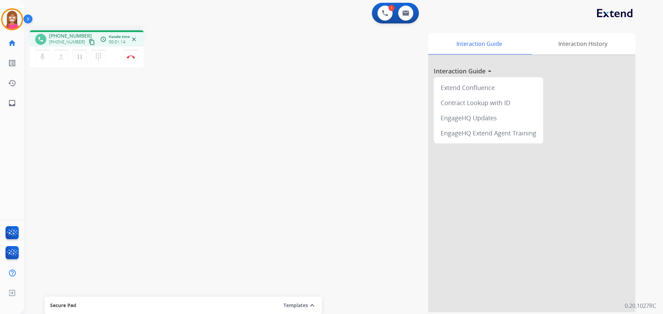
click at [89, 43] on mat-icon "content_copy" at bounding box center [92, 42] width 6 height 6
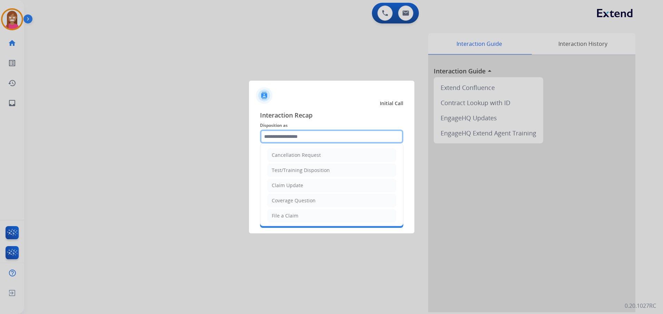
click at [297, 136] on input "text" at bounding box center [331, 137] width 143 height 14
click at [294, 201] on div "Coverage Question" at bounding box center [294, 200] width 44 height 7
type input "**********"
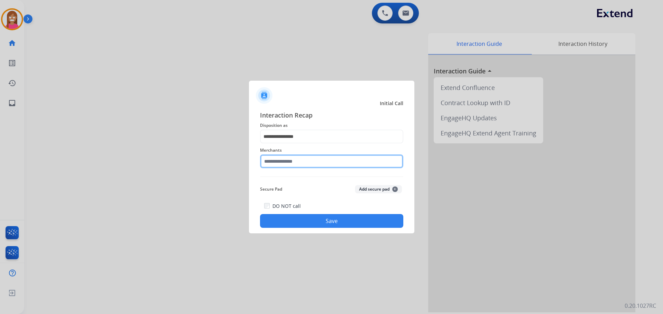
click at [271, 162] on input "text" at bounding box center [331, 162] width 143 height 14
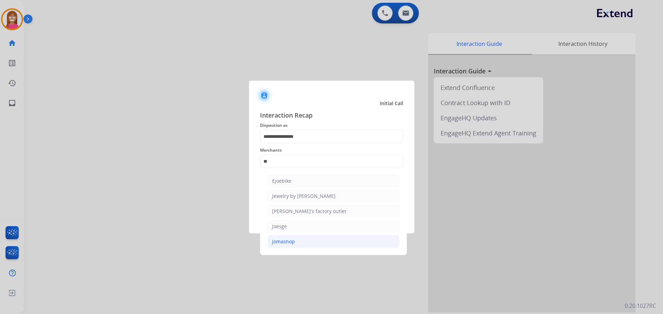
click at [282, 247] on li "Jomashop" at bounding box center [332, 241] width 131 height 13
type input "********"
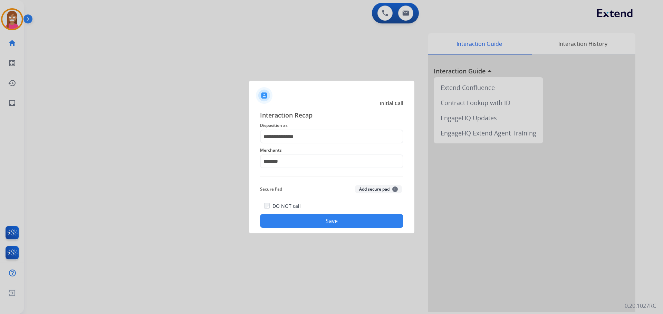
click at [276, 220] on button "Save" at bounding box center [331, 221] width 143 height 14
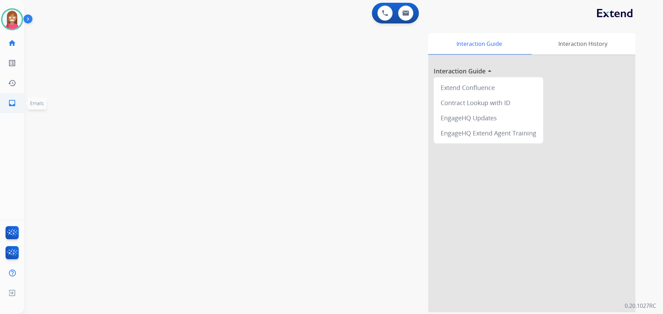
click at [7, 107] on link "inbox Emails" at bounding box center [11, 103] width 19 height 19
select select "**********"
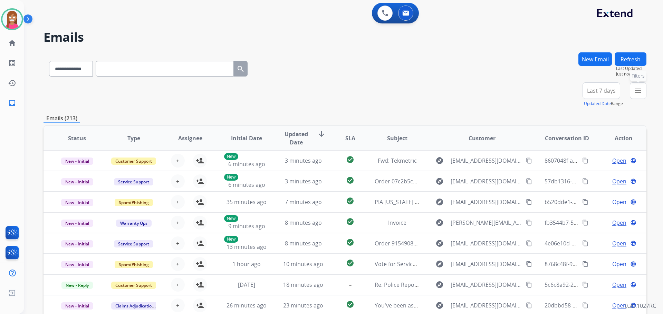
click at [639, 94] on mat-icon "menu" at bounding box center [638, 91] width 8 height 8
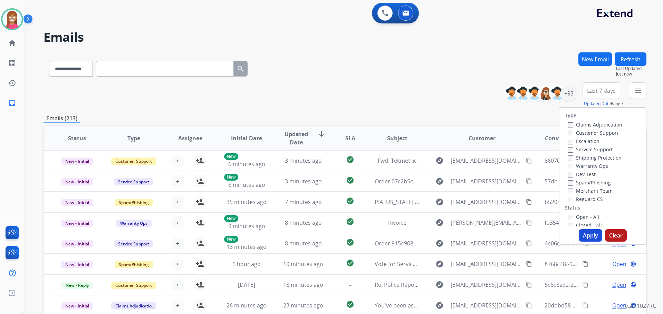
click at [602, 134] on label "Customer Support" at bounding box center [592, 133] width 51 height 7
click at [583, 160] on label "Shipping Protection" at bounding box center [594, 158] width 54 height 7
click at [575, 200] on label "Reguard CS" at bounding box center [584, 199] width 35 height 7
click at [578, 217] on label "Open - All" at bounding box center [582, 217] width 31 height 7
click at [585, 234] on button "Apply" at bounding box center [589, 235] width 23 height 12
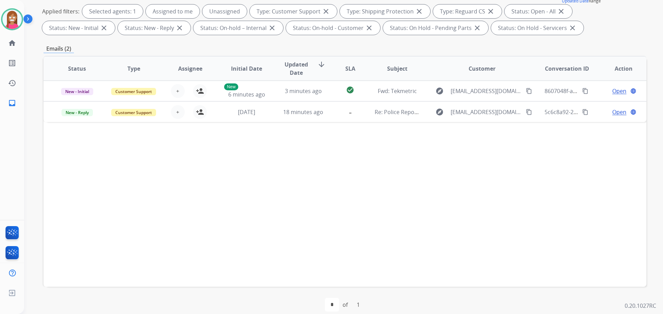
scroll to position [104, 0]
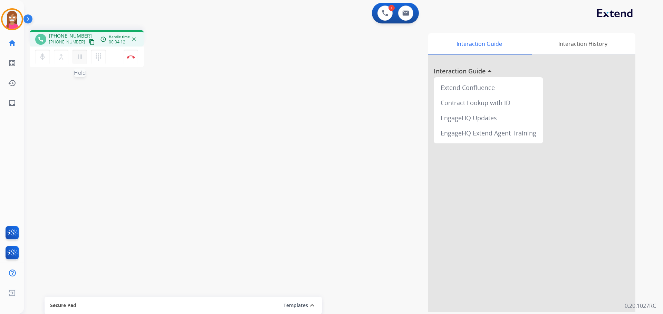
click at [80, 59] on mat-icon "pause" at bounding box center [80, 57] width 8 height 8
drag, startPoint x: 78, startPoint y: 58, endPoint x: 71, endPoint y: 51, distance: 10.3
click at [78, 55] on mat-icon "play_arrow" at bounding box center [80, 57] width 8 height 8
click at [127, 58] on img at bounding box center [131, 56] width 8 height 3
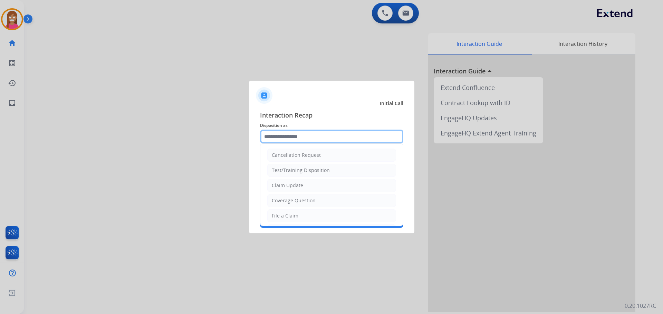
click at [278, 138] on input "text" at bounding box center [331, 137] width 143 height 14
click at [287, 201] on div "Coverage Question" at bounding box center [294, 200] width 44 height 7
type input "**********"
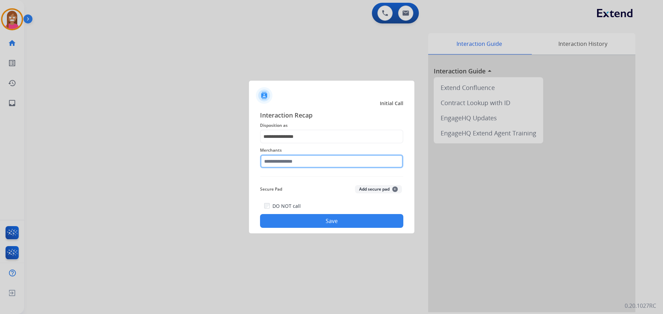
click at [284, 164] on input "text" at bounding box center [331, 162] width 143 height 14
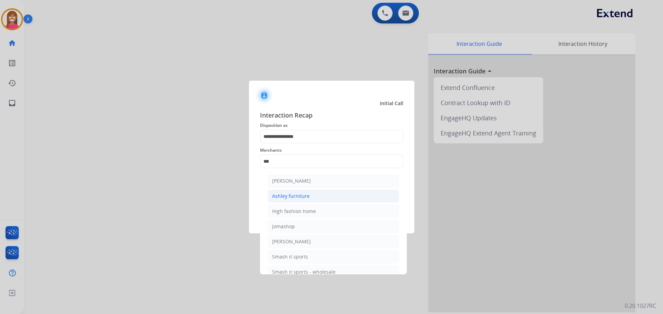
click at [304, 196] on div "Ashley furniture" at bounding box center [291, 196] width 38 height 7
type input "**********"
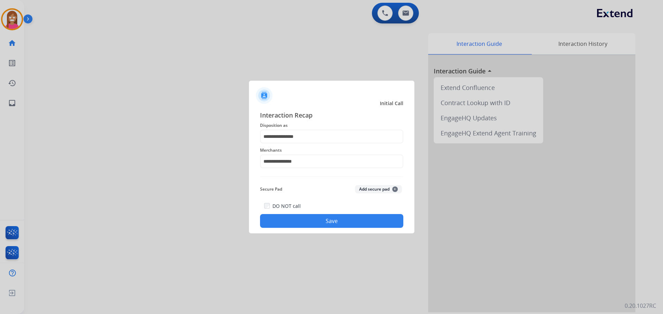
click at [300, 222] on button "Save" at bounding box center [331, 221] width 143 height 14
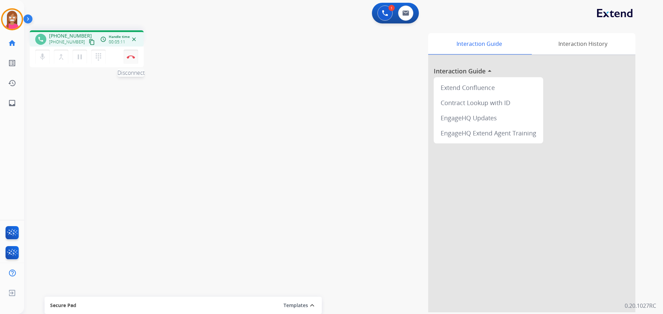
click at [133, 59] on button "Disconnect" at bounding box center [131, 57] width 14 height 14
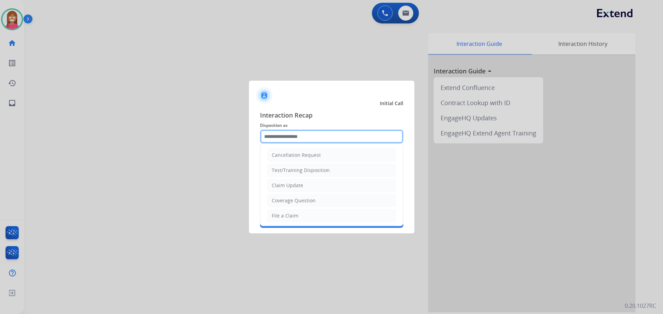
click at [275, 139] on input "text" at bounding box center [331, 137] width 143 height 14
drag, startPoint x: 275, startPoint y: 187, endPoint x: 277, endPoint y: 178, distance: 8.8
click at [275, 185] on div "Claim Update" at bounding box center [287, 185] width 31 height 7
type input "**********"
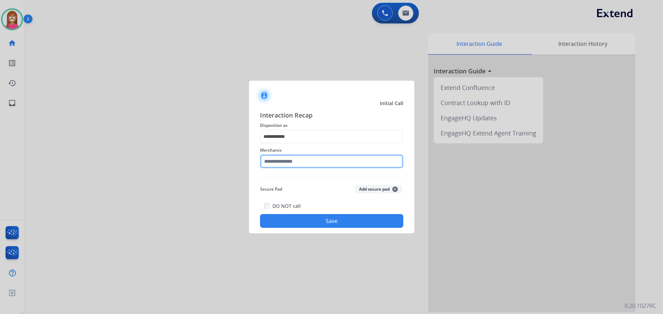
click at [275, 166] on input "text" at bounding box center [331, 162] width 143 height 14
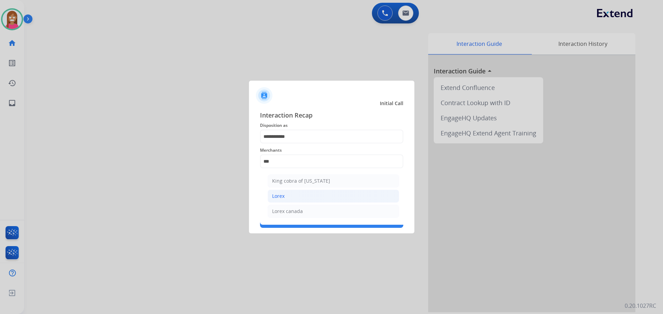
click at [277, 198] on div "Lorex" at bounding box center [278, 196] width 12 height 7
type input "*****"
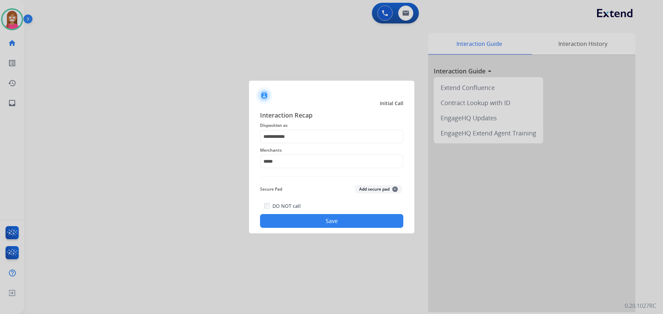
click at [282, 223] on button "Save" at bounding box center [331, 221] width 143 height 14
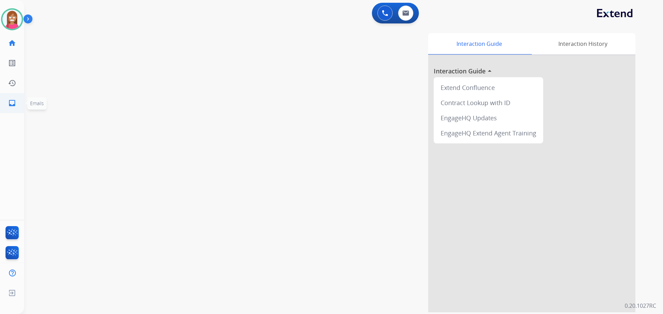
click at [4, 104] on link "inbox Emails" at bounding box center [11, 103] width 19 height 19
select select "**********"
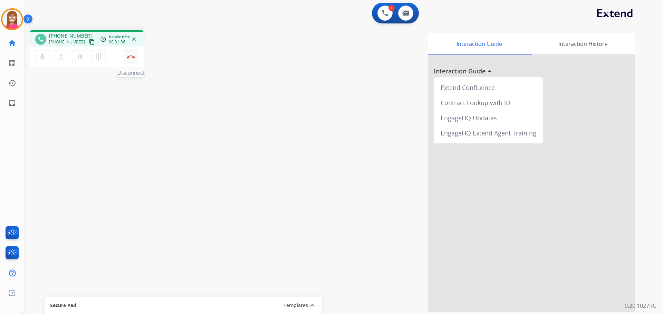
click at [129, 58] on img at bounding box center [131, 56] width 8 height 3
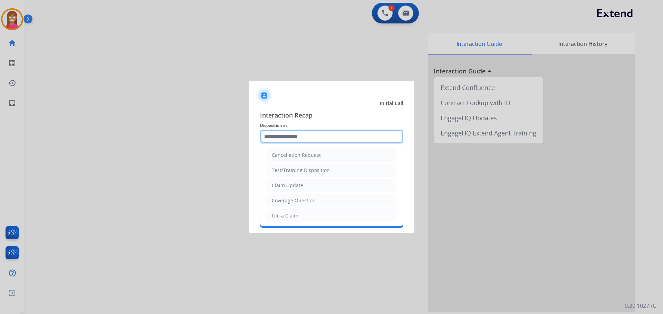
click at [278, 139] on input "text" at bounding box center [331, 137] width 143 height 14
click at [281, 216] on div "File a Claim" at bounding box center [285, 216] width 27 height 7
type input "**********"
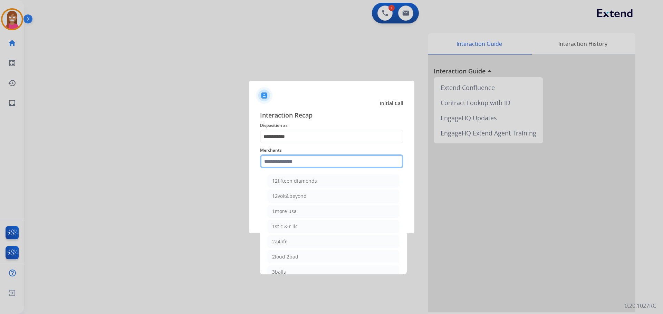
click at [274, 165] on input "text" at bounding box center [331, 162] width 143 height 14
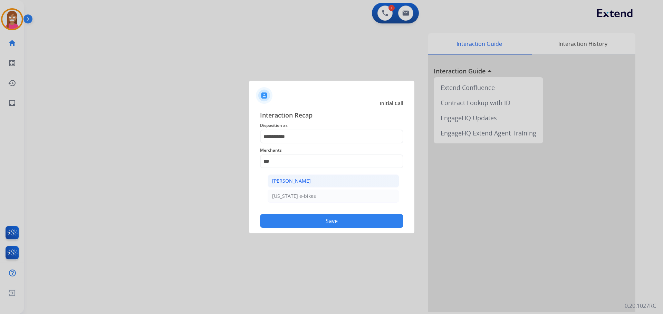
click at [304, 183] on div "[PERSON_NAME]" at bounding box center [291, 181] width 39 height 7
type input "**********"
click at [315, 220] on button "Save" at bounding box center [331, 221] width 143 height 14
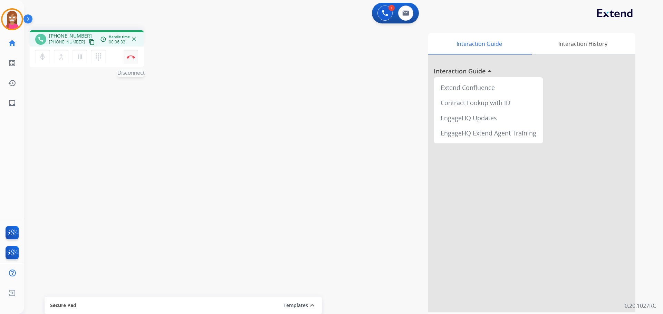
click at [133, 56] on img at bounding box center [131, 56] width 8 height 3
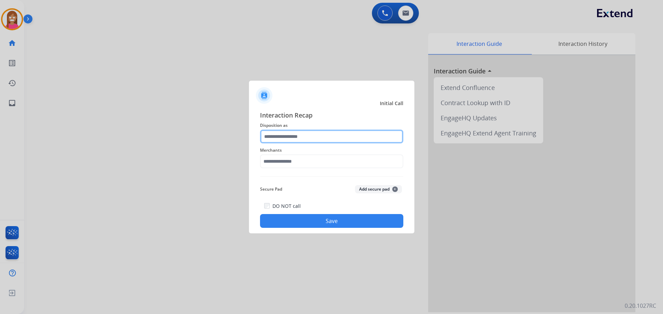
click at [303, 137] on input "text" at bounding box center [331, 137] width 143 height 14
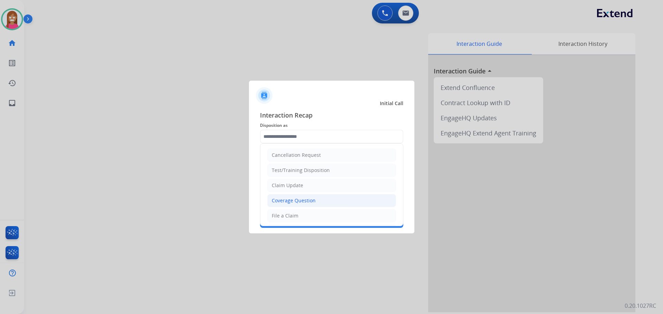
click at [281, 197] on li "Coverage Question" at bounding box center [331, 200] width 129 height 13
type input "**********"
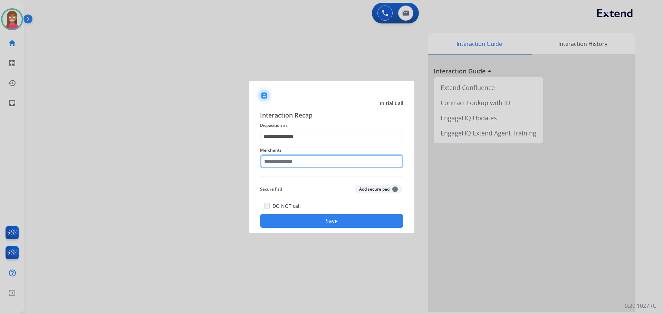
click at [280, 161] on input "text" at bounding box center [331, 162] width 143 height 14
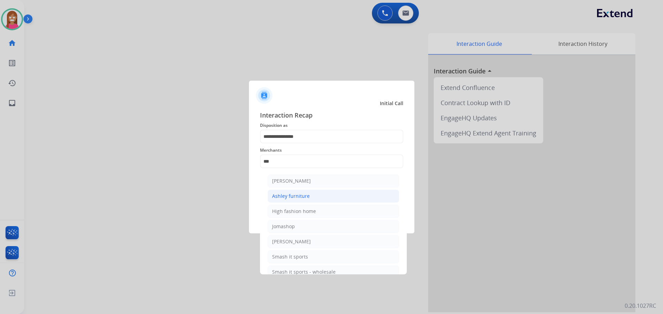
click at [275, 195] on div "Ashley furniture" at bounding box center [291, 196] width 38 height 7
type input "**********"
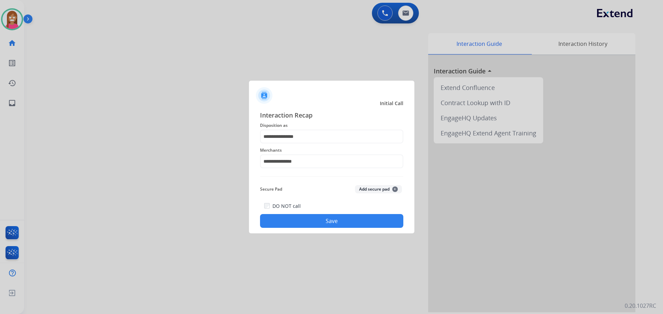
click at [281, 219] on button "Save" at bounding box center [331, 221] width 143 height 14
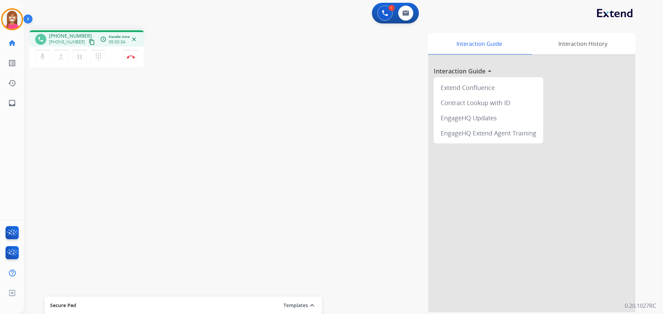
click at [89, 44] on mat-icon "content_copy" at bounding box center [92, 42] width 6 height 6
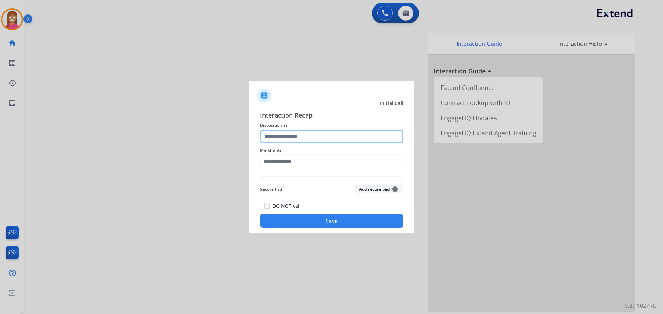
drag, startPoint x: 273, startPoint y: 138, endPoint x: 274, endPoint y: 143, distance: 4.6
click at [273, 138] on input "text" at bounding box center [331, 137] width 143 height 14
click at [286, 134] on input "text" at bounding box center [331, 137] width 143 height 14
click at [295, 136] on input "text" at bounding box center [331, 137] width 143 height 14
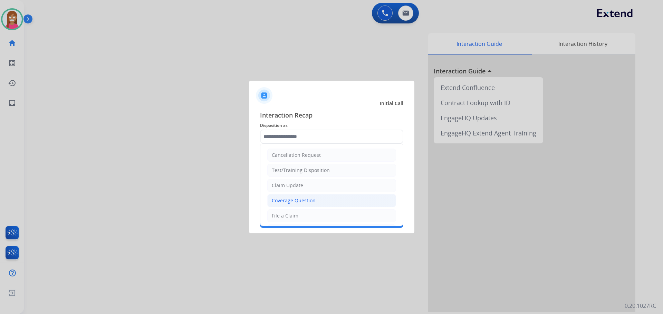
click at [280, 202] on div "Coverage Question" at bounding box center [294, 200] width 44 height 7
type input "**********"
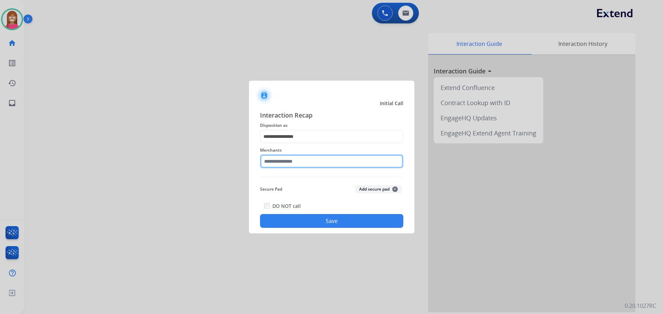
click at [289, 158] on input "text" at bounding box center [331, 162] width 143 height 14
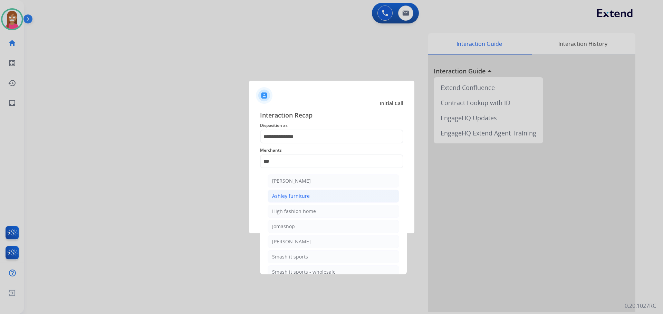
click at [299, 198] on div "Ashley furniture" at bounding box center [291, 196] width 38 height 7
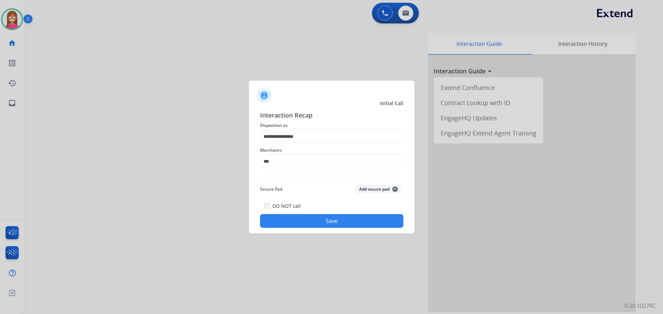
type input "**********"
click at [308, 220] on button "Save" at bounding box center [331, 221] width 143 height 14
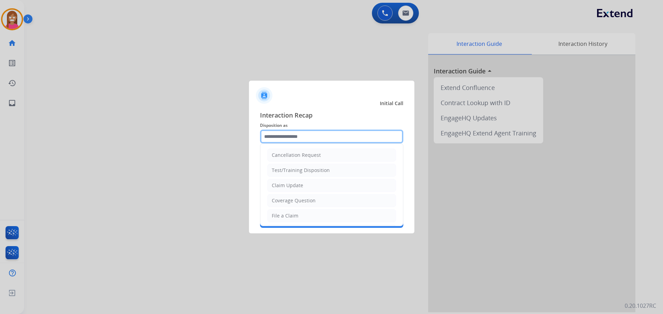
click at [267, 140] on input "text" at bounding box center [331, 137] width 143 height 14
click at [290, 204] on div "Coverage Question" at bounding box center [294, 200] width 44 height 7
type input "**********"
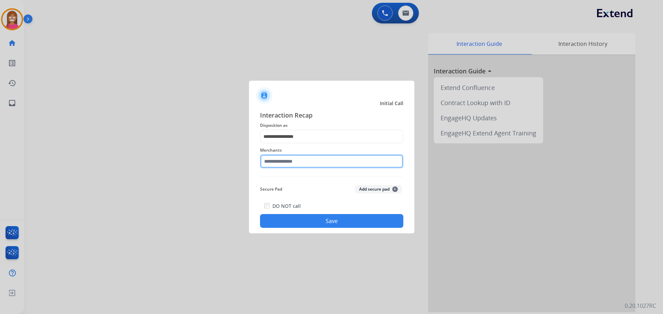
click at [281, 162] on input "text" at bounding box center [331, 162] width 143 height 14
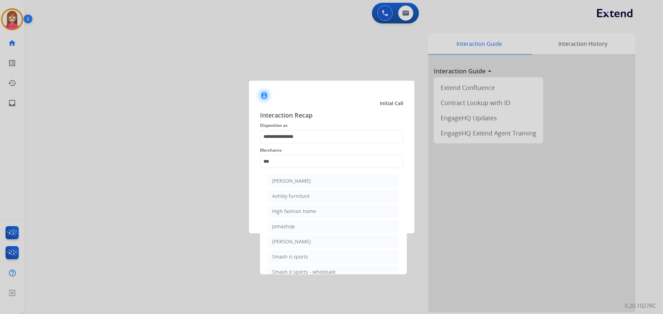
click at [289, 194] on div "Ashley furniture" at bounding box center [291, 196] width 38 height 7
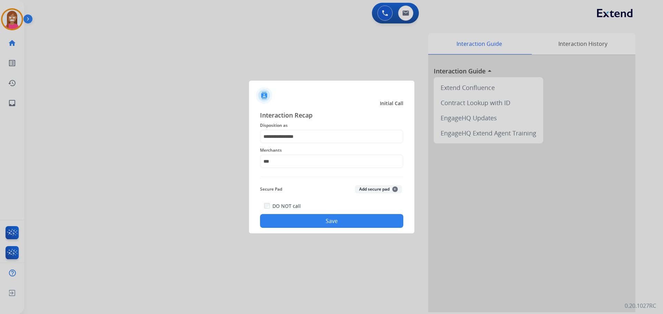
type input "**********"
click at [291, 219] on button "Save" at bounding box center [331, 221] width 143 height 14
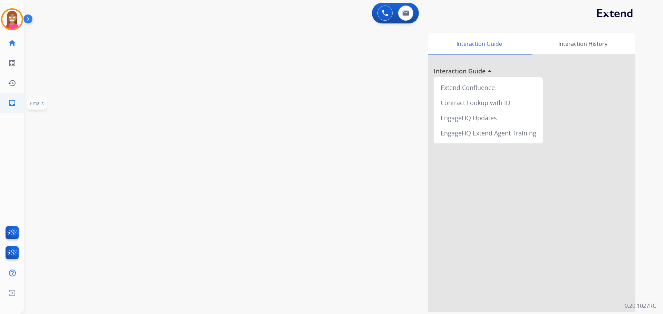
click at [9, 105] on mat-icon "inbox" at bounding box center [12, 103] width 8 height 8
select select "**********"
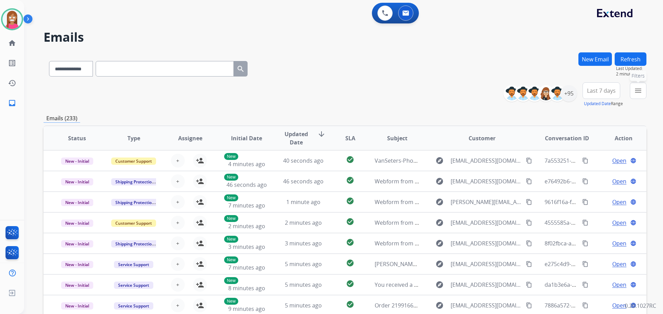
click at [639, 94] on mat-icon "menu" at bounding box center [638, 91] width 8 height 8
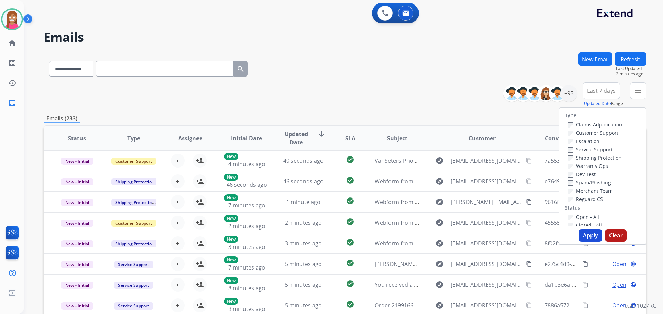
click at [571, 133] on label "Customer Support" at bounding box center [592, 133] width 51 height 7
click at [581, 155] on label "Shipping Protection" at bounding box center [594, 158] width 54 height 7
click at [580, 201] on label "Reguard CS" at bounding box center [584, 199] width 35 height 7
click at [580, 217] on label "Open - All" at bounding box center [582, 217] width 31 height 7
click at [578, 235] on button "Apply" at bounding box center [589, 235] width 23 height 12
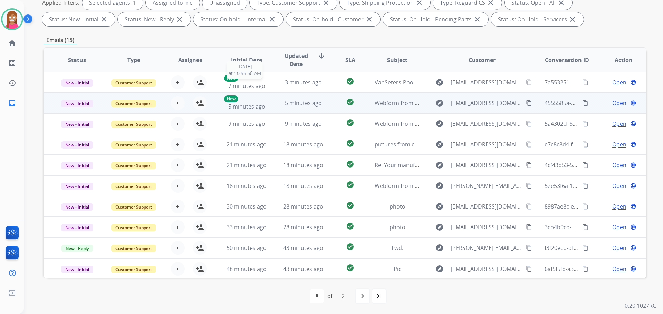
scroll to position [1, 0]
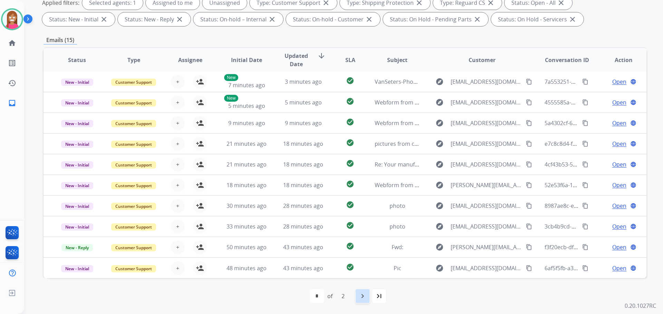
click at [360, 293] on mat-icon "navigate_next" at bounding box center [362, 296] width 8 height 8
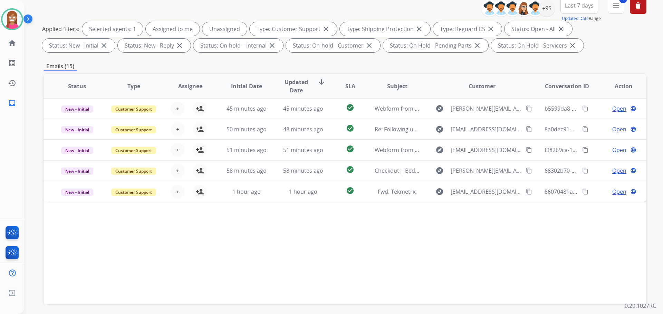
scroll to position [111, 0]
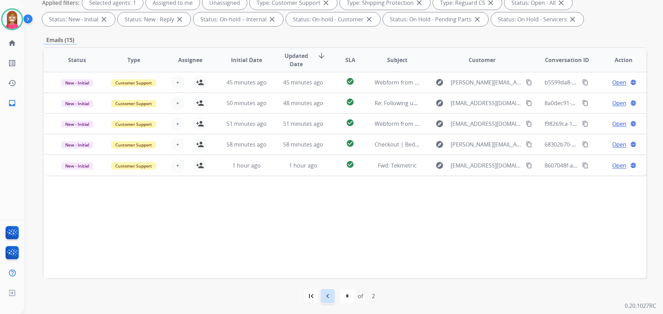
click at [323, 293] on mat-icon "navigate_before" at bounding box center [327, 296] width 8 height 8
select select "*"
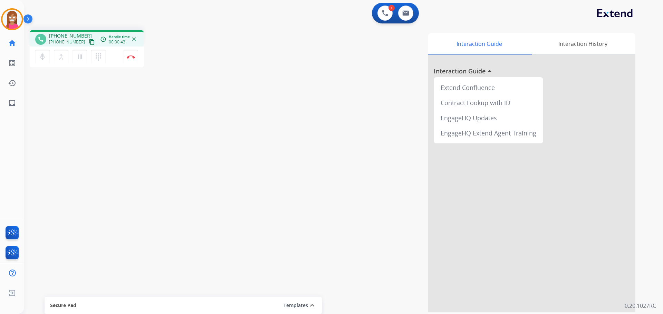
click at [89, 41] on mat-icon "content_copy" at bounding box center [92, 42] width 6 height 6
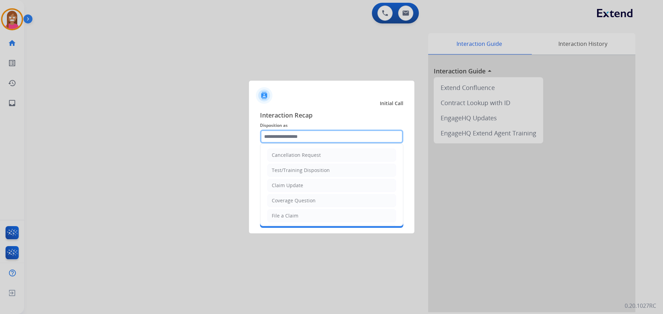
click at [293, 138] on input "text" at bounding box center [331, 137] width 143 height 14
click at [288, 203] on div "Coverage Question" at bounding box center [294, 200] width 44 height 7
type input "**********"
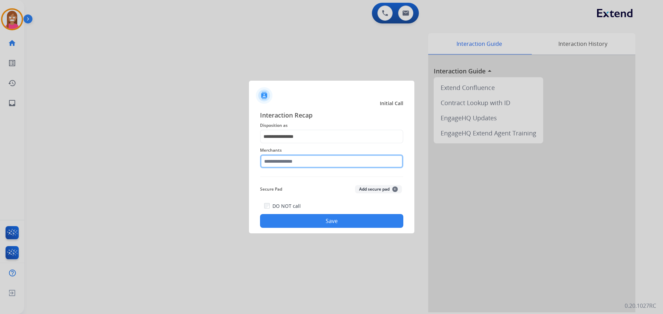
click at [276, 168] on input "text" at bounding box center [331, 162] width 143 height 14
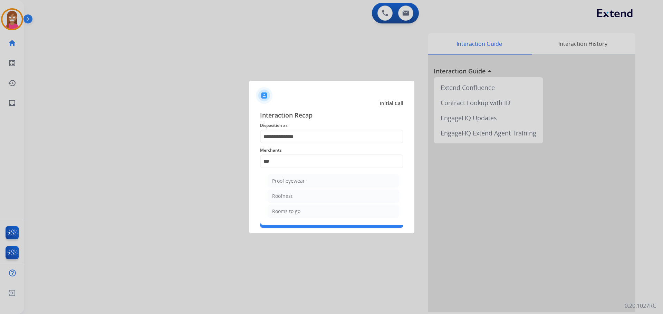
drag, startPoint x: 294, startPoint y: 212, endPoint x: 299, endPoint y: 215, distance: 5.9
click at [294, 211] on div "Rooms to go" at bounding box center [286, 211] width 28 height 7
type input "**********"
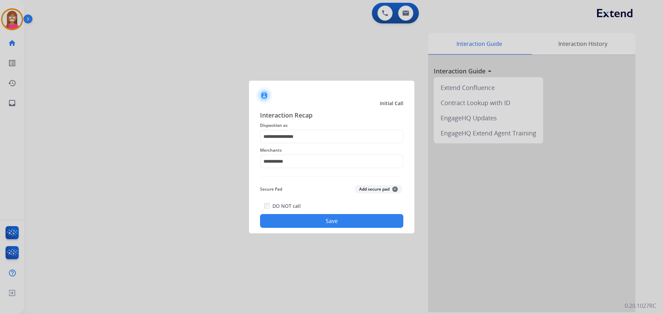
click at [300, 219] on button "Save" at bounding box center [331, 221] width 143 height 14
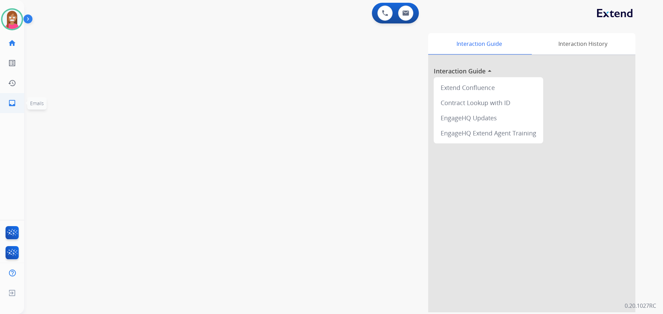
click at [13, 98] on link "inbox Emails" at bounding box center [11, 103] width 19 height 19
select select "**********"
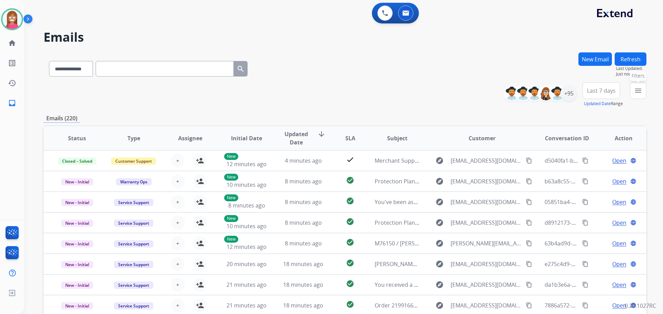
click at [636, 95] on button "menu Filters" at bounding box center [637, 90] width 17 height 17
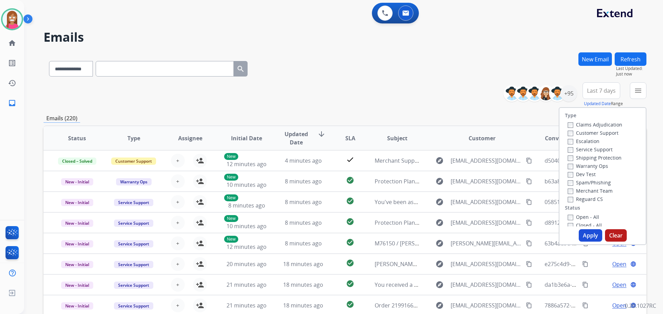
click at [577, 134] on label "Customer Support" at bounding box center [592, 133] width 51 height 7
click at [586, 159] on label "Shipping Protection" at bounding box center [594, 158] width 54 height 7
click at [571, 201] on label "Reguard CS" at bounding box center [584, 199] width 35 height 7
click at [582, 229] on button "Apply" at bounding box center [589, 235] width 23 height 12
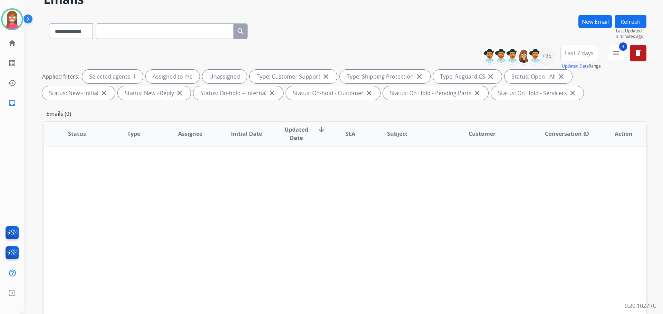
scroll to position [35, 0]
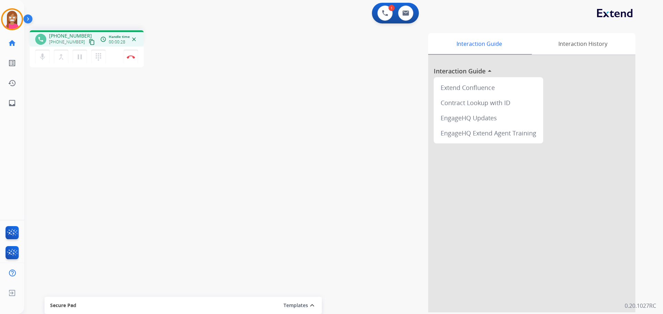
click at [89, 45] on mat-icon "content_copy" at bounding box center [92, 42] width 6 height 6
click at [130, 58] on img at bounding box center [131, 56] width 8 height 3
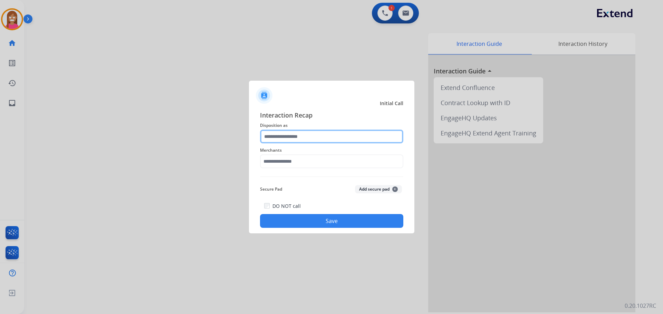
click at [278, 139] on input "text" at bounding box center [331, 137] width 143 height 14
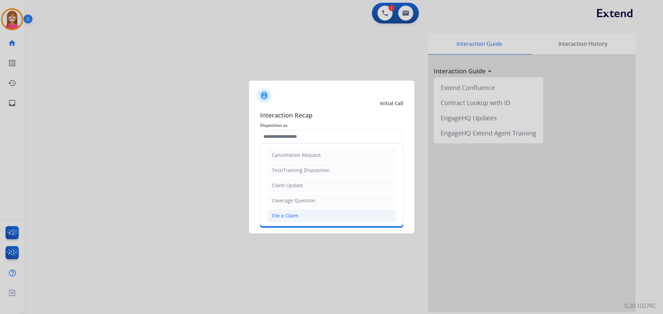
click at [293, 218] on div "File a Claim" at bounding box center [285, 216] width 27 height 7
type input "**********"
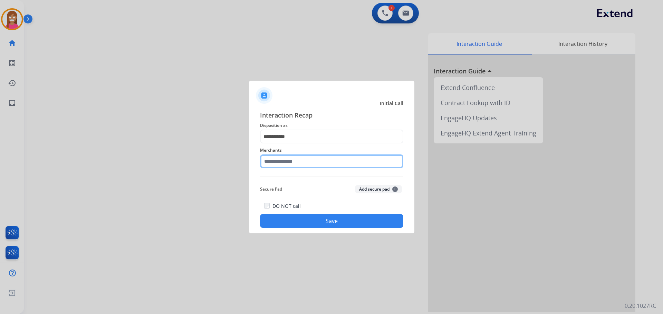
click at [277, 163] on input "text" at bounding box center [331, 162] width 143 height 14
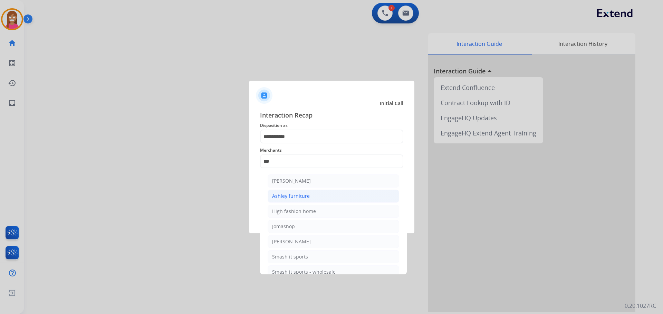
click at [285, 192] on li "Ashley furniture" at bounding box center [332, 196] width 131 height 13
type input "**********"
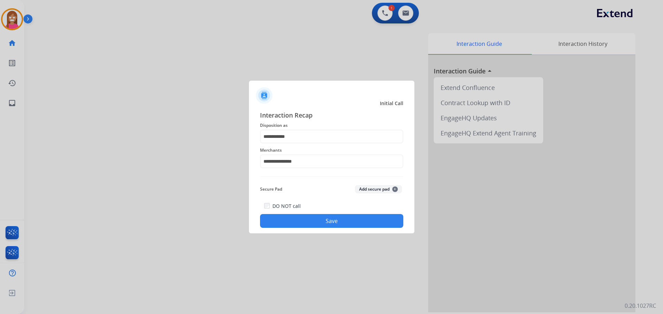
click at [305, 222] on button "Save" at bounding box center [331, 221] width 143 height 14
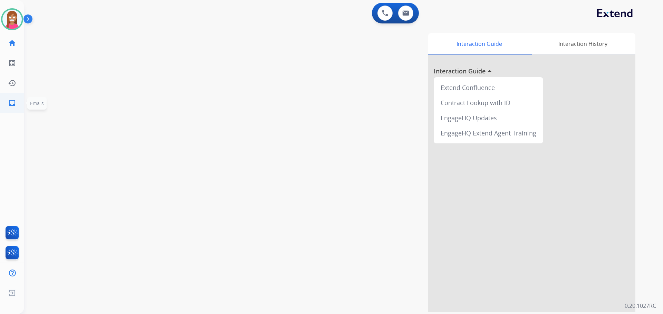
click at [7, 98] on link "inbox Emails" at bounding box center [11, 103] width 19 height 19
select select "**********"
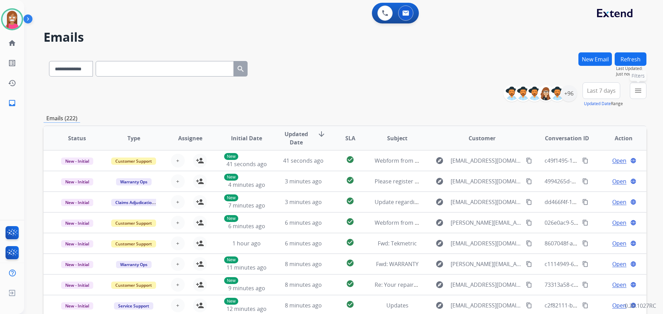
click at [639, 92] on mat-icon "menu" at bounding box center [638, 91] width 8 height 8
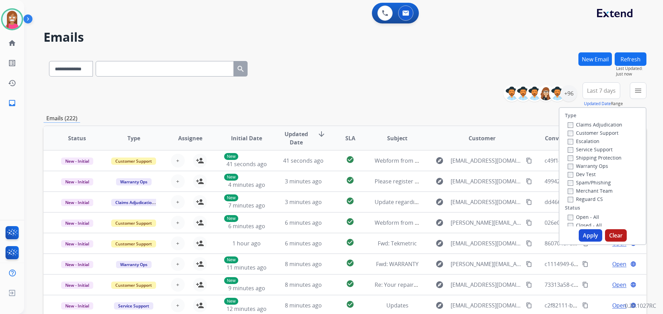
click at [573, 134] on label "Customer Support" at bounding box center [592, 133] width 51 height 7
click at [574, 157] on label "Shipping Protection" at bounding box center [594, 158] width 54 height 7
click at [572, 199] on label "Reguard CS" at bounding box center [584, 199] width 35 height 7
click at [576, 217] on label "Open - All" at bounding box center [582, 217] width 31 height 7
click at [582, 230] on button "Apply" at bounding box center [589, 235] width 23 height 12
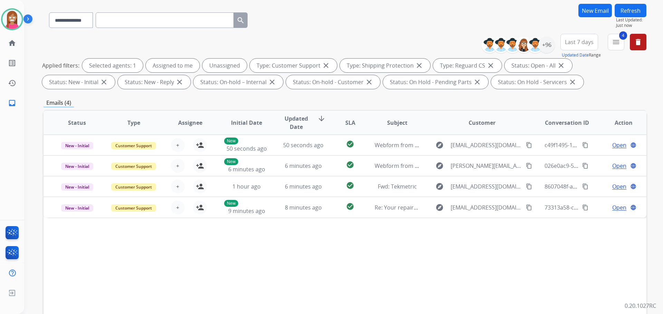
scroll to position [104, 0]
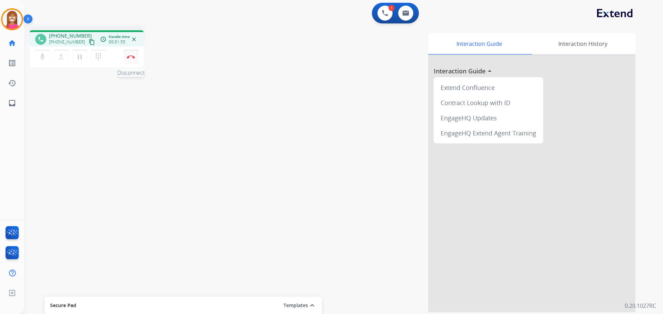
click at [137, 53] on button "Disconnect" at bounding box center [131, 57] width 14 height 14
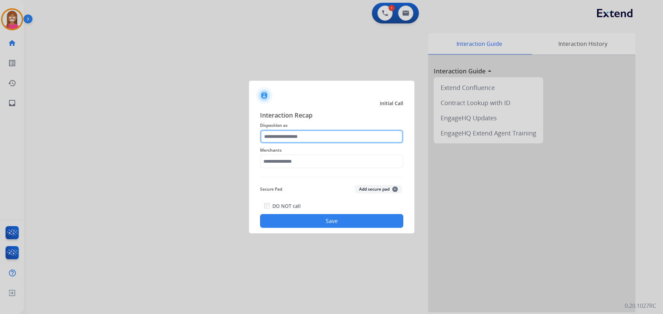
click at [278, 140] on input "text" at bounding box center [331, 137] width 143 height 14
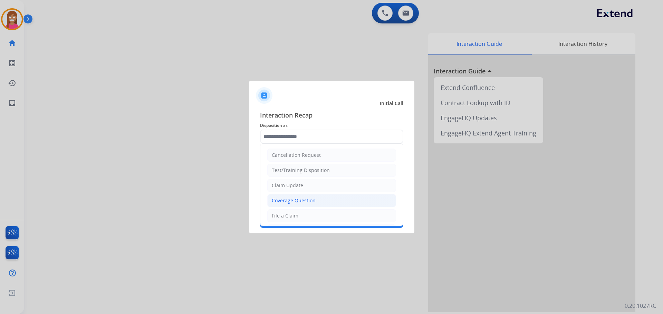
click at [302, 202] on div "Coverage Question" at bounding box center [294, 200] width 44 height 7
type input "**********"
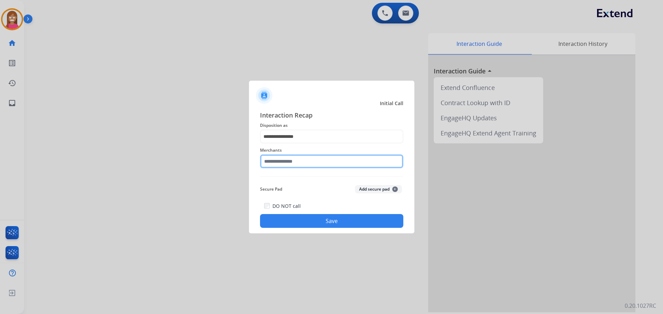
click at [266, 160] on input "text" at bounding box center [331, 162] width 143 height 14
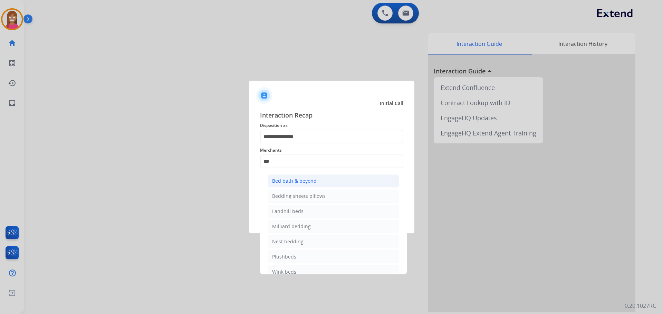
click at [282, 181] on div "Bed bath & beyond" at bounding box center [294, 181] width 45 height 7
type input "**********"
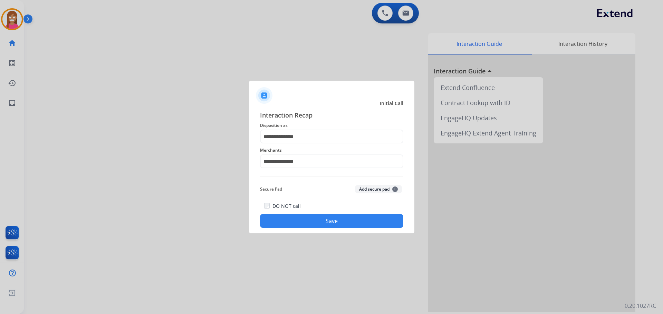
click at [316, 218] on button "Save" at bounding box center [331, 221] width 143 height 14
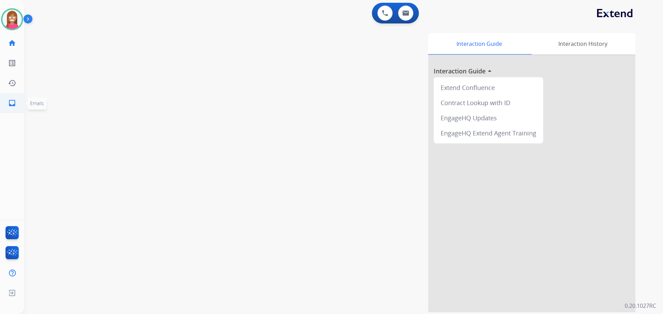
click at [3, 105] on link "inbox Emails" at bounding box center [11, 103] width 19 height 19
select select "**********"
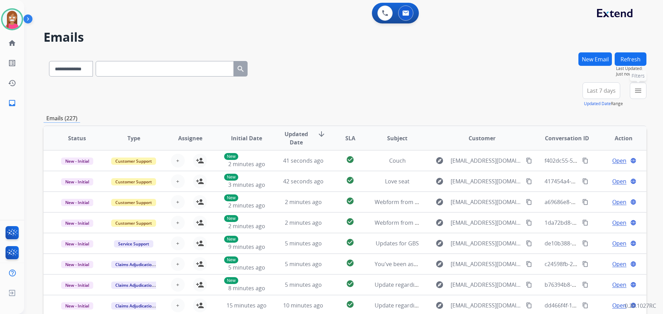
click at [638, 86] on button "menu Filters" at bounding box center [637, 90] width 17 height 17
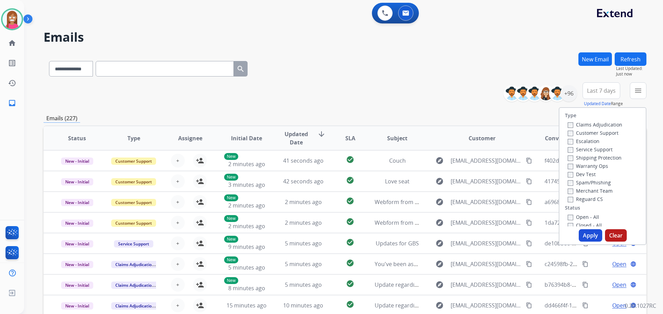
click at [581, 134] on label "Customer Support" at bounding box center [592, 133] width 51 height 7
click at [579, 158] on label "Shipping Protection" at bounding box center [594, 158] width 54 height 7
click at [577, 202] on label "Reguard CS" at bounding box center [584, 199] width 35 height 7
click at [578, 219] on label "Open - All" at bounding box center [582, 217] width 31 height 7
drag, startPoint x: 584, startPoint y: 236, endPoint x: 595, endPoint y: 244, distance: 13.3
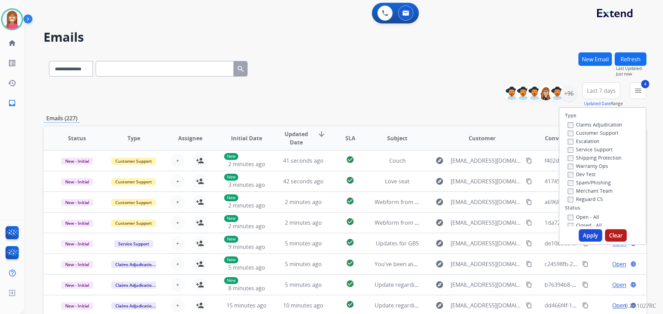
click at [585, 236] on button "Apply" at bounding box center [589, 235] width 23 height 12
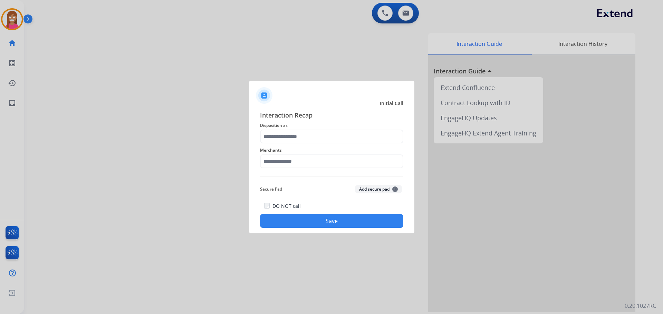
click at [310, 128] on span "Disposition as" at bounding box center [331, 125] width 143 height 8
click at [308, 135] on input "text" at bounding box center [331, 137] width 143 height 14
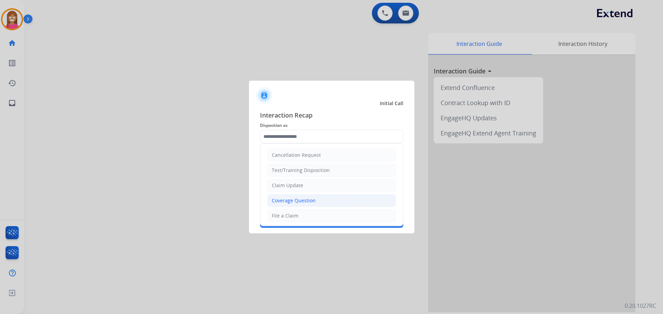
click at [282, 205] on li "Coverage Question" at bounding box center [331, 200] width 129 height 13
type input "**********"
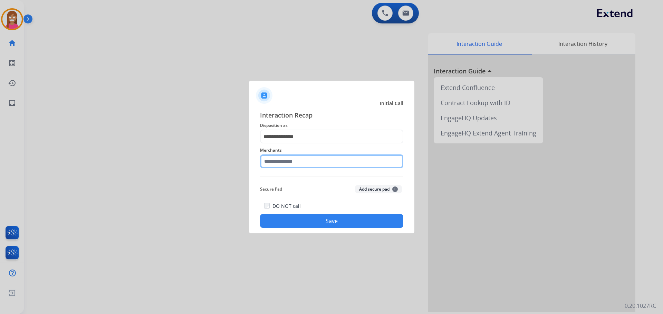
click at [282, 162] on input "text" at bounding box center [331, 162] width 143 height 14
type input "*"
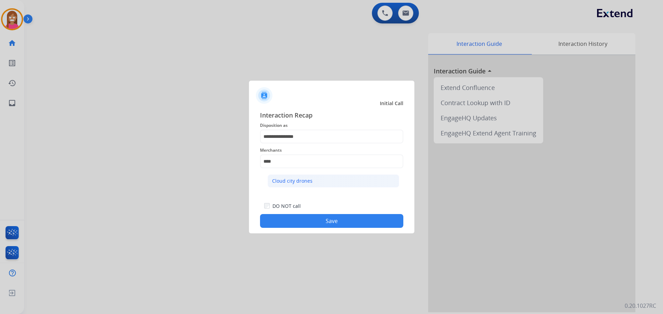
click at [292, 179] on div "Cloud city drones" at bounding box center [292, 181] width 40 height 7
type input "**********"
click at [311, 222] on button "Save" at bounding box center [331, 221] width 143 height 14
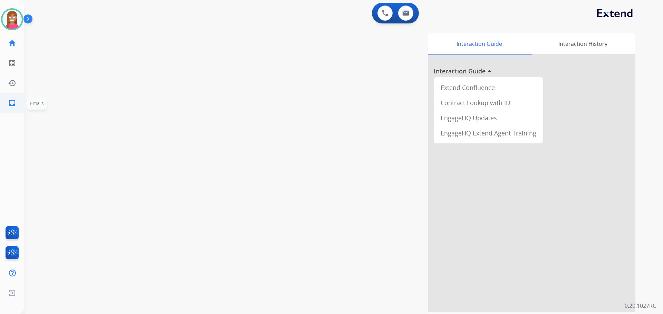
click at [3, 101] on link "inbox Emails" at bounding box center [11, 103] width 19 height 19
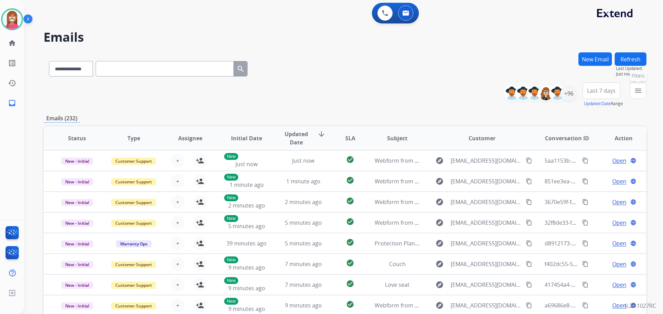
click at [640, 93] on mat-icon "menu" at bounding box center [638, 91] width 8 height 8
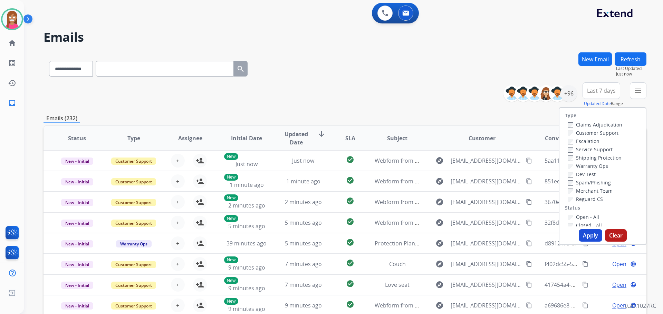
click at [577, 133] on label "Customer Support" at bounding box center [592, 133] width 51 height 7
click at [596, 156] on label "Shipping Protection" at bounding box center [594, 158] width 54 height 7
click at [577, 201] on label "Reguard CS" at bounding box center [584, 199] width 35 height 7
click at [581, 217] on label "Open - All" at bounding box center [582, 217] width 31 height 7
click at [585, 239] on button "Apply" at bounding box center [589, 235] width 23 height 12
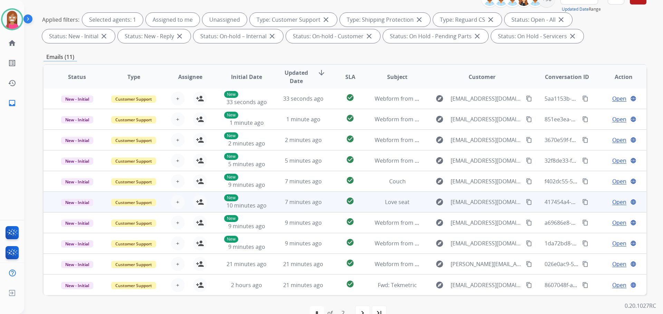
scroll to position [111, 0]
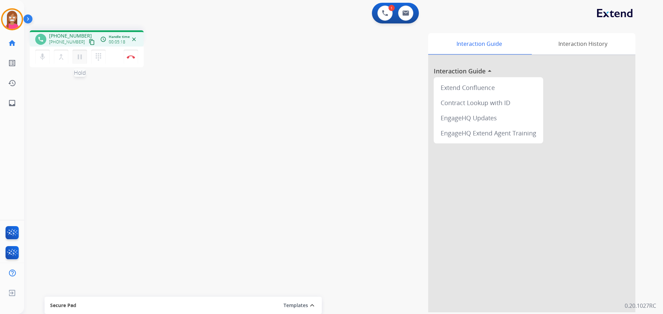
click at [77, 58] on mat-icon "pause" at bounding box center [80, 57] width 8 height 8
click at [79, 52] on button "play_arrow Hold" at bounding box center [79, 57] width 14 height 14
click at [127, 60] on button "Disconnect" at bounding box center [131, 57] width 14 height 14
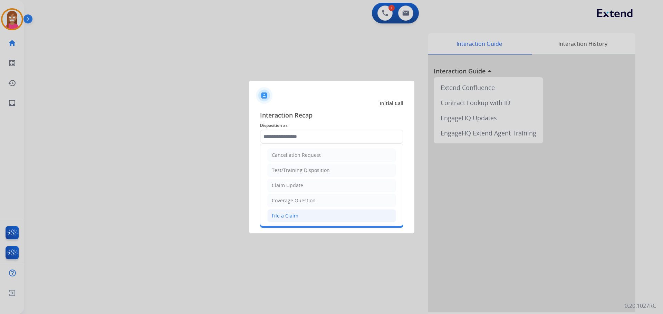
click at [280, 213] on div "File a Claim" at bounding box center [285, 216] width 27 height 7
type input "**********"
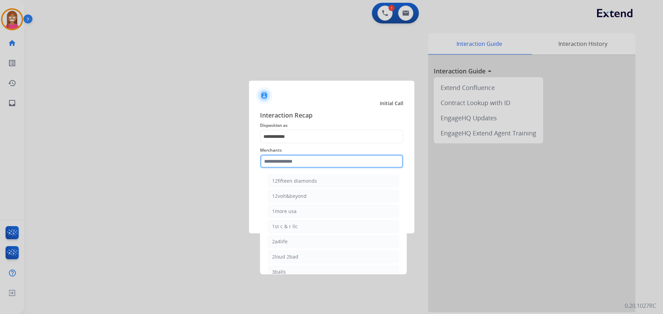
click at [273, 159] on input "text" at bounding box center [331, 162] width 143 height 14
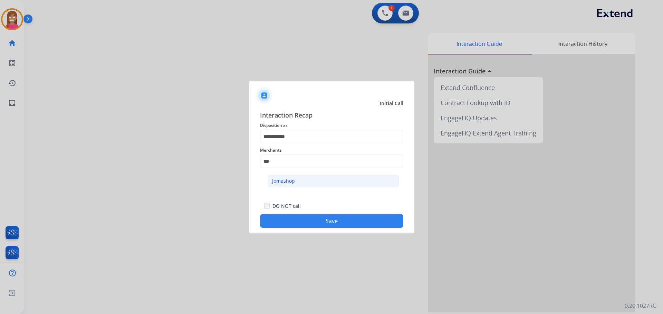
click at [272, 183] on div "Jomashop" at bounding box center [283, 181] width 23 height 7
type input "********"
drag, startPoint x: 295, startPoint y: 223, endPoint x: 121, endPoint y: 113, distance: 206.1
click at [295, 223] on button "Save" at bounding box center [331, 221] width 143 height 14
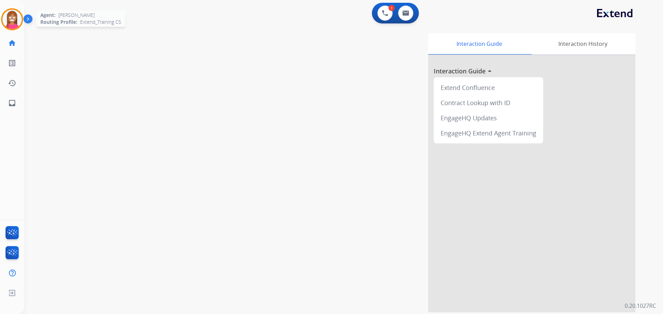
click at [9, 25] on img at bounding box center [11, 19] width 19 height 19
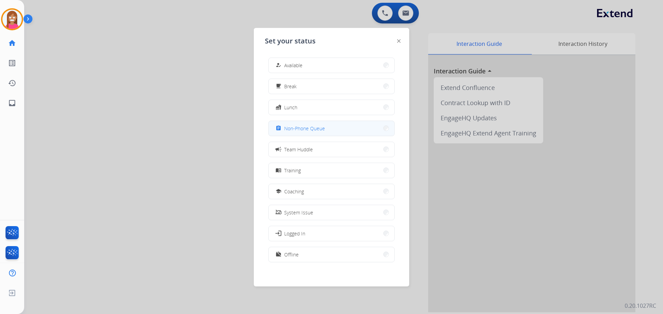
click at [288, 133] on button "assignment Non-Phone Queue" at bounding box center [331, 128] width 126 height 15
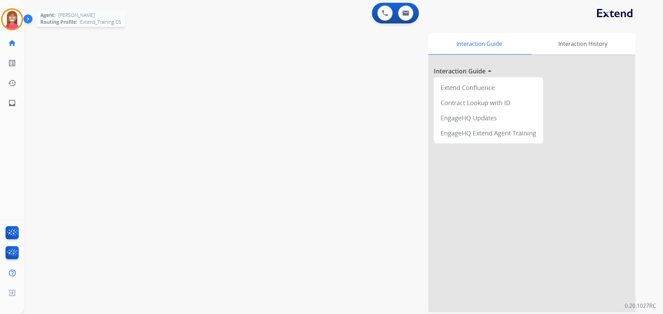
drag, startPoint x: 9, startPoint y: 28, endPoint x: 22, endPoint y: 30, distance: 13.3
click at [9, 28] on div at bounding box center [12, 19] width 22 height 22
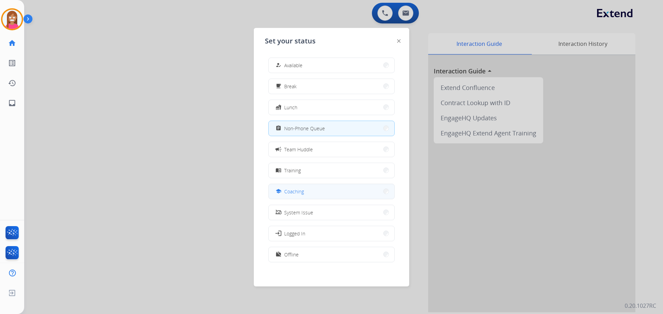
click at [287, 198] on button "school Coaching" at bounding box center [331, 191] width 126 height 15
